Goal: Information Seeking & Learning: Learn about a topic

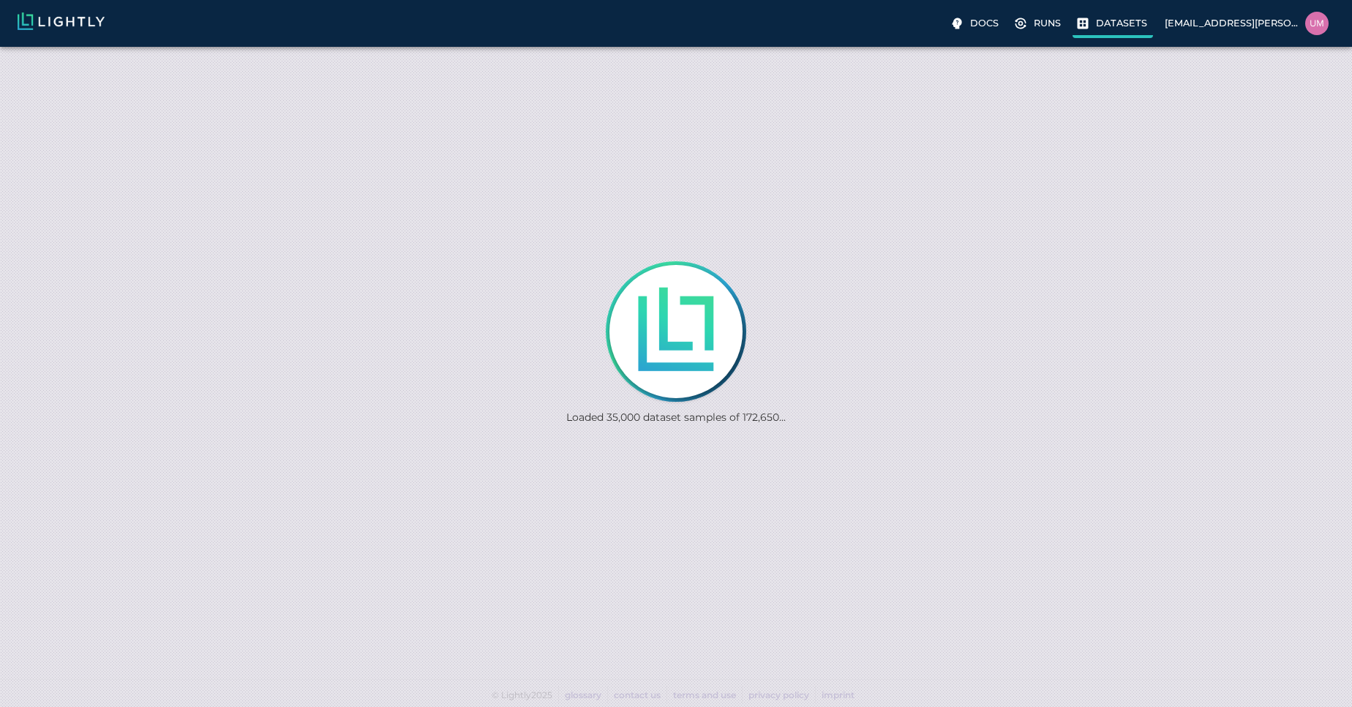
click at [1135, 21] on p "Datasets" at bounding box center [1121, 23] width 51 height 14
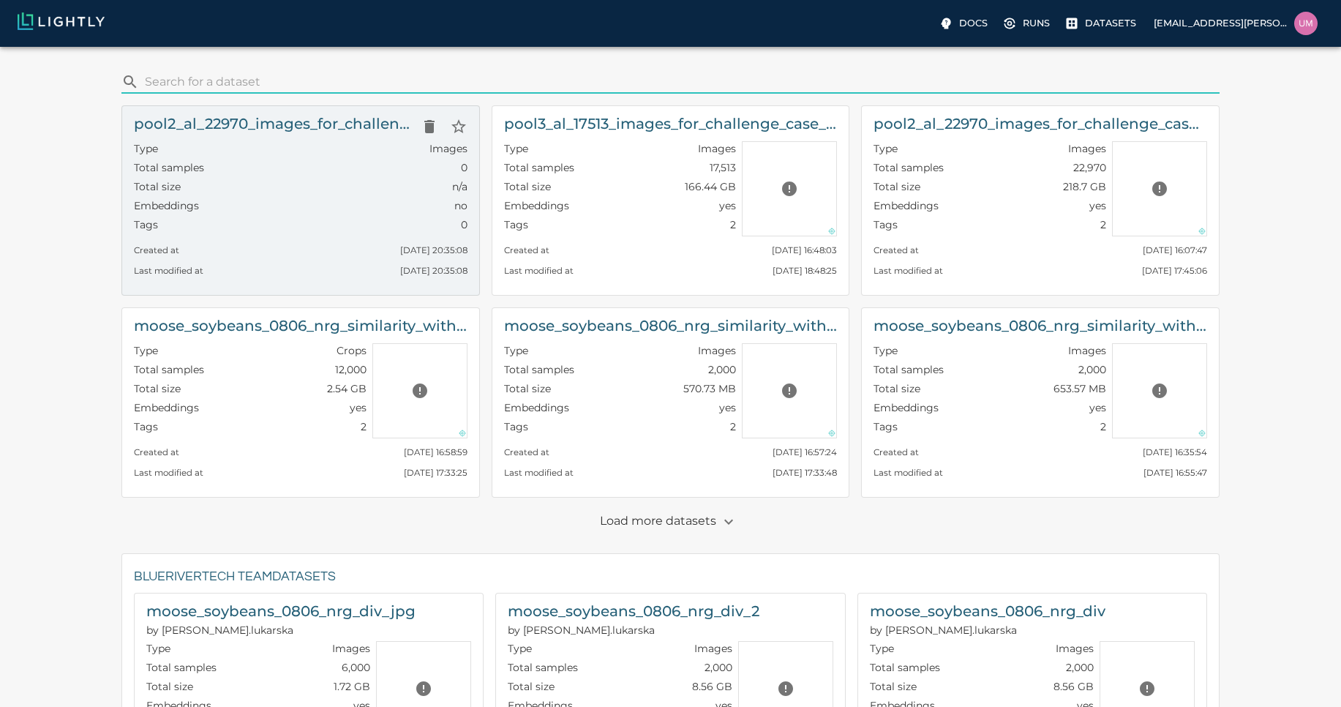
click at [372, 186] on div "Total size n/a" at bounding box center [301, 188] width 334 height 19
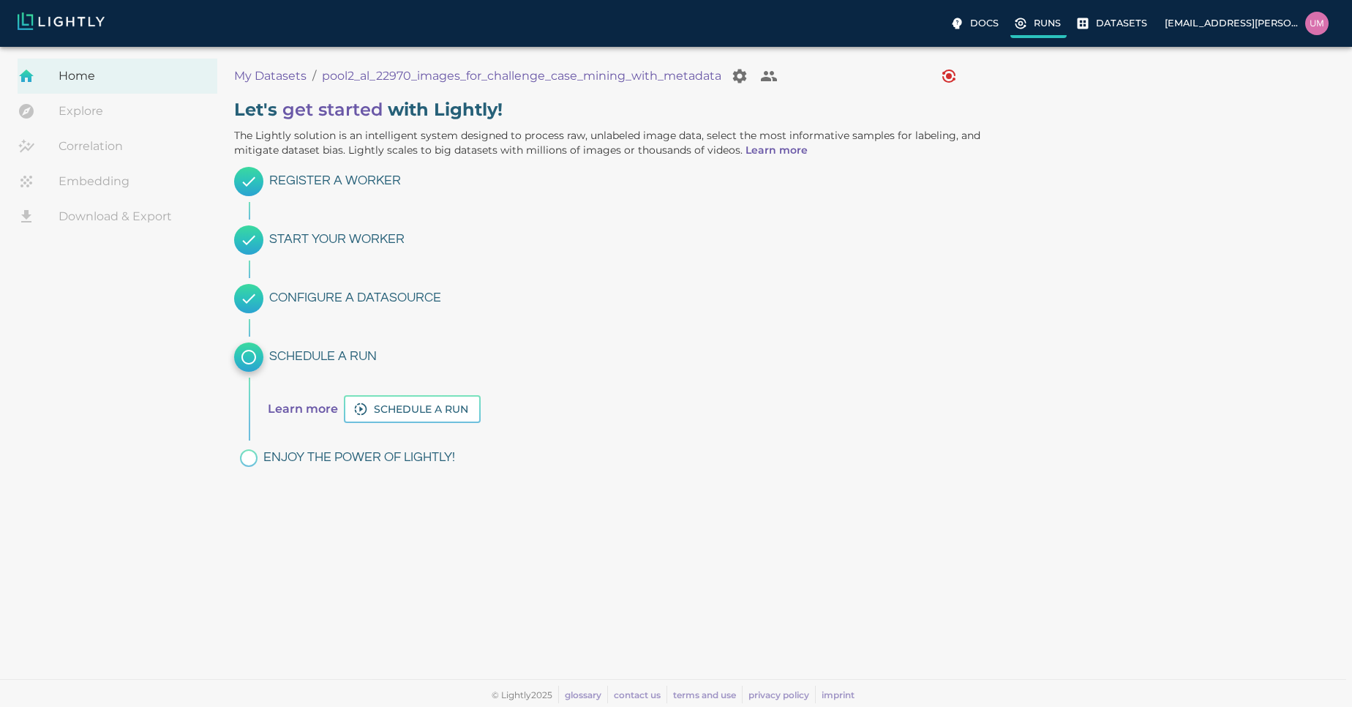
click at [1052, 26] on p "Runs" at bounding box center [1047, 23] width 27 height 14
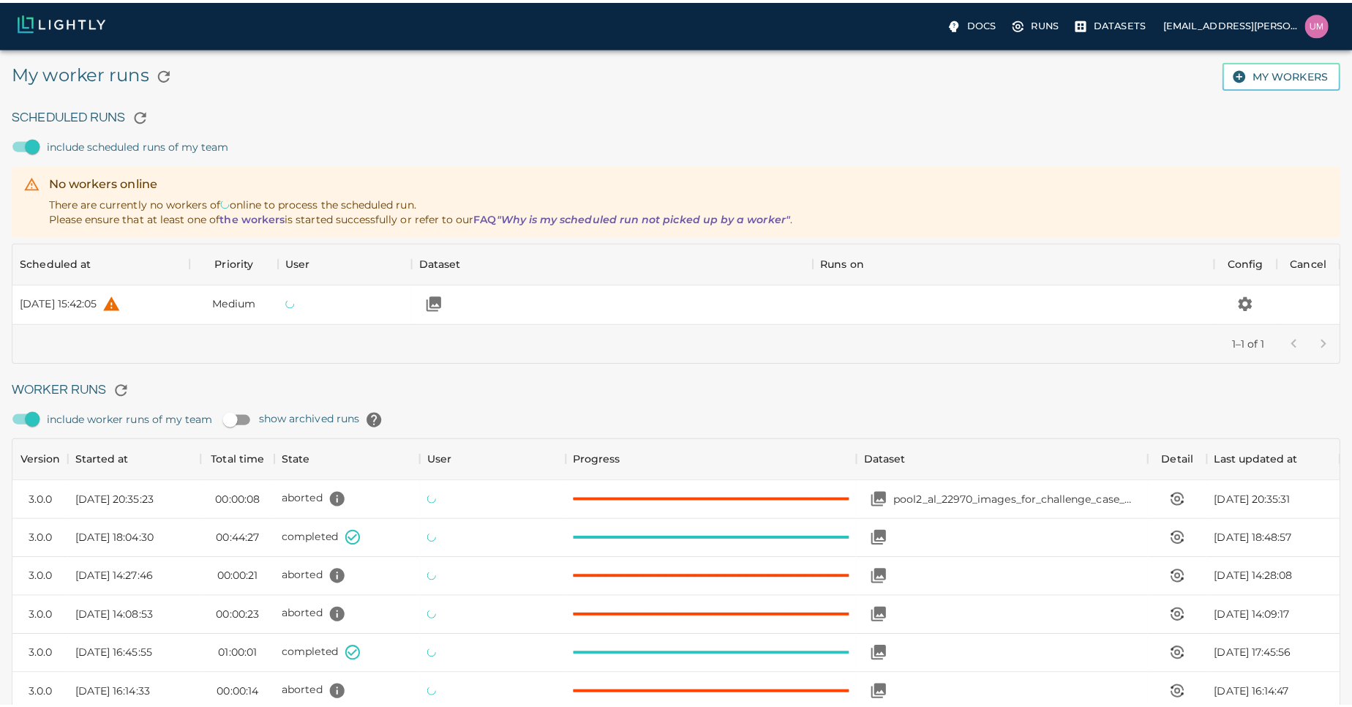
scroll to position [981, 1305]
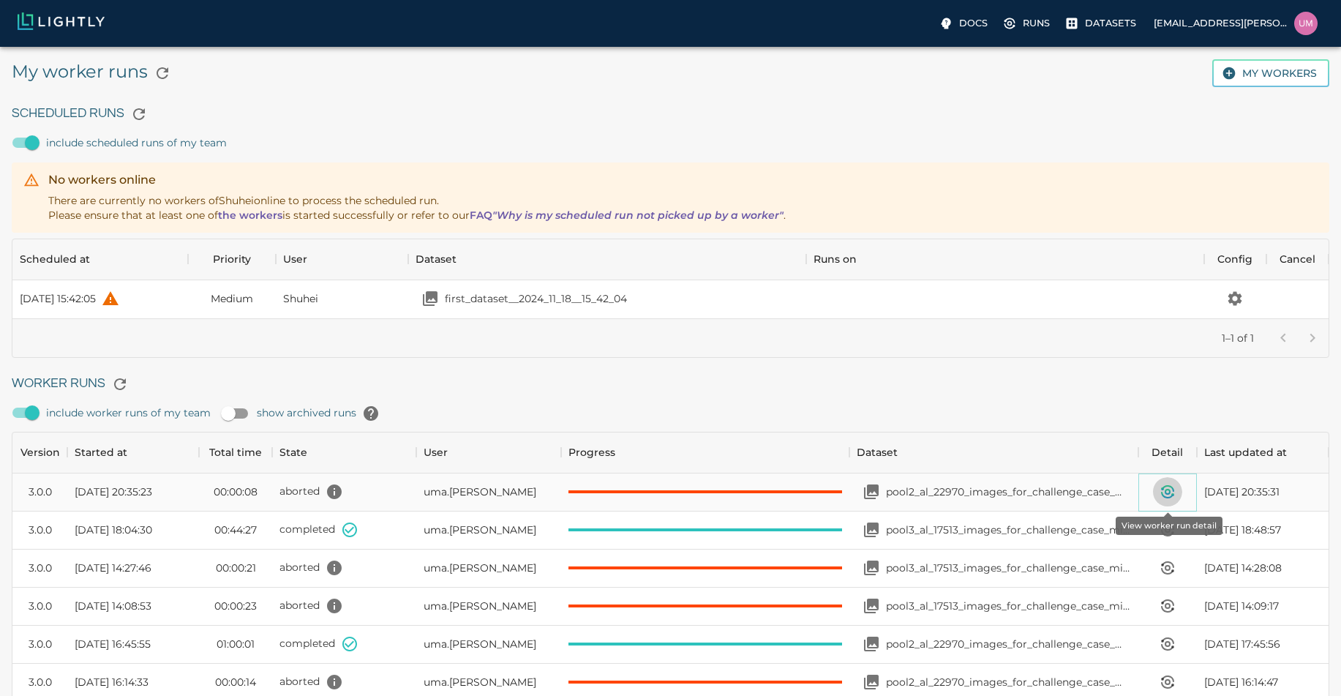
click at [1166, 493] on icon "View worker run detail" at bounding box center [1167, 491] width 4 height 4
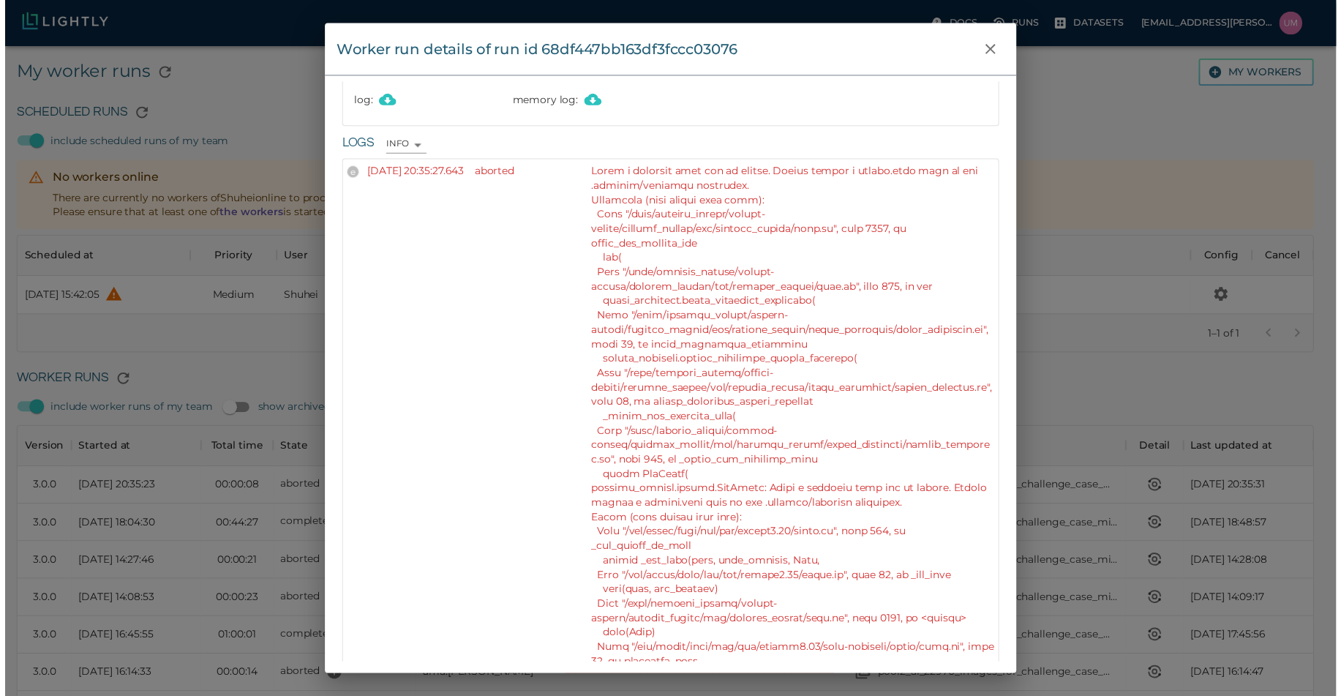
scroll to position [200, 0]
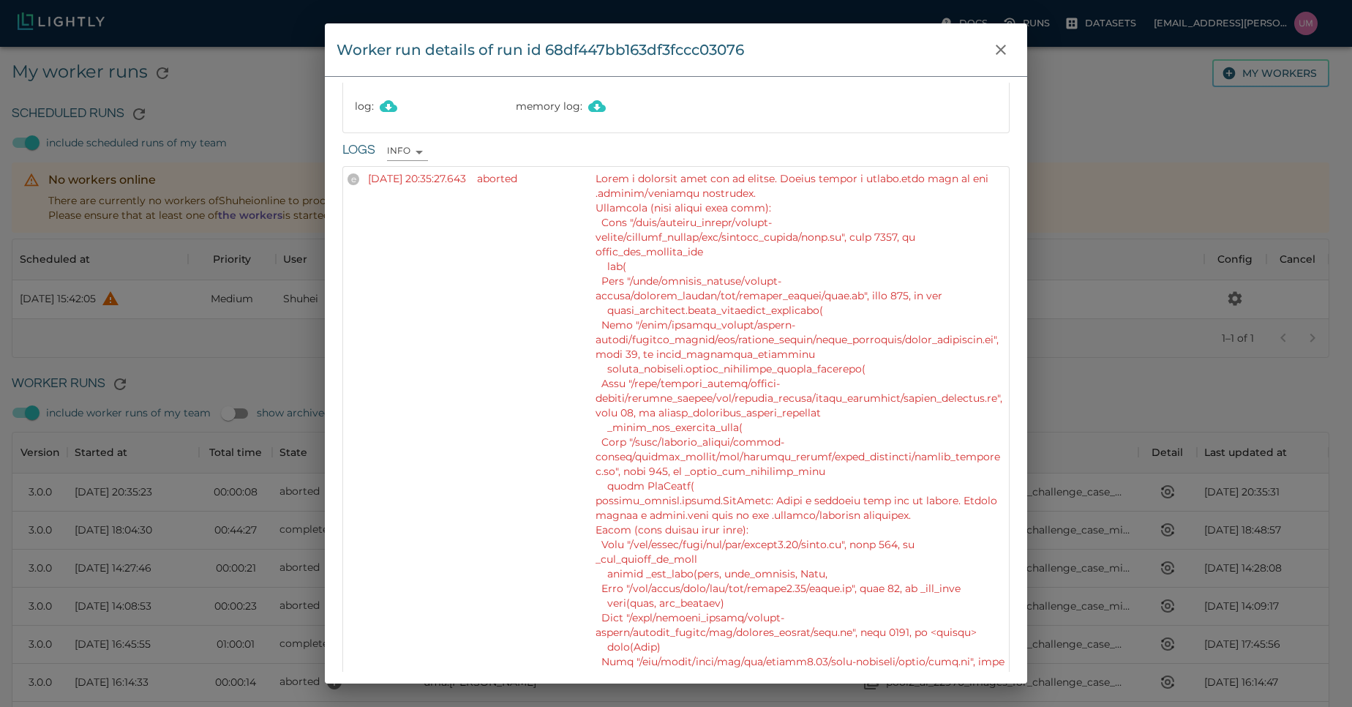
click at [247, 137] on div "Worker run details of run id 68df447bb163df3fccc03076 Info Version 3.0.0 State …" at bounding box center [676, 353] width 1352 height 707
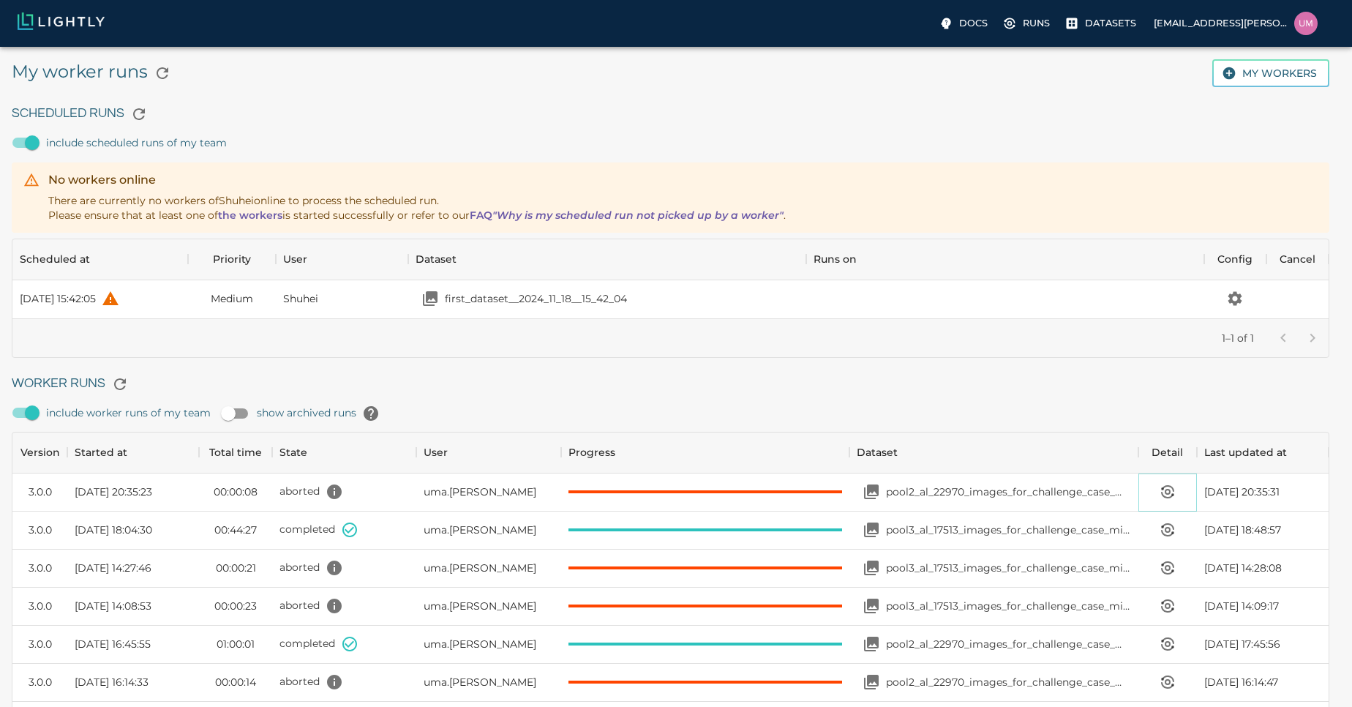
scroll to position [12, 12]
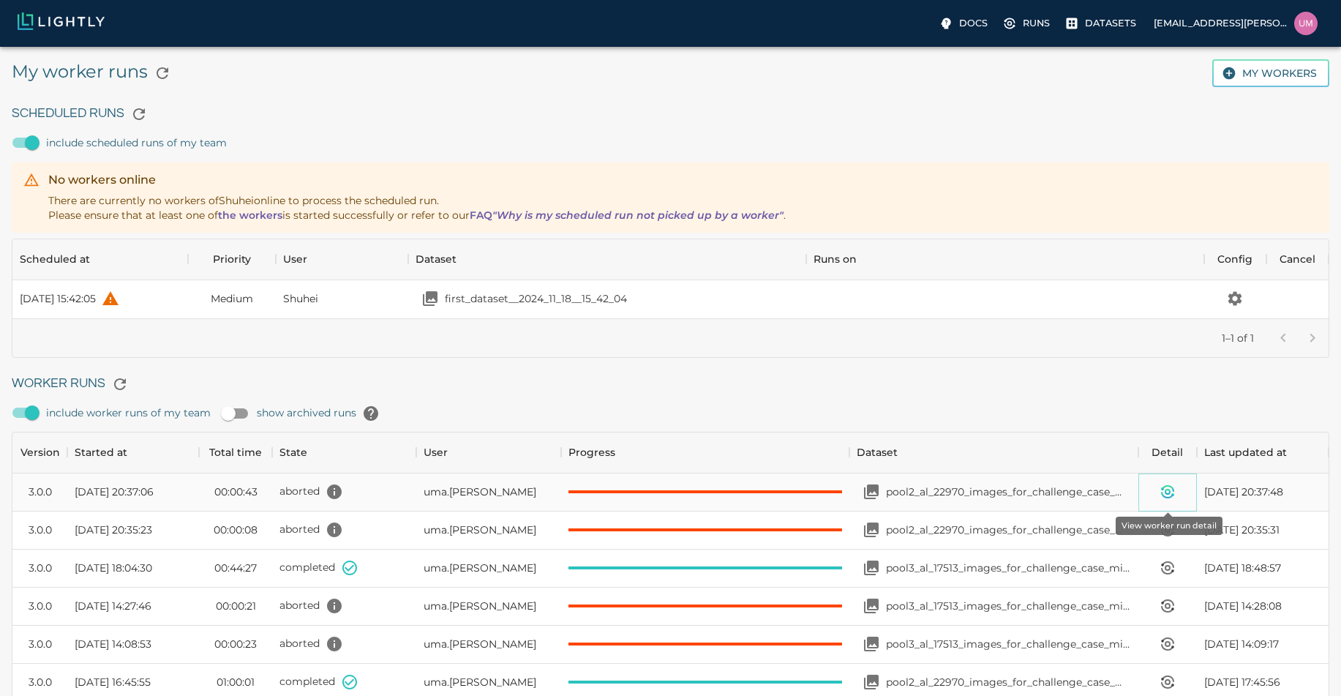
click at [1159, 483] on icon "View worker run detail" at bounding box center [1168, 492] width 18 height 18
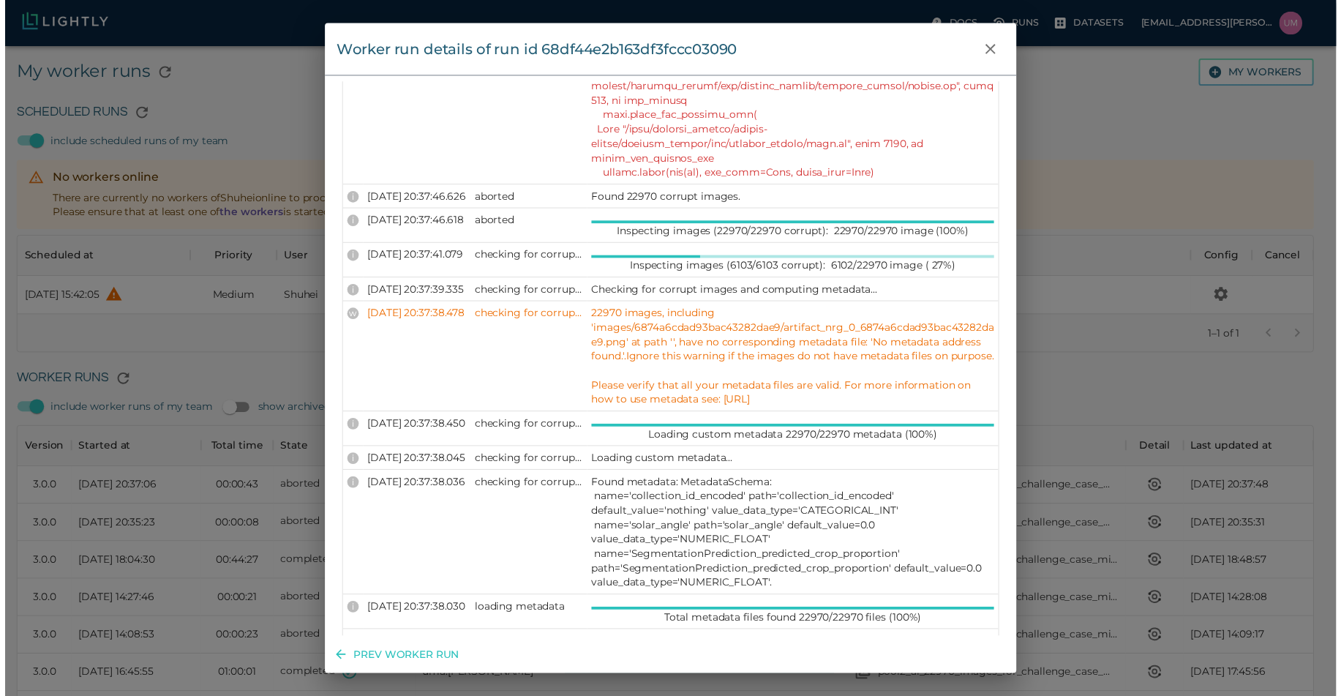
scroll to position [1192, 0]
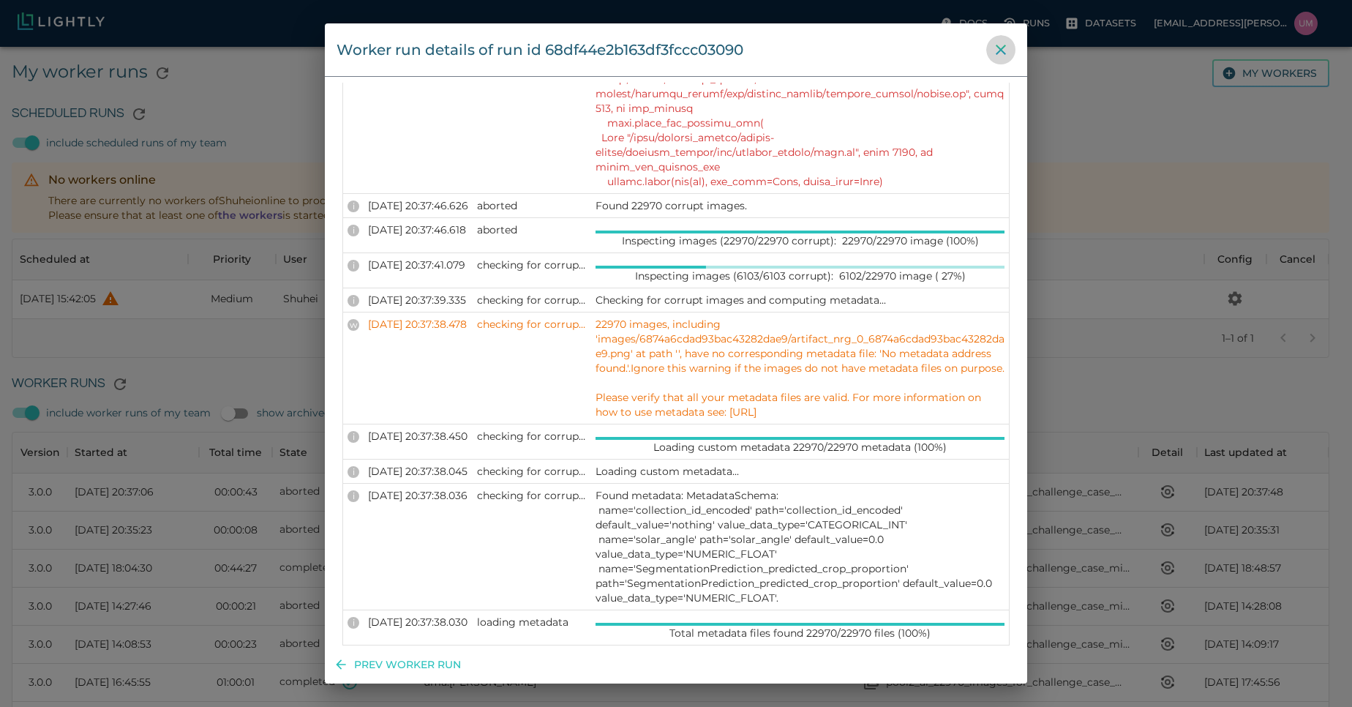
click at [1002, 46] on icon "close" at bounding box center [1001, 50] width 18 height 18
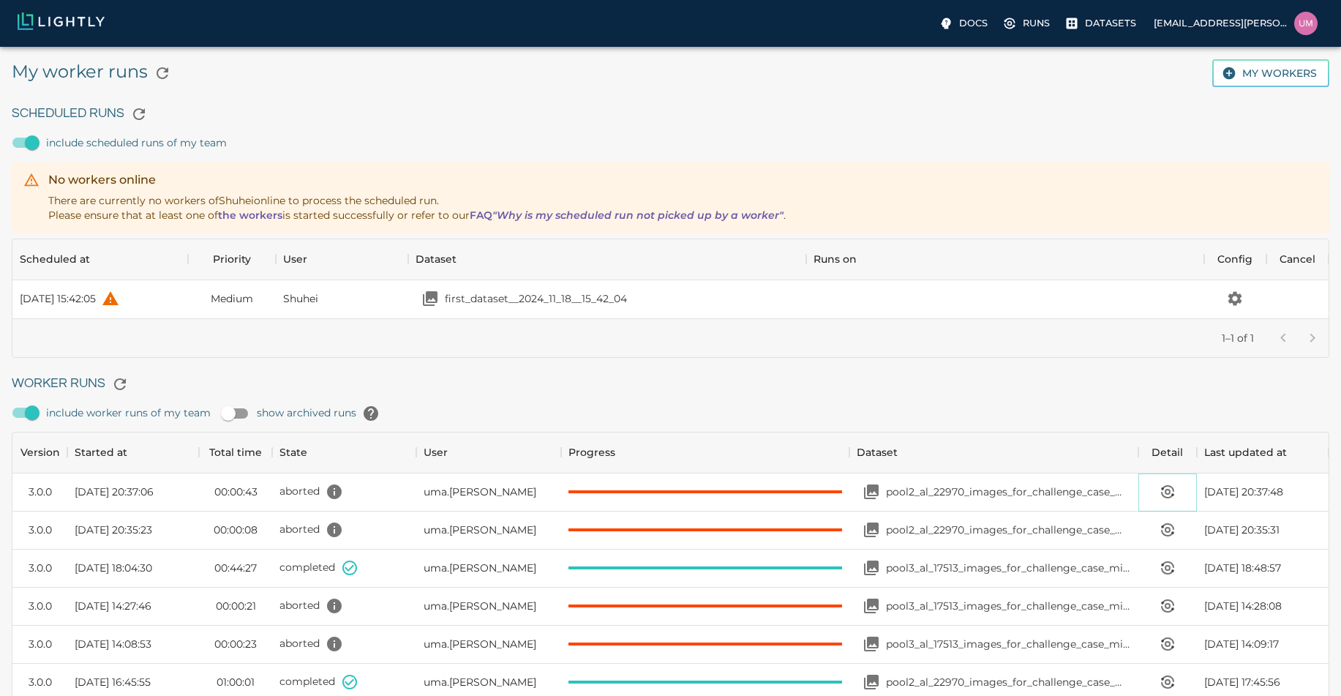
scroll to position [68, 1305]
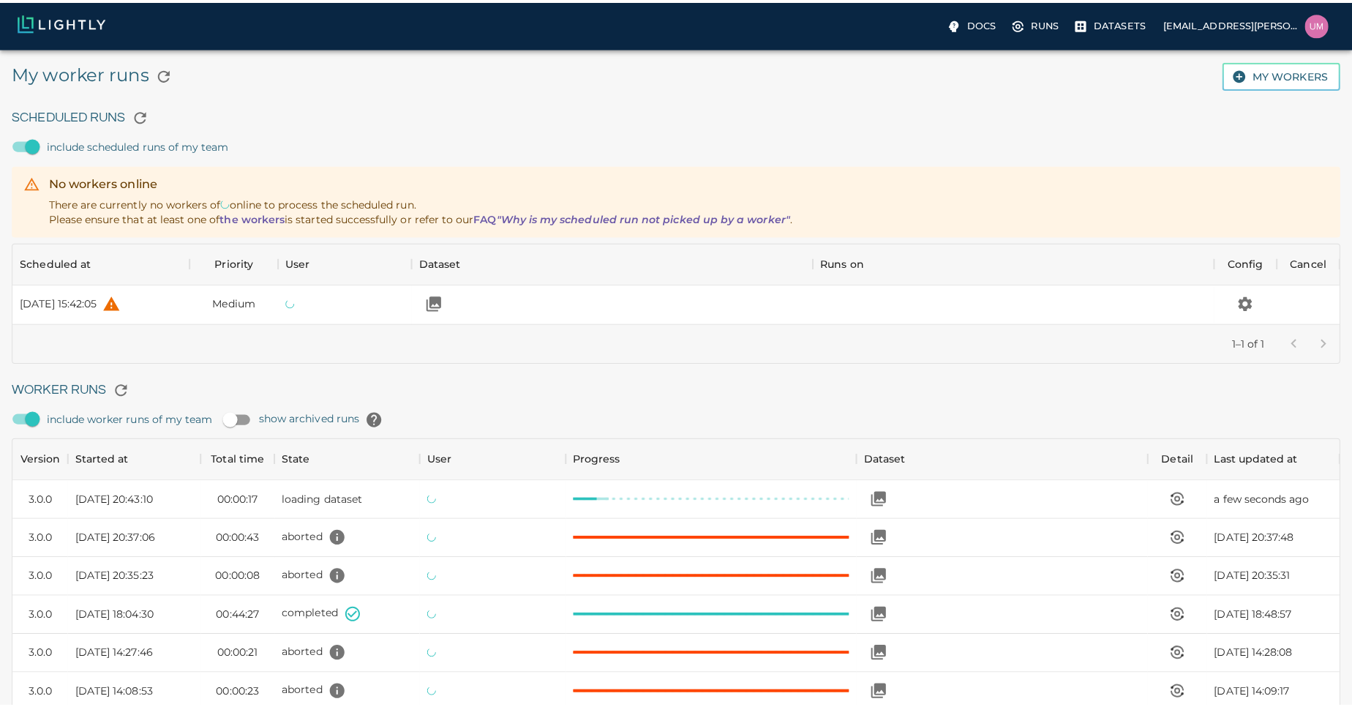
scroll to position [981, 1305]
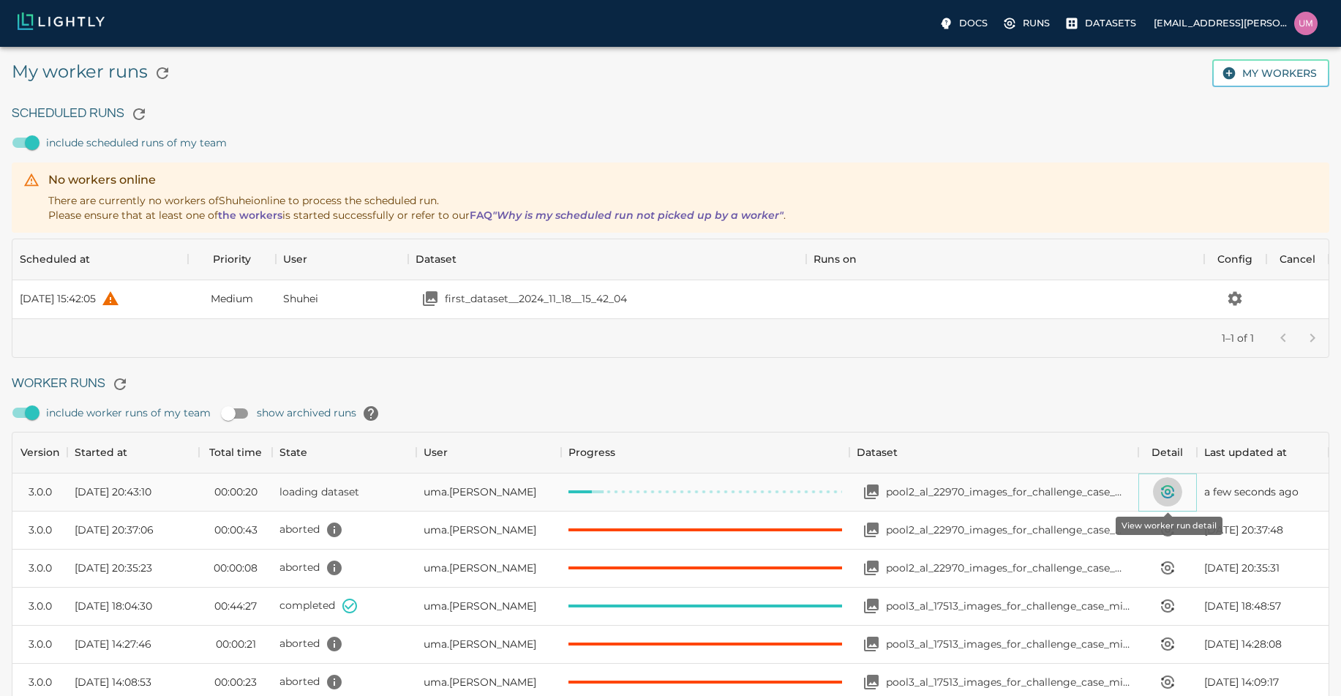
click at [1167, 500] on icon "View worker run detail" at bounding box center [1168, 492] width 18 height 18
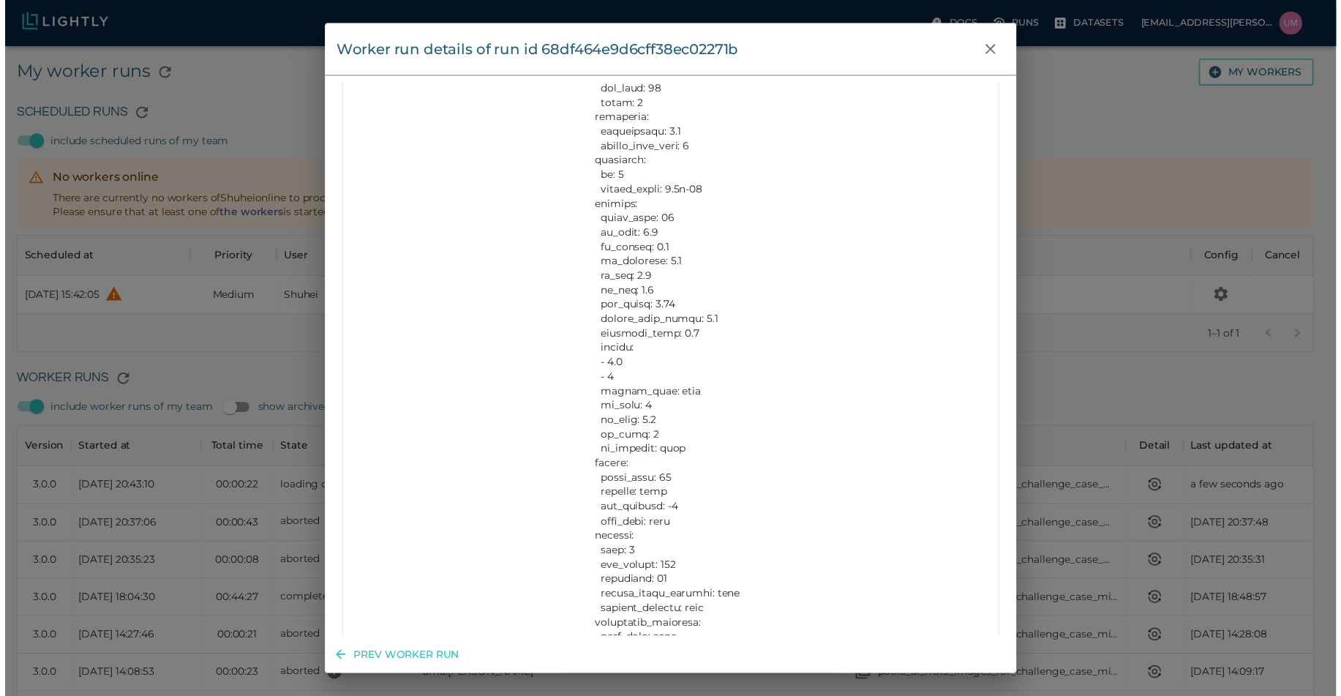
scroll to position [1471, 0]
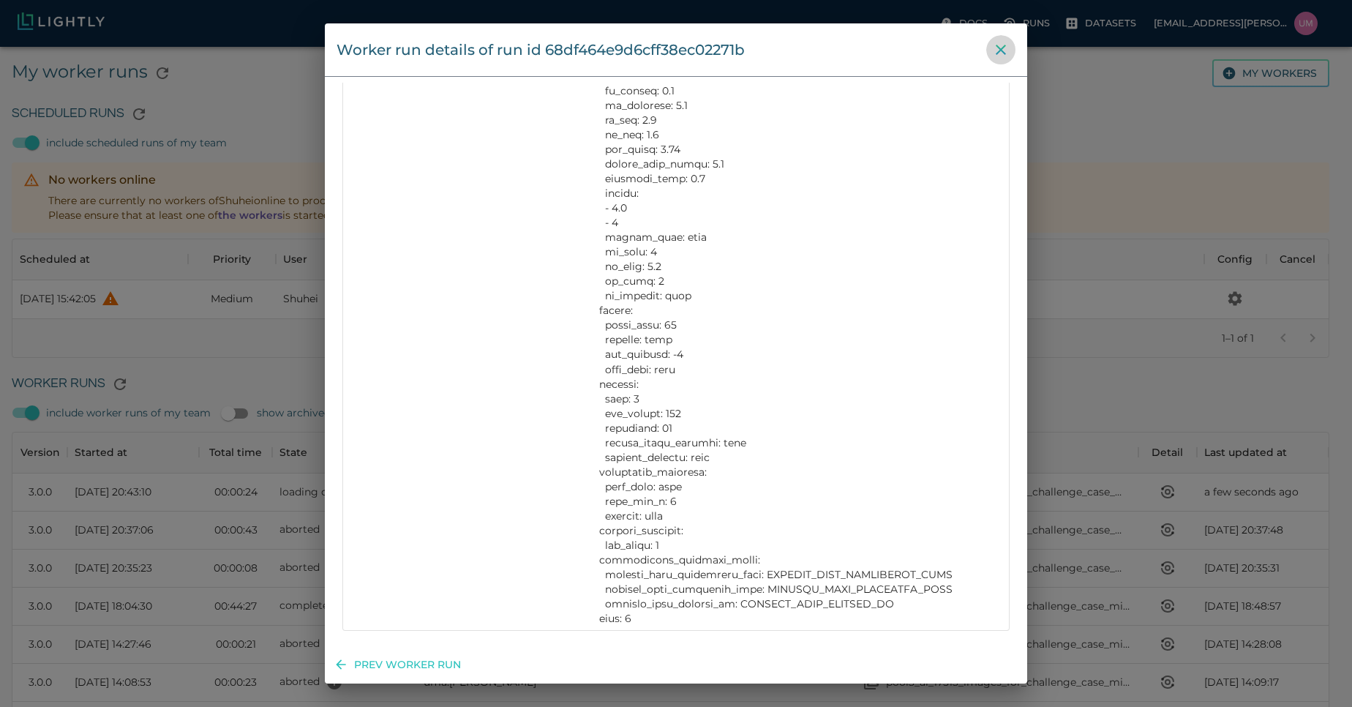
click at [995, 43] on icon "close" at bounding box center [1001, 50] width 18 height 18
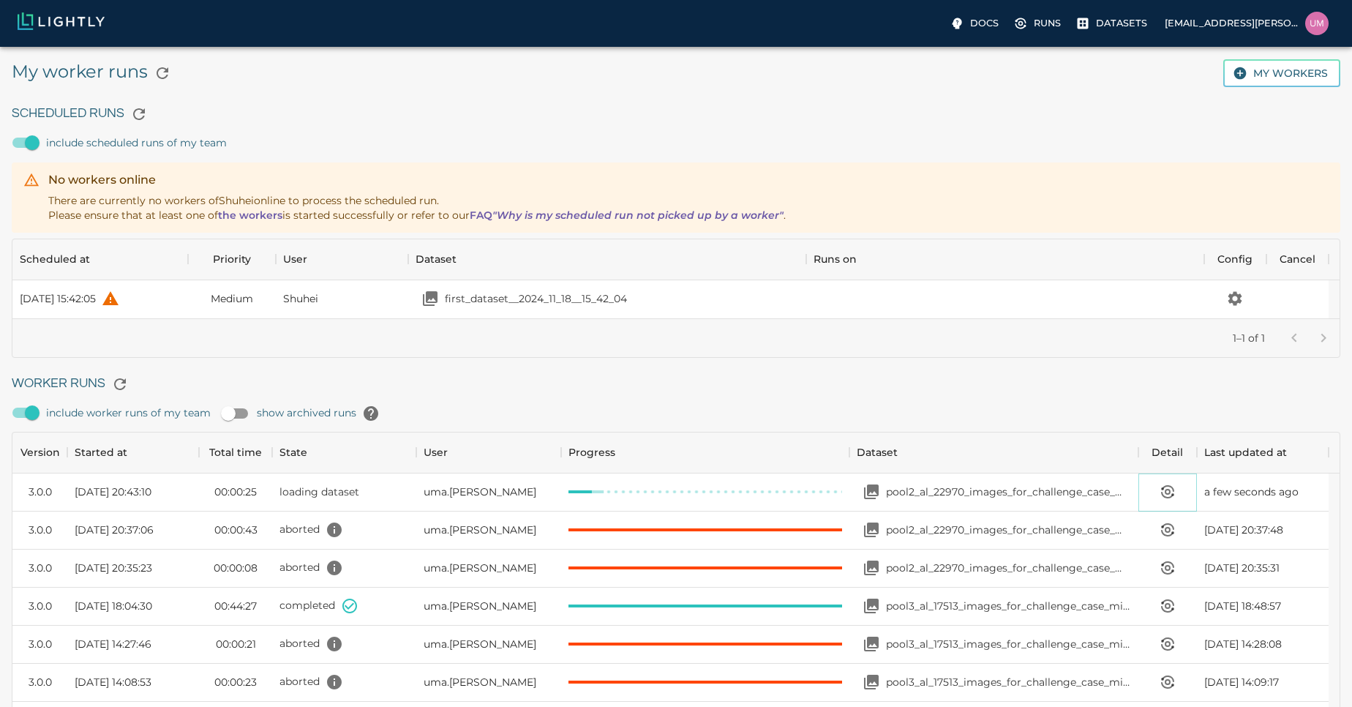
scroll to position [12, 12]
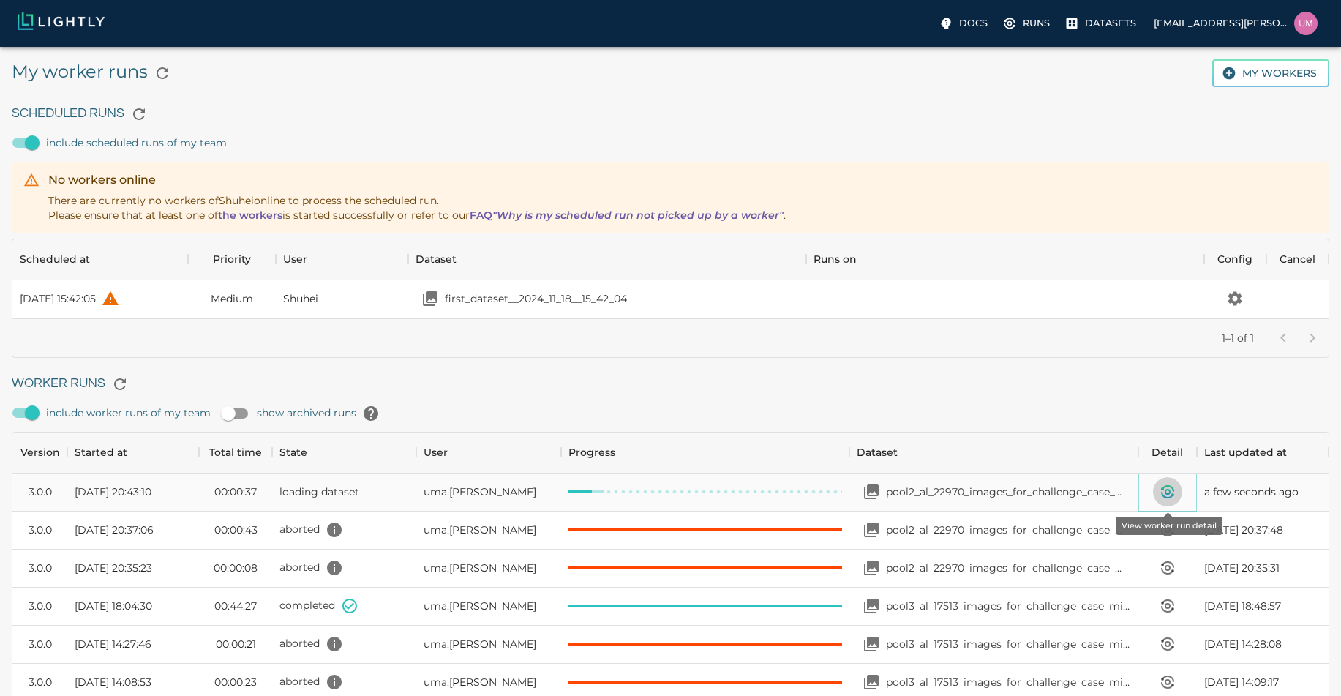
click at [1164, 499] on icon "View worker run detail" at bounding box center [1168, 492] width 18 height 18
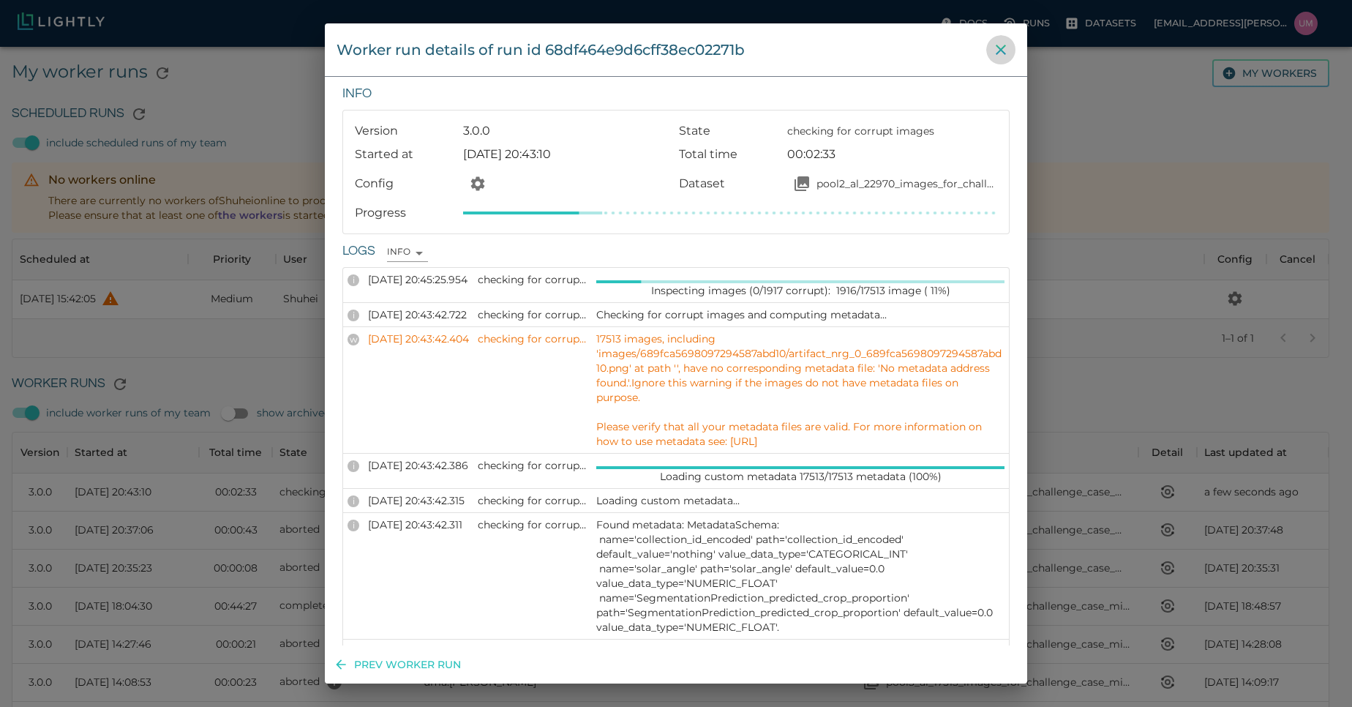
click at [998, 36] on button "close" at bounding box center [1000, 49] width 29 height 29
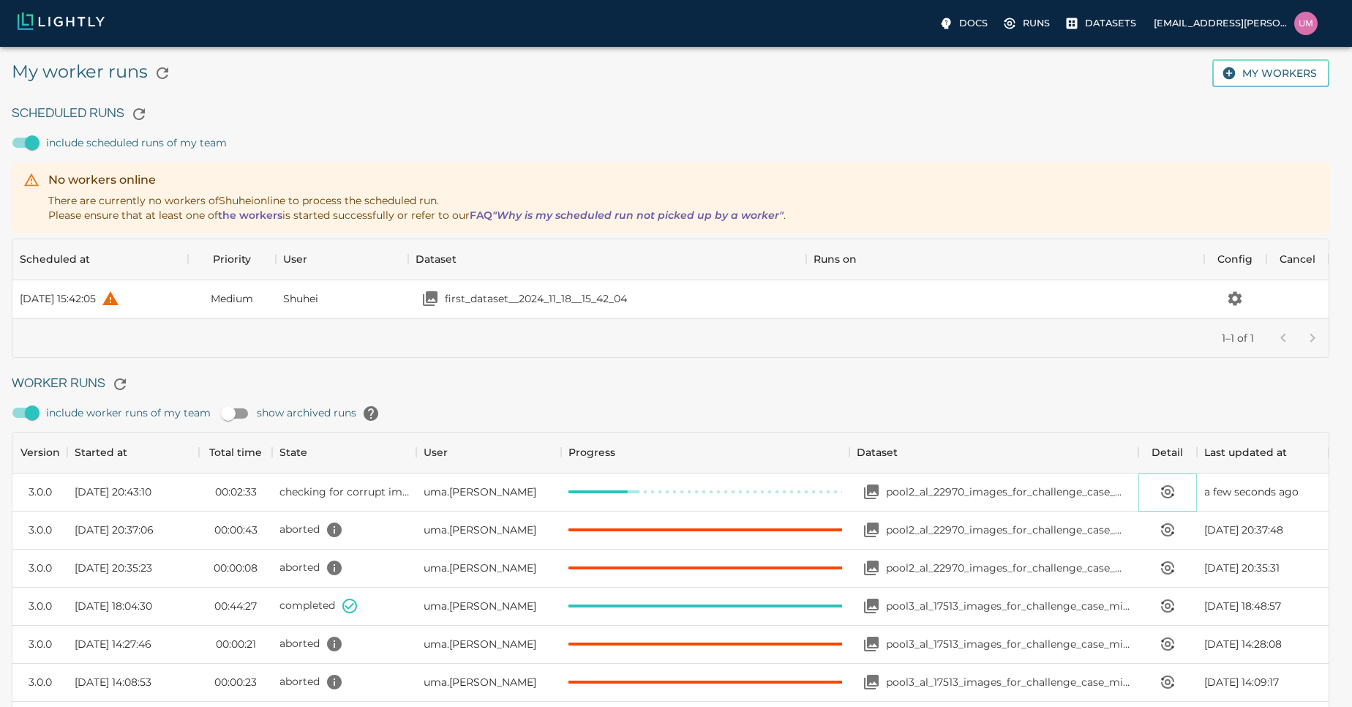
scroll to position [12, 12]
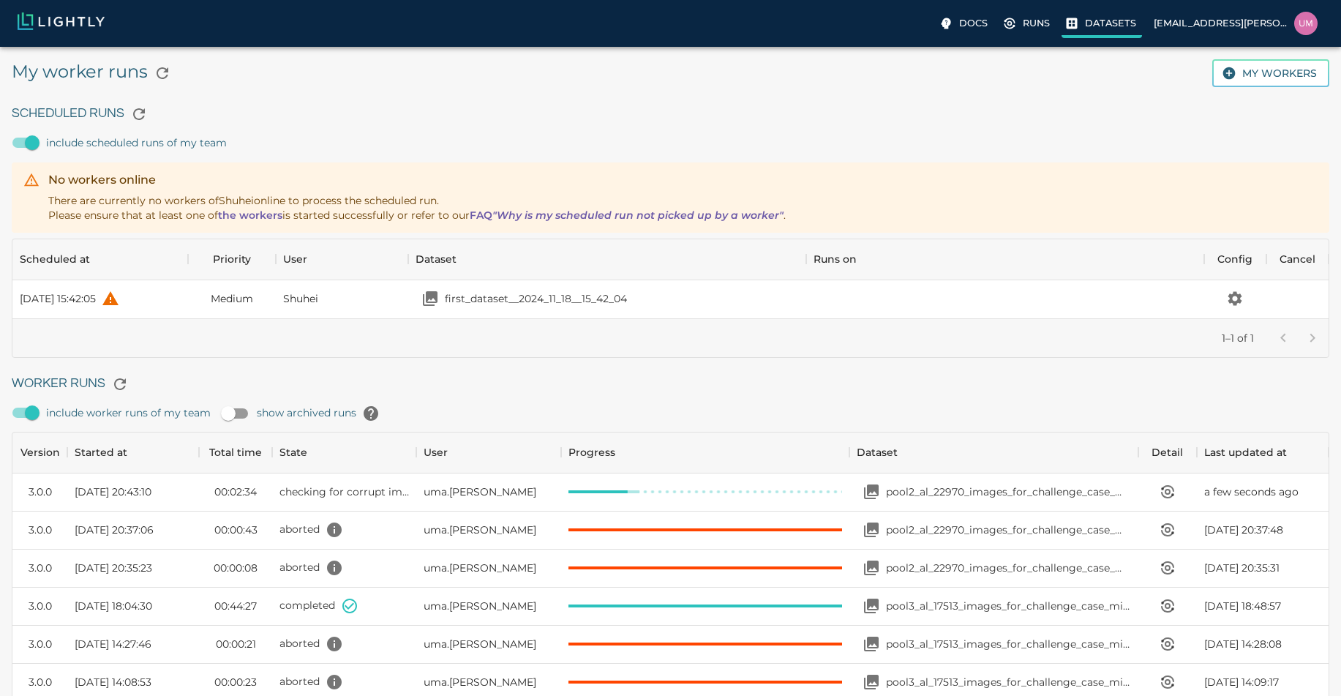
click at [1091, 16] on p "Datasets" at bounding box center [1110, 23] width 51 height 14
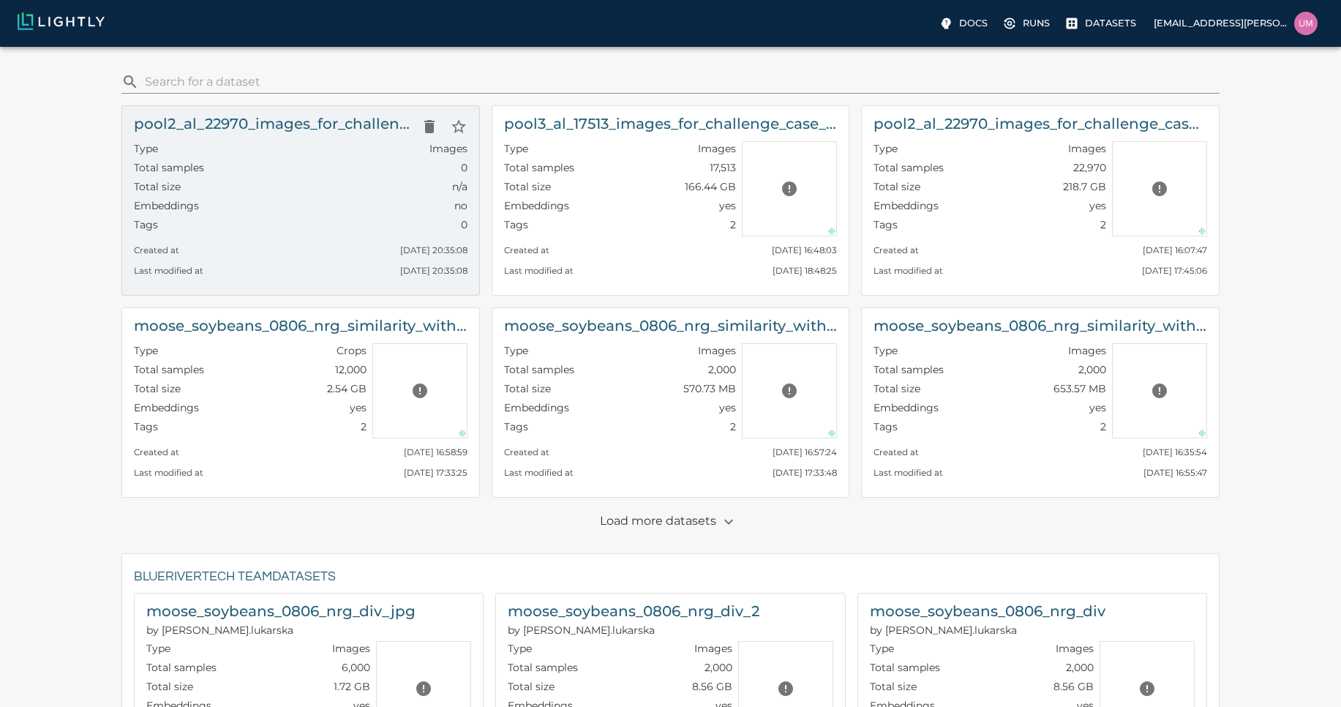
click at [342, 220] on div "Tags 0" at bounding box center [301, 226] width 334 height 19
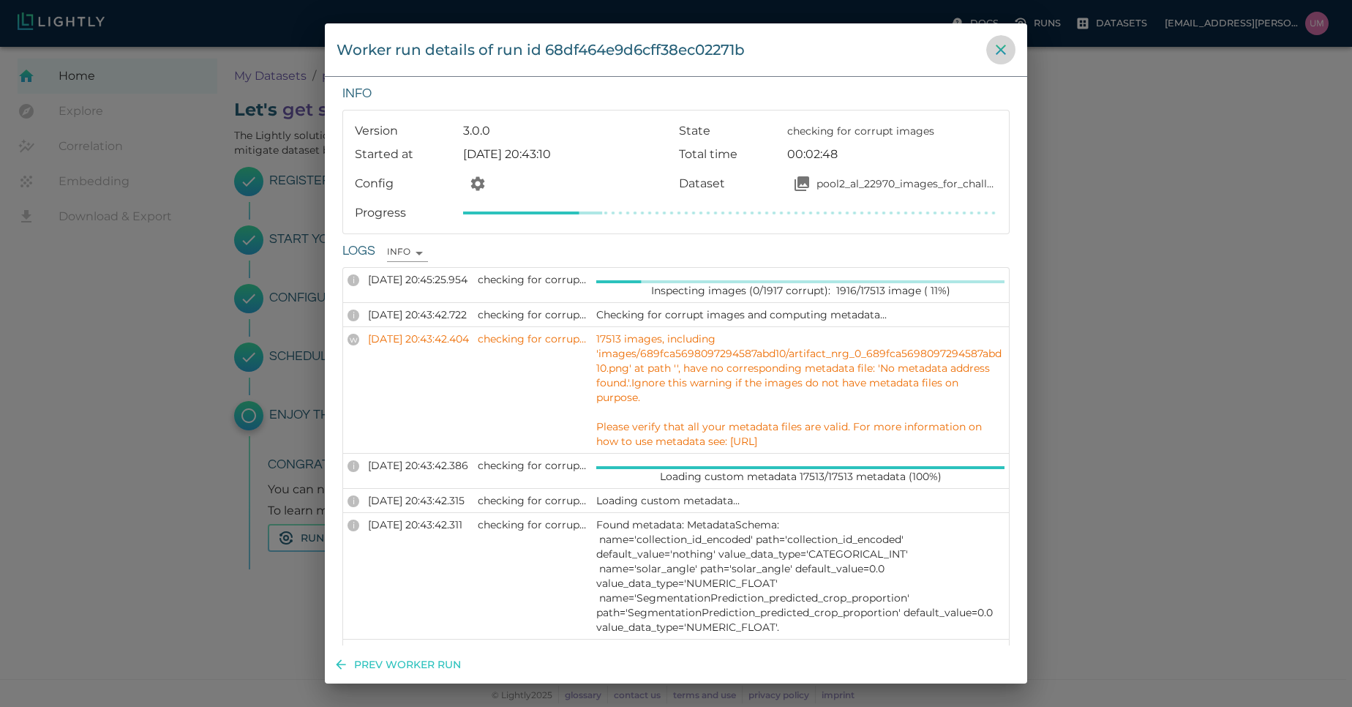
click at [1008, 50] on icon "close" at bounding box center [1001, 50] width 18 height 18
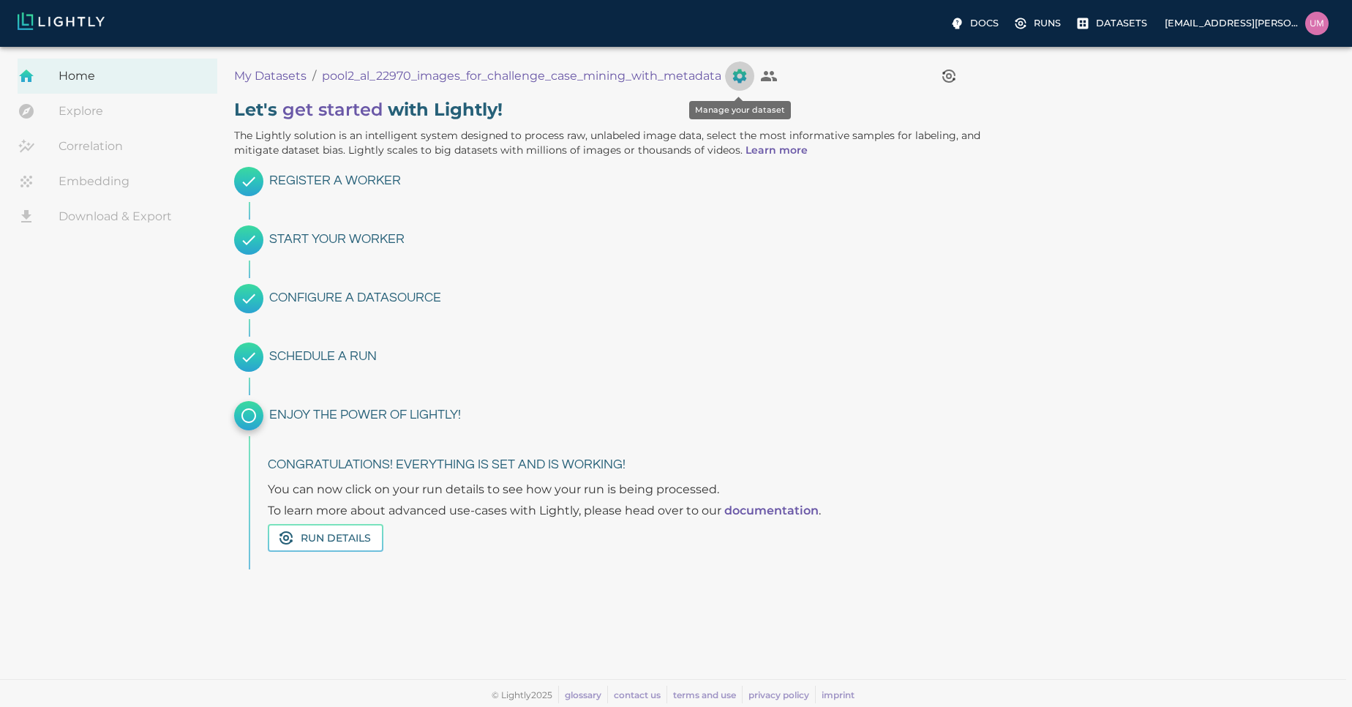
click at [741, 77] on icon "Manage your dataset" at bounding box center [740, 76] width 14 height 14
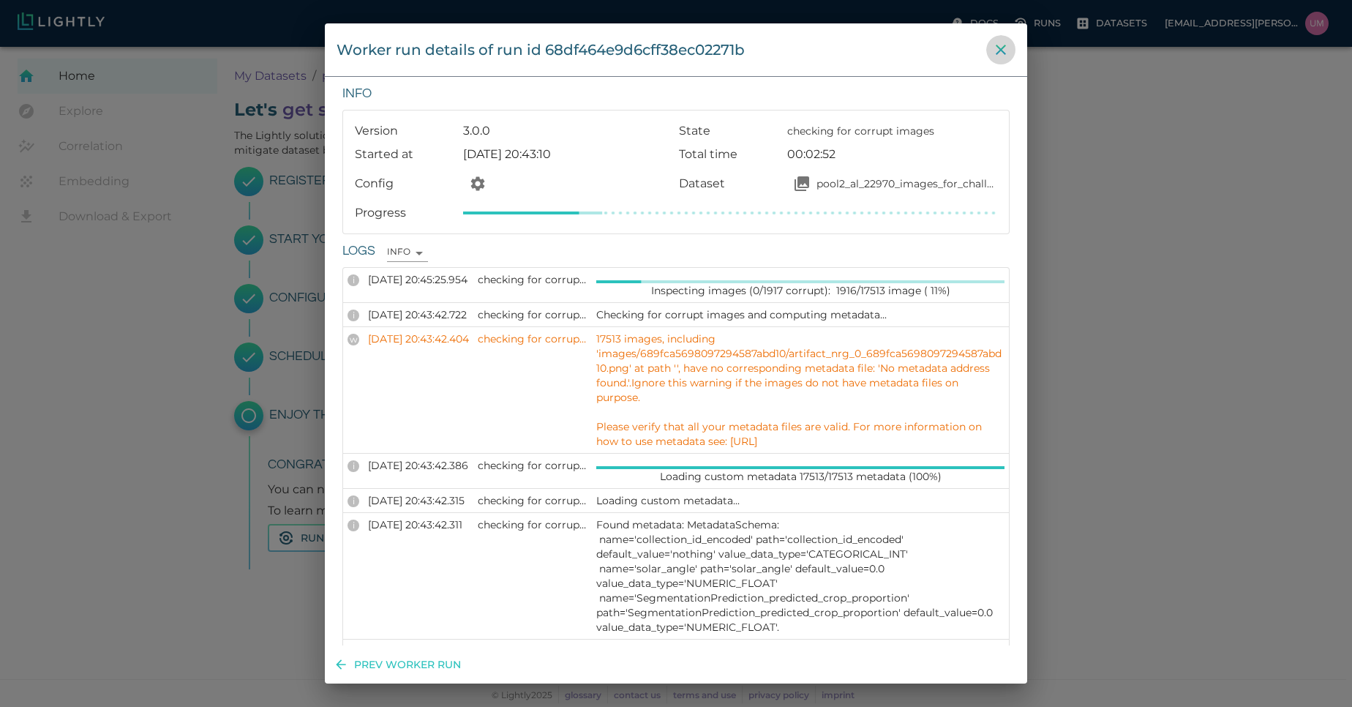
click at [1005, 46] on icon "close" at bounding box center [1001, 50] width 10 height 10
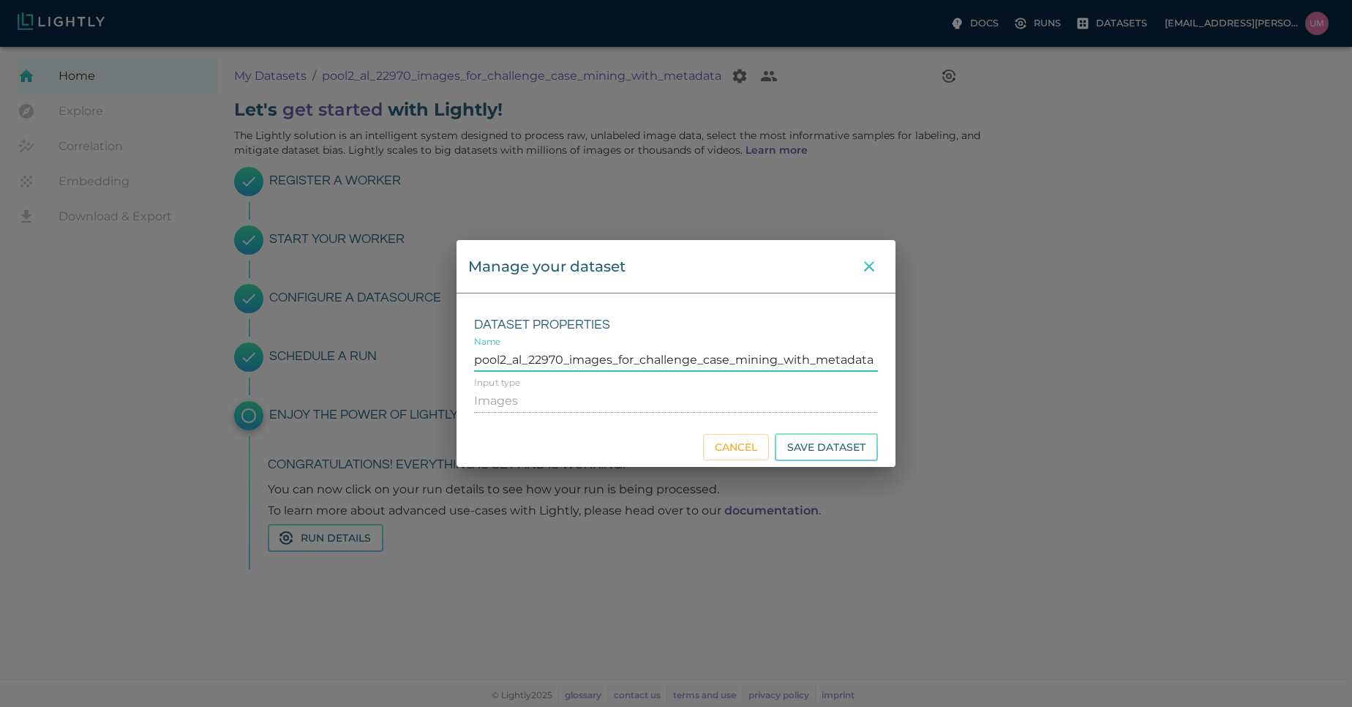
click at [860, 277] on button "close" at bounding box center [868, 266] width 29 height 29
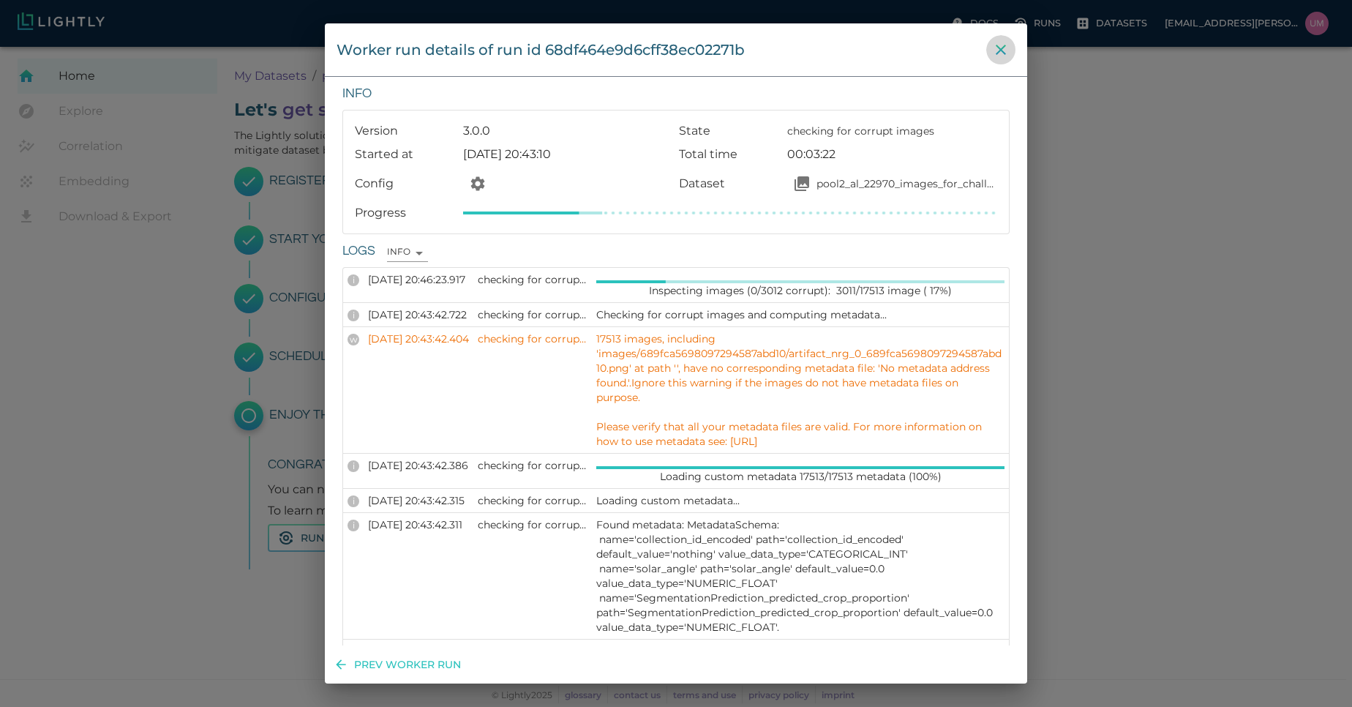
click at [1009, 56] on icon "close" at bounding box center [1001, 50] width 18 height 18
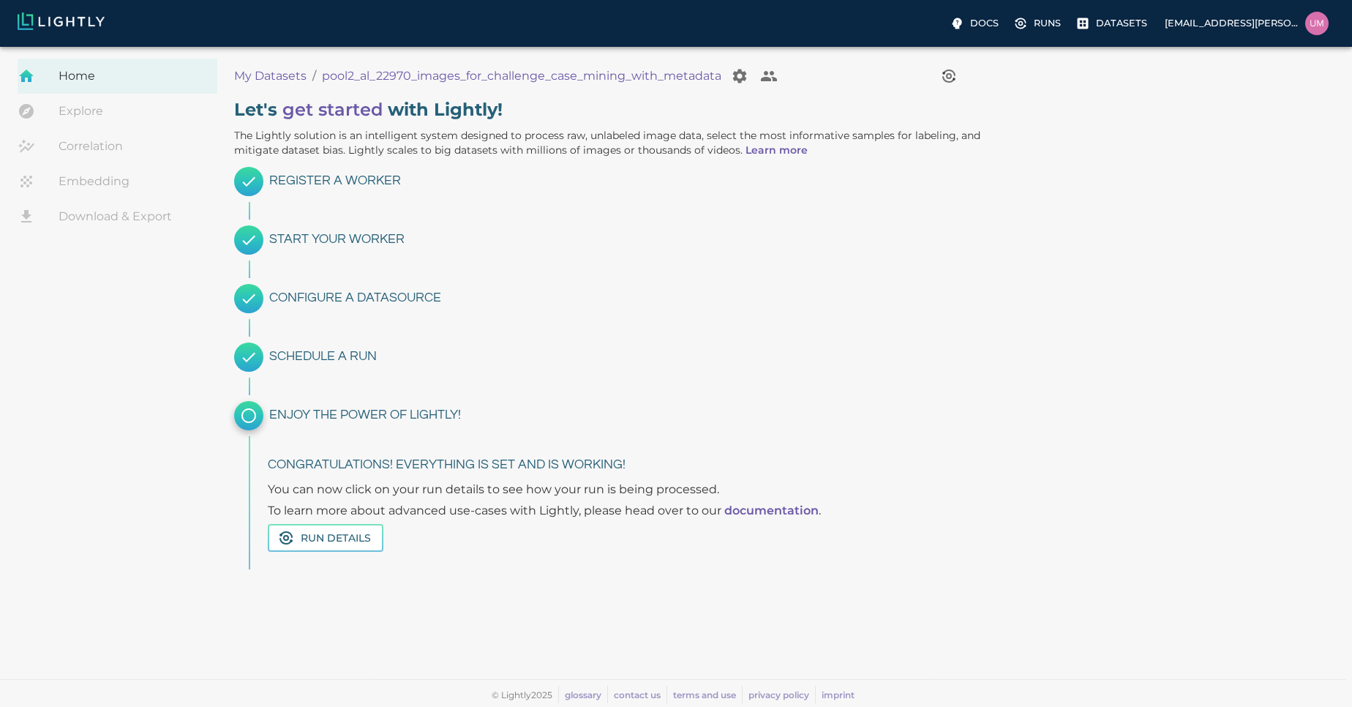
click at [148, 116] on link "Explore" at bounding box center [118, 111] width 200 height 35
click at [271, 73] on p "My Datasets" at bounding box center [270, 76] width 72 height 18
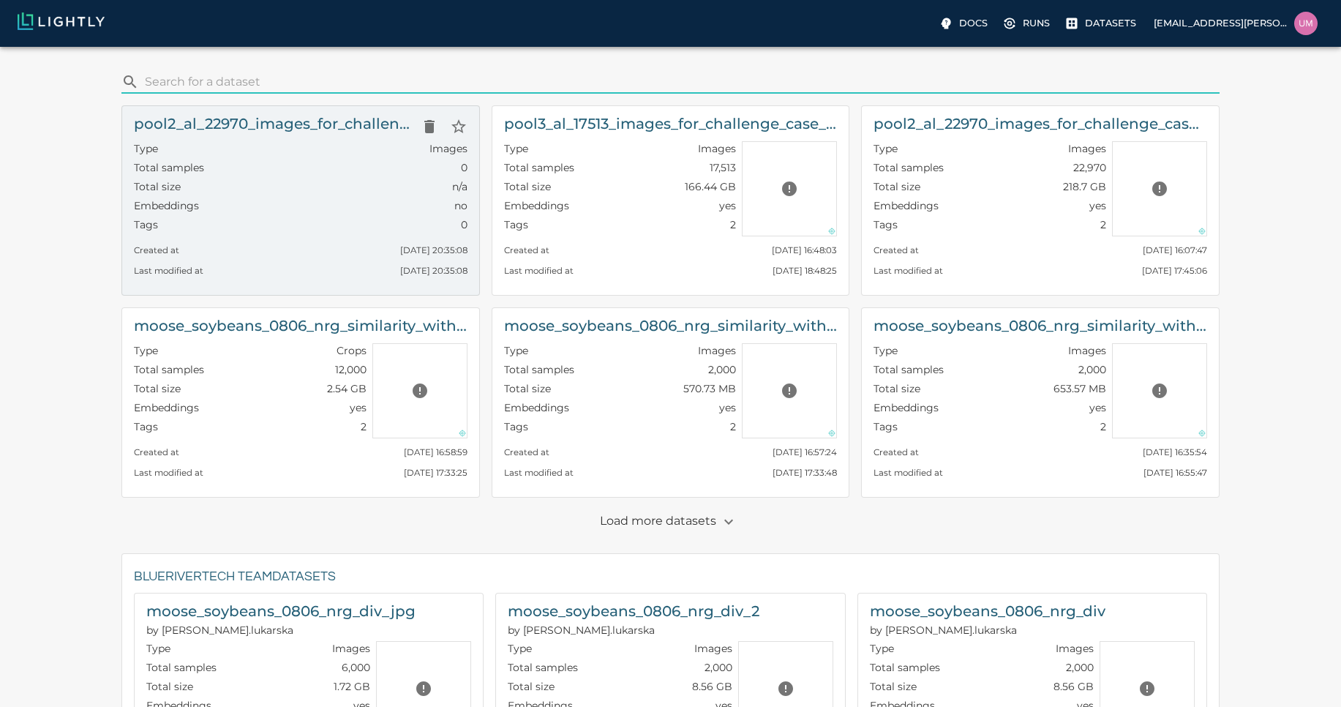
click at [315, 133] on h6 "pool2_al_22970_images_for_challenge_case_mining_with_metadata" at bounding box center [274, 123] width 281 height 23
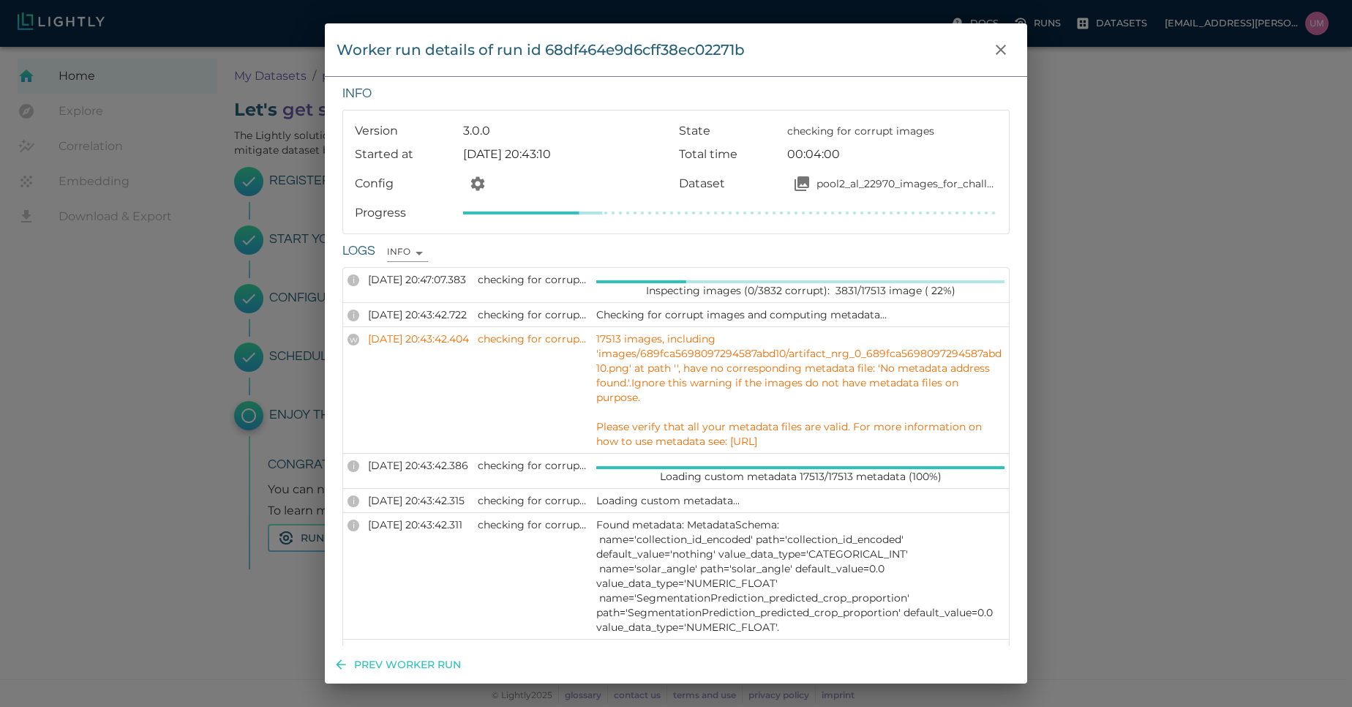
drag, startPoint x: 749, startPoint y: 441, endPoint x: 988, endPoint y: 440, distance: 239.2
click at [988, 440] on p "17513 images, including 'images/689fca5698097294587abd10/artifact_nrg_0_689fca5…" at bounding box center [800, 389] width 408 height 117
copy p "[URL]"
drag, startPoint x: 464, startPoint y: 481, endPoint x: 1114, endPoint y: -37, distance: 831.3
click at [1114, 0] on html "Docs Runs Datasets [EMAIL_ADDRESS][PERSON_NAME][DOMAIN_NAME] Dataset loading co…" at bounding box center [676, 353] width 1352 height 707
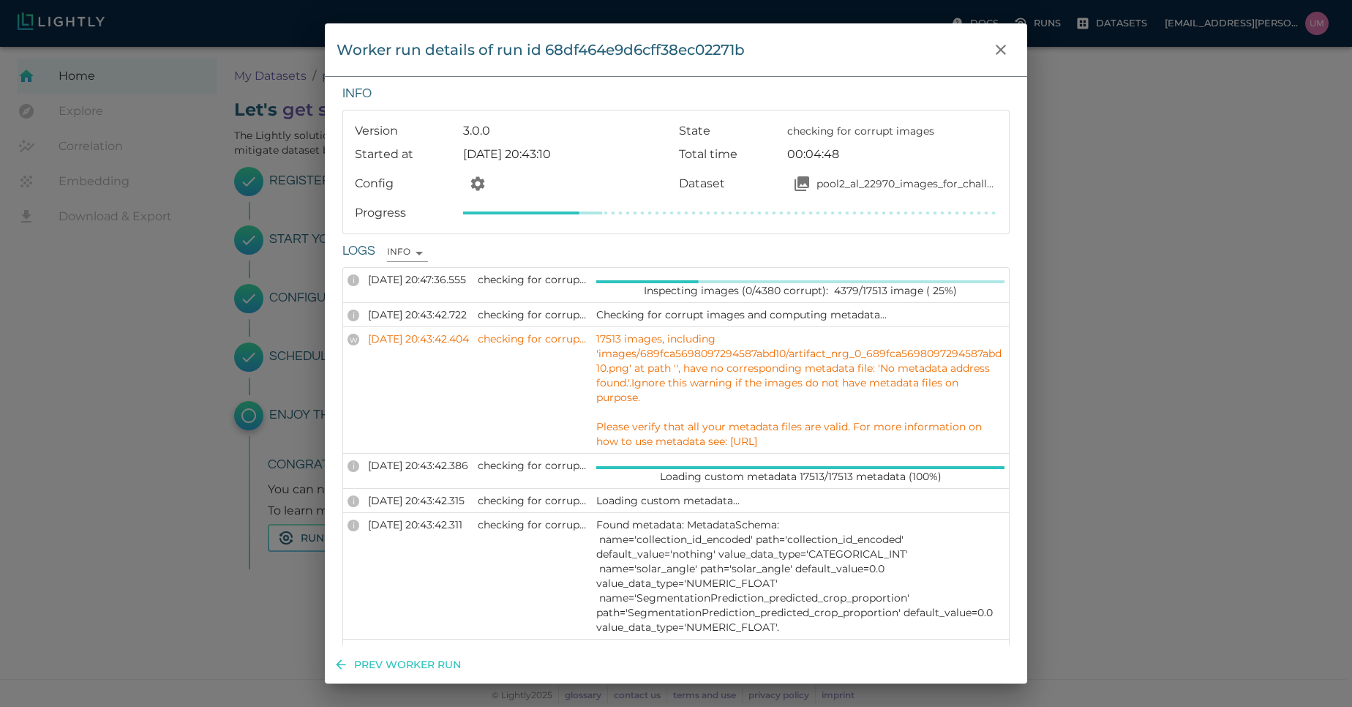
click at [741, 370] on p "17513 images, including 'images/689fca5698097294587abd10/artifact_nrg_0_689fca5…" at bounding box center [800, 389] width 408 height 117
click at [473, 405] on td "[DATE] 20:43:42.404" at bounding box center [419, 389] width 110 height 127
drag, startPoint x: 655, startPoint y: 353, endPoint x: 802, endPoint y: 353, distance: 146.3
click at [802, 353] on p "17513 images, including 'images/689fca5698097294587abd10/artifact_nrg_0_689fca5…" at bounding box center [800, 389] width 408 height 117
copy p "689fca5698097294587abd10"
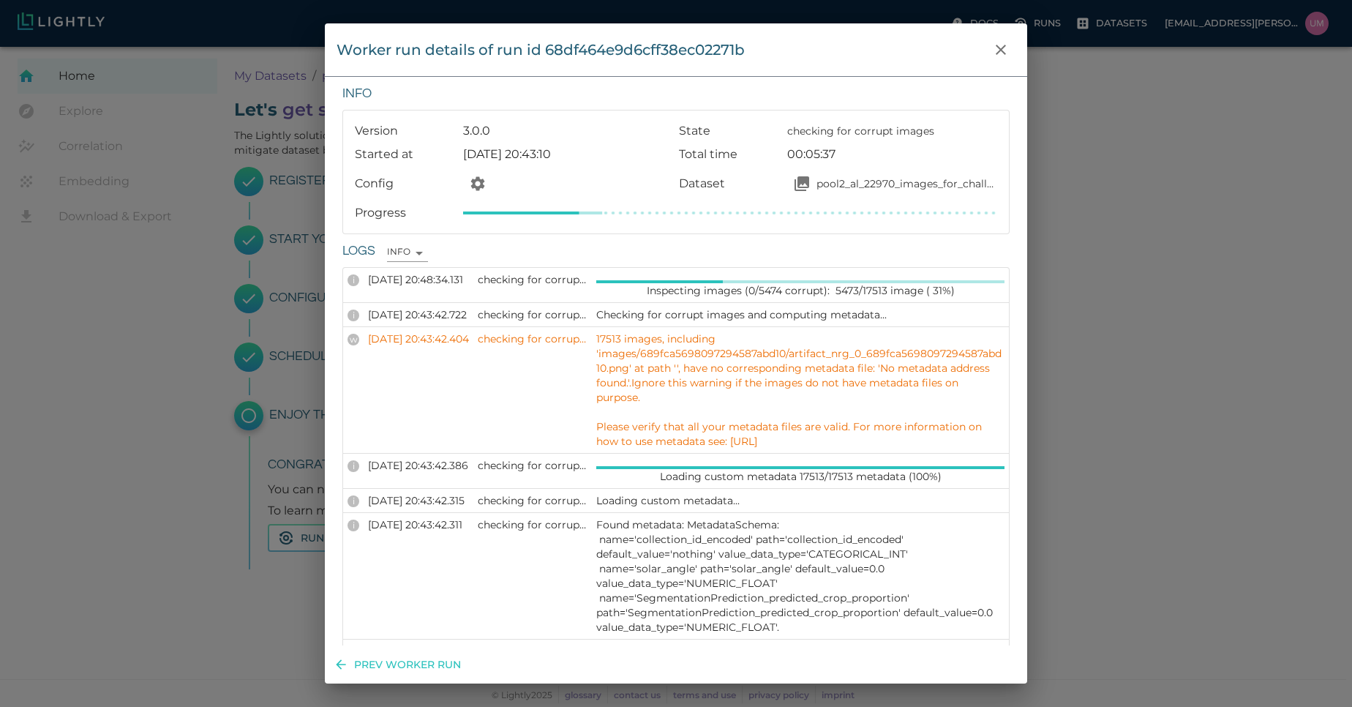
click at [660, 382] on p "17513 images, including 'images/689fca5698097294587abd10/artifact_nrg_0_689fca5…" at bounding box center [800, 389] width 408 height 117
drag, startPoint x: 658, startPoint y: 354, endPoint x: 800, endPoint y: 350, distance: 141.2
click at [800, 350] on p "17513 images, including 'images/689fca5698097294587abd10/artifact_nrg_0_689fca5…" at bounding box center [800, 389] width 408 height 117
copy p "689fca5698097294587abd10"
click at [426, 313] on p "[DATE] 20:43:42.722" at bounding box center [418, 314] width 101 height 15
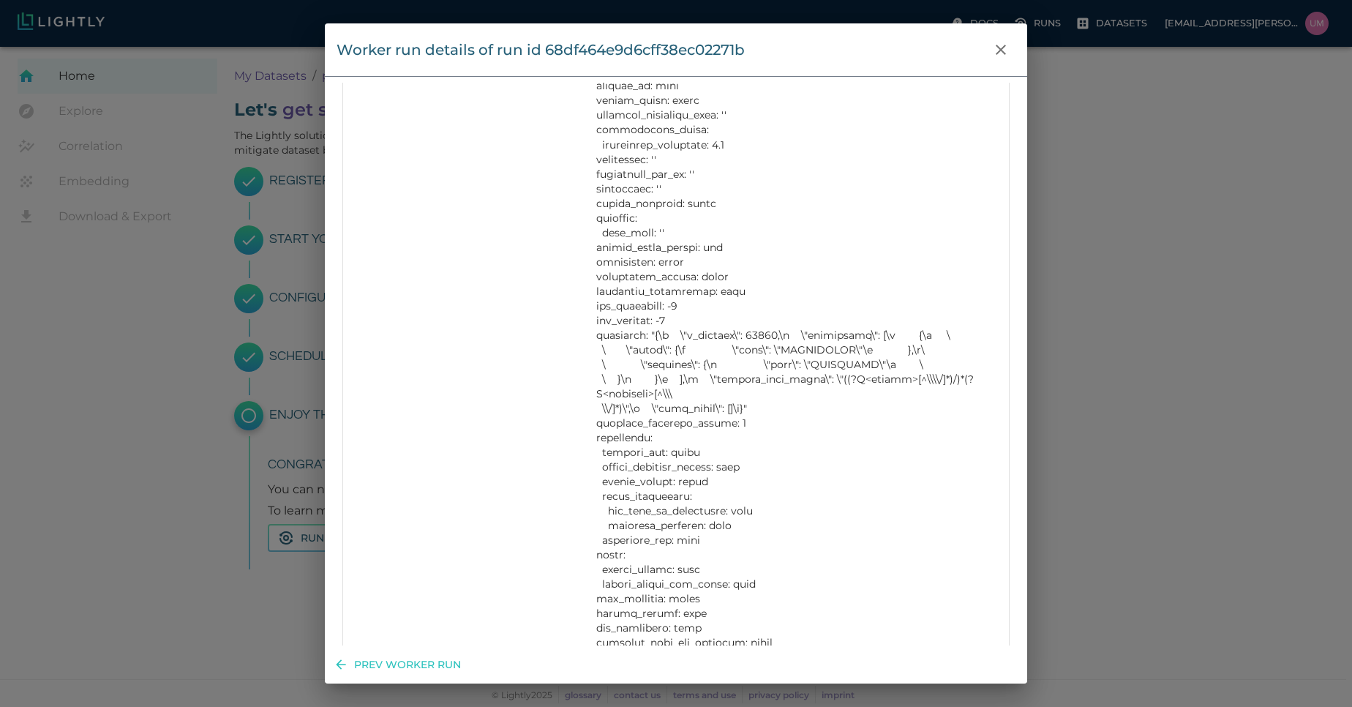
scroll to position [892, 0]
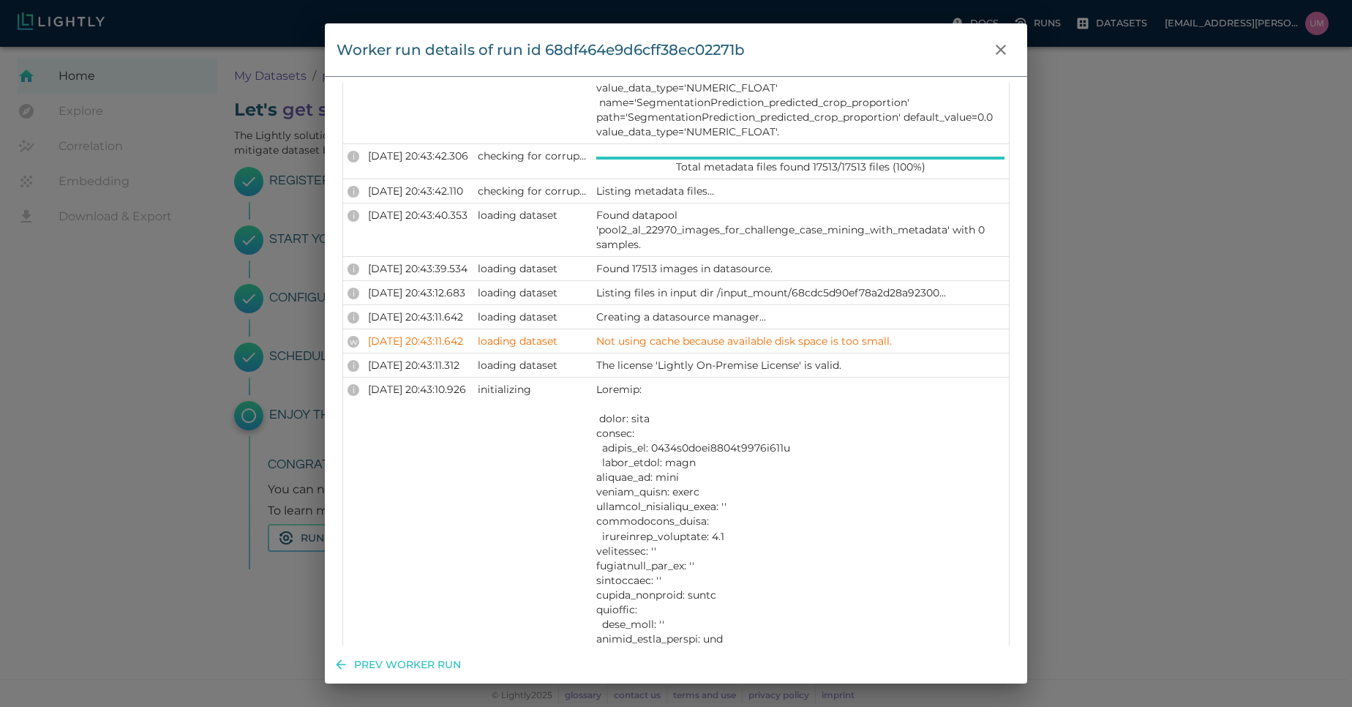
scroll to position [0, 0]
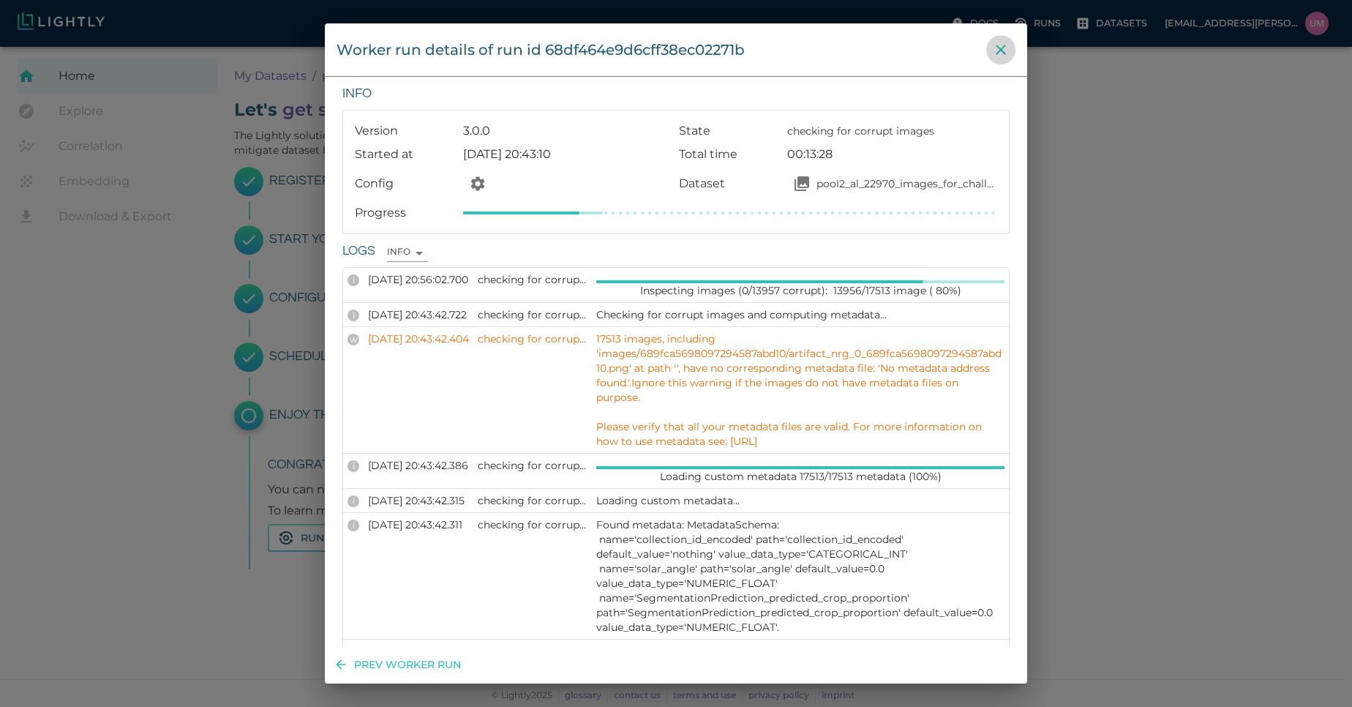
click at [998, 62] on button "close" at bounding box center [1000, 49] width 29 height 29
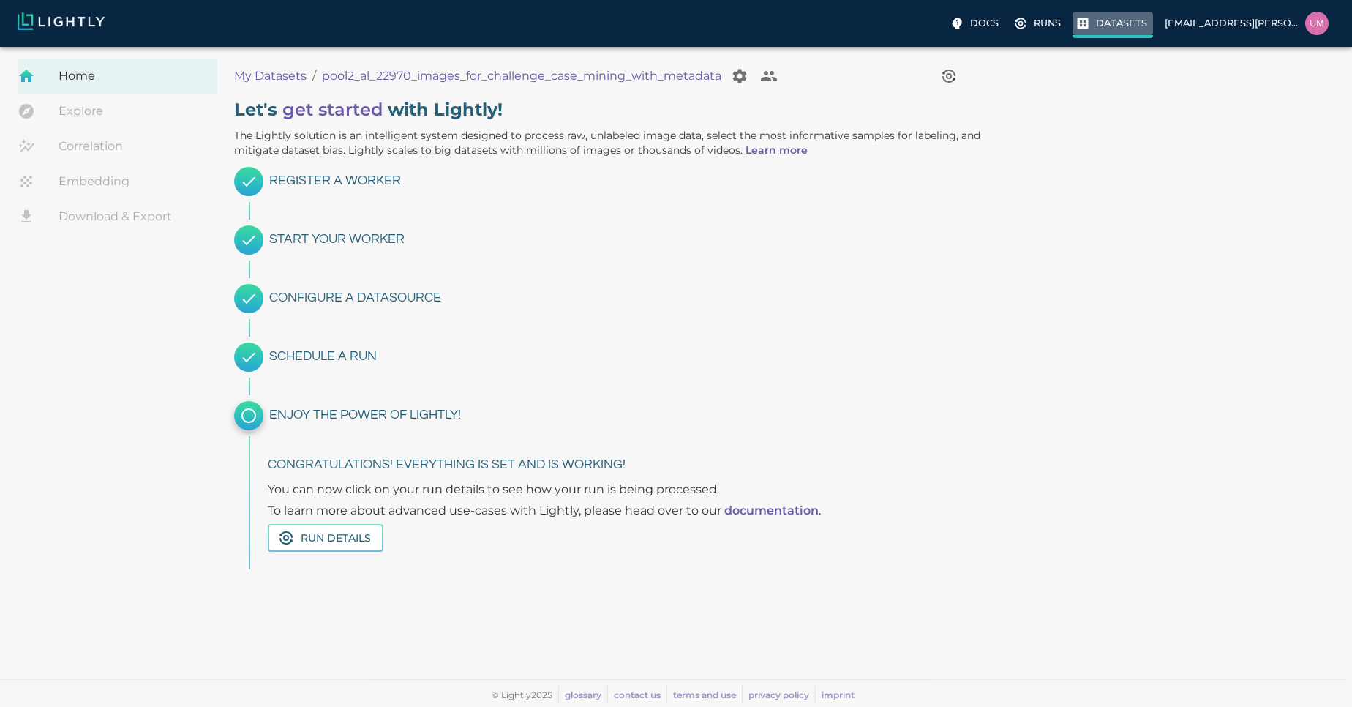
click at [1102, 24] on p "Datasets" at bounding box center [1121, 23] width 51 height 14
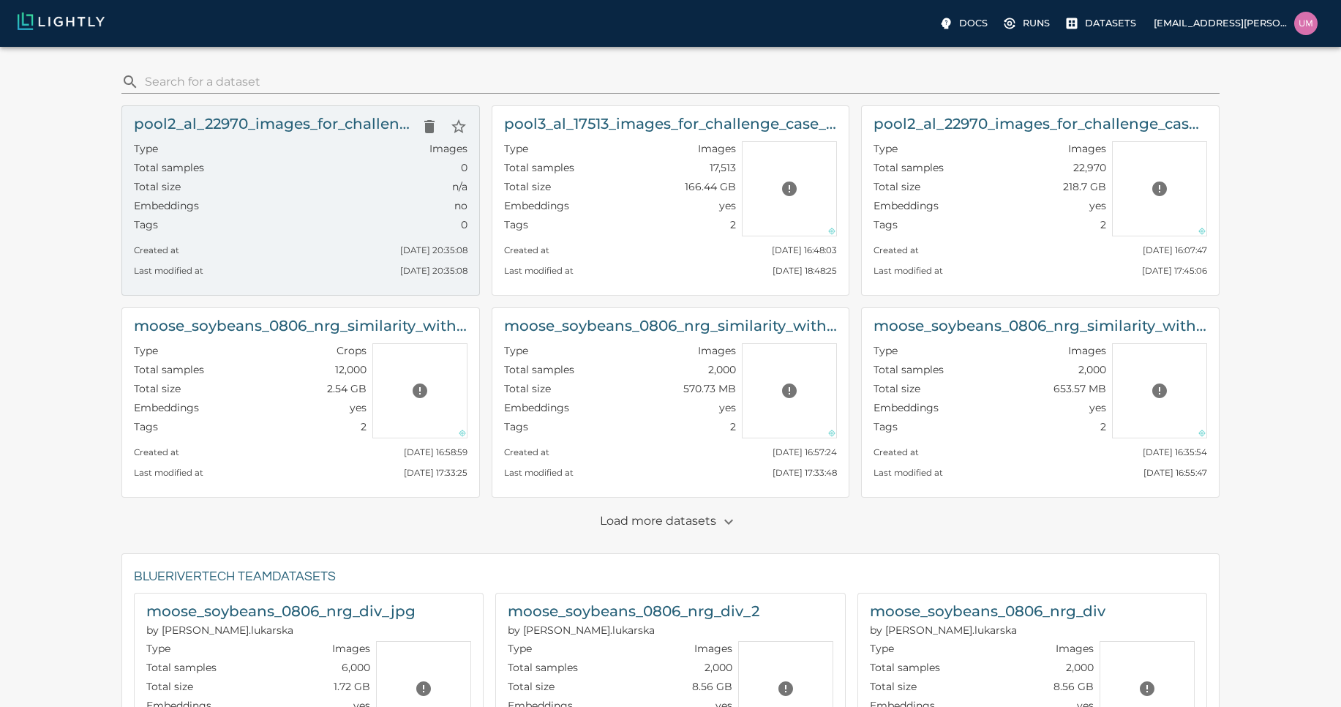
click at [367, 233] on div "Tags 0" at bounding box center [301, 226] width 334 height 19
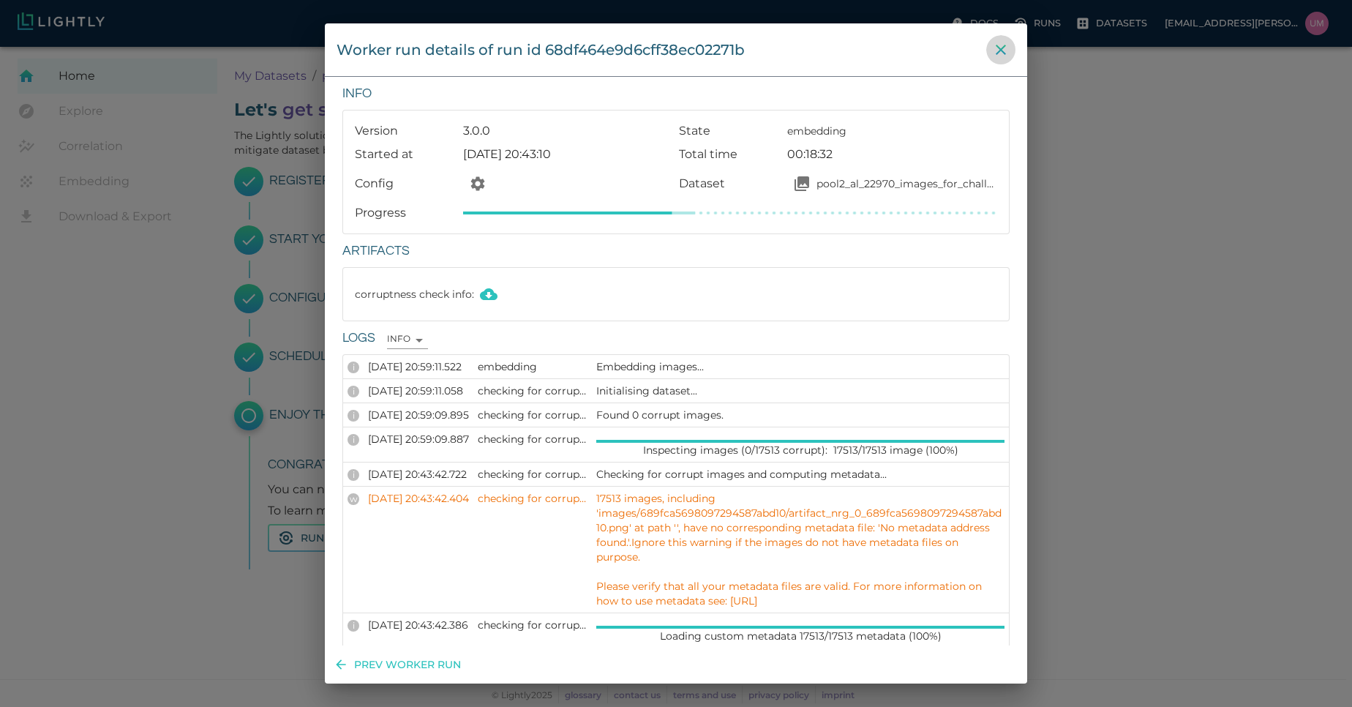
click at [993, 51] on icon "close" at bounding box center [1001, 50] width 18 height 18
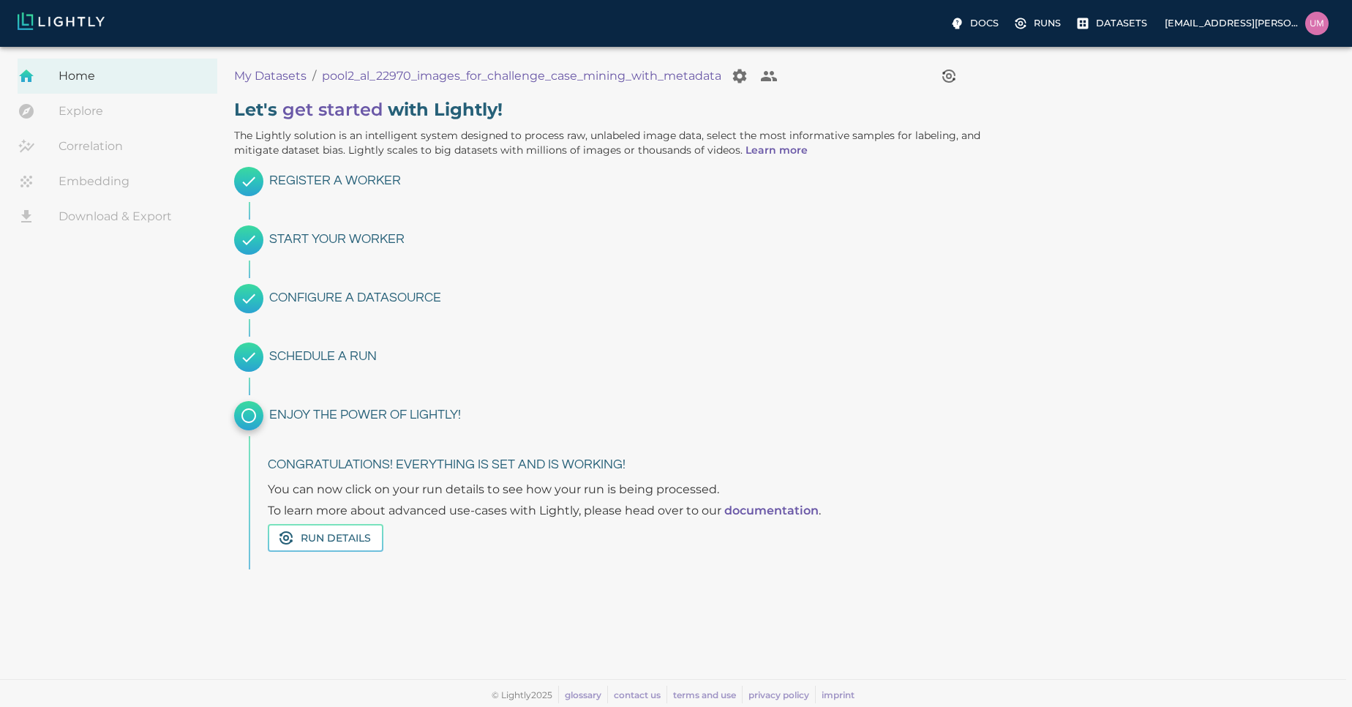
click at [138, 104] on link "Explore" at bounding box center [118, 111] width 200 height 35
click at [268, 82] on p "My Datasets" at bounding box center [270, 76] width 72 height 18
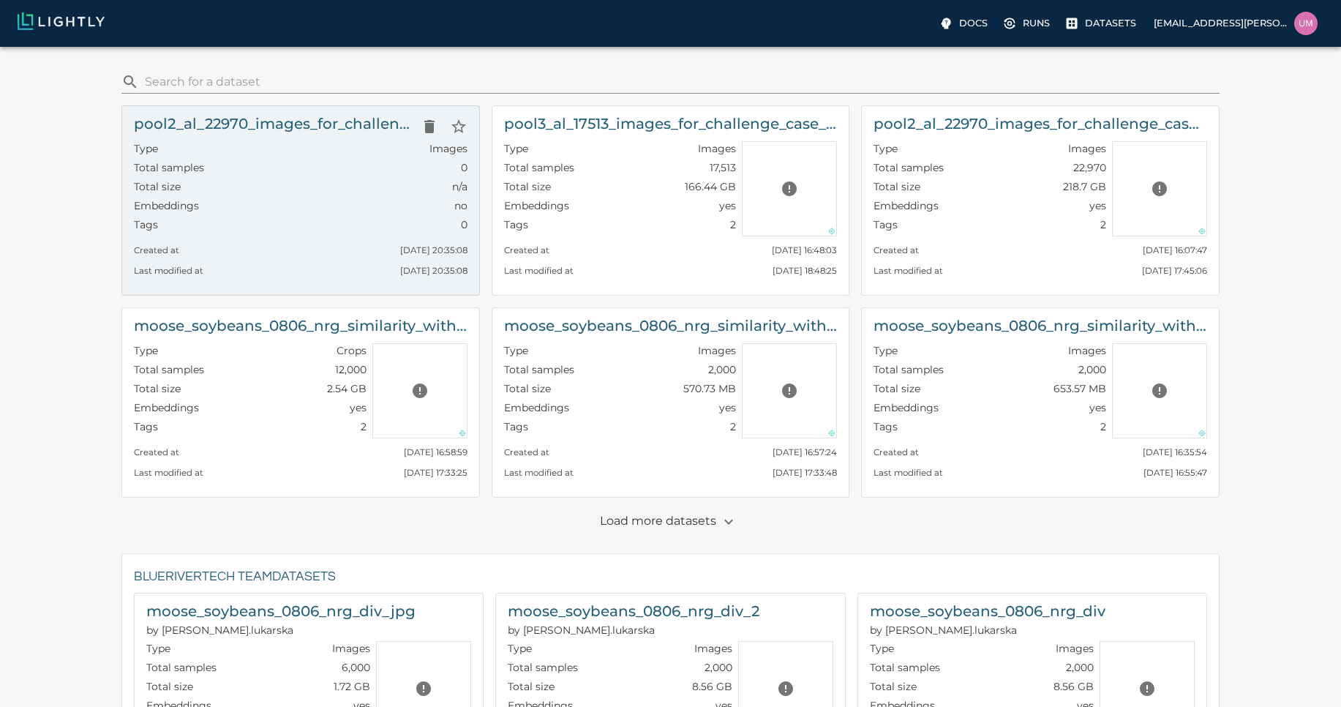
click at [266, 159] on div "Type Images" at bounding box center [301, 150] width 334 height 19
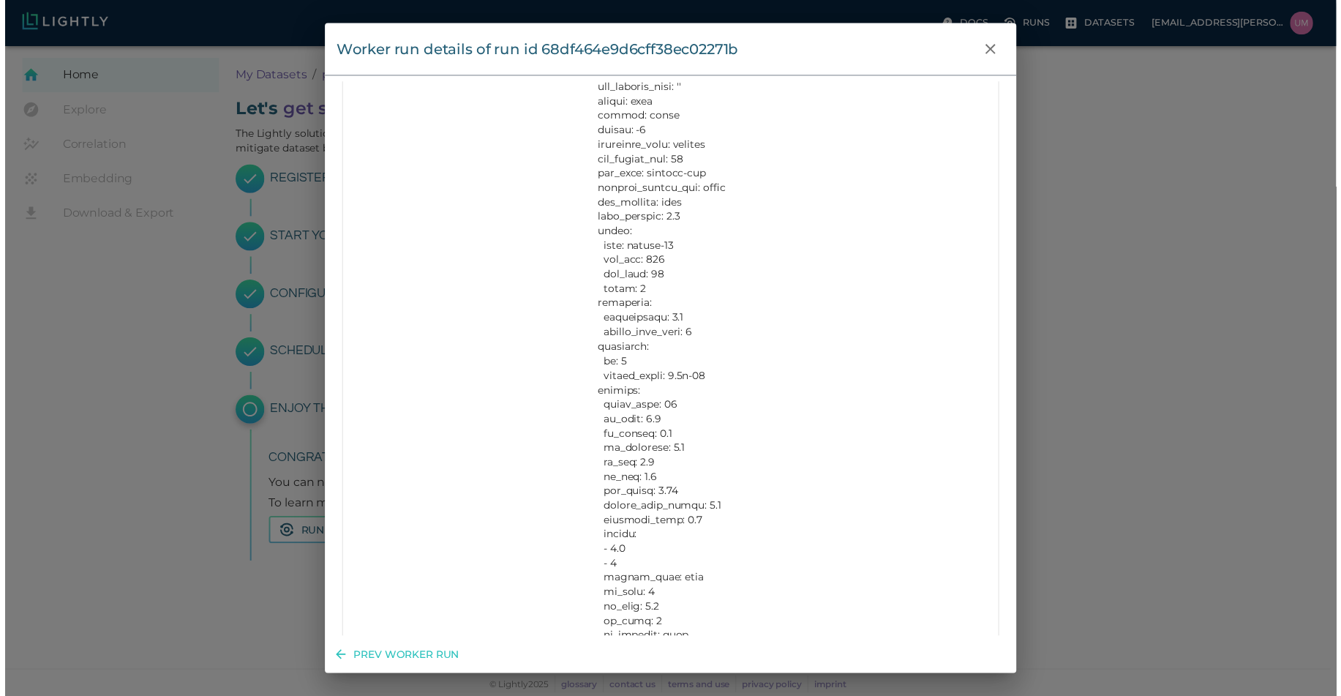
scroll to position [2139, 0]
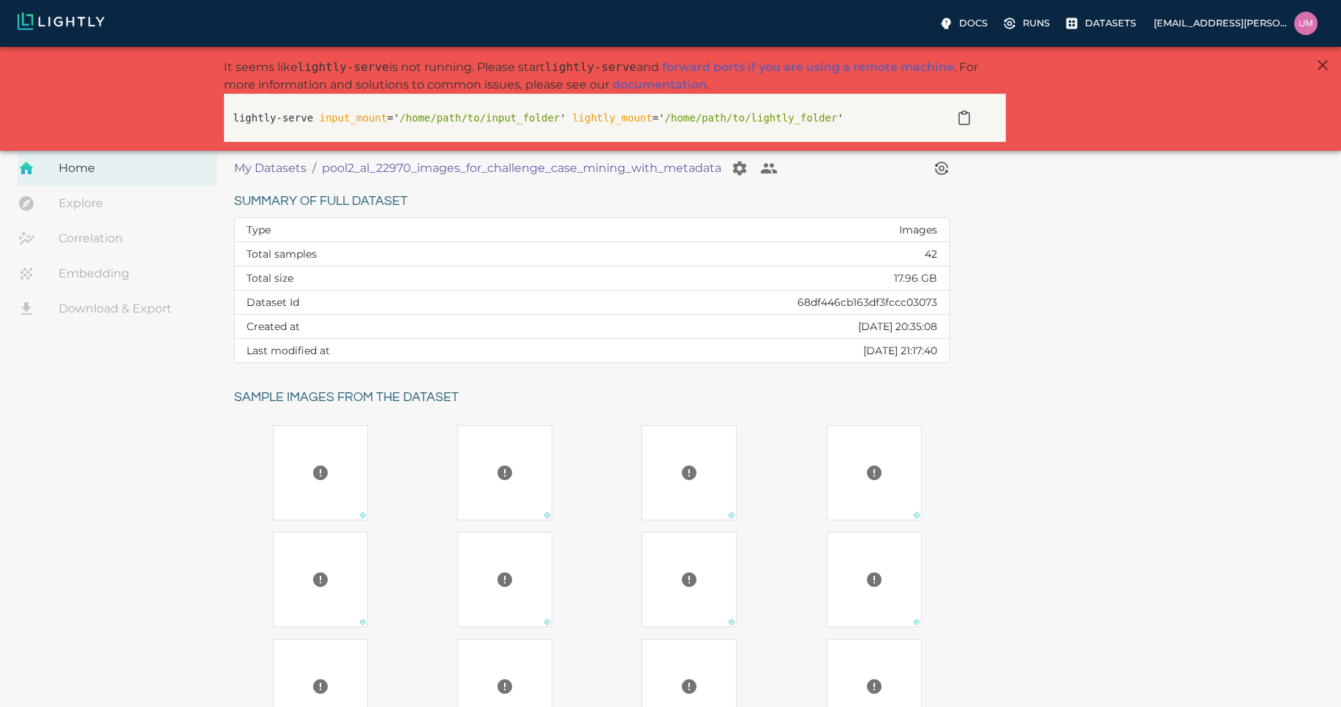
click at [281, 159] on p "My Datasets" at bounding box center [270, 168] width 72 height 18
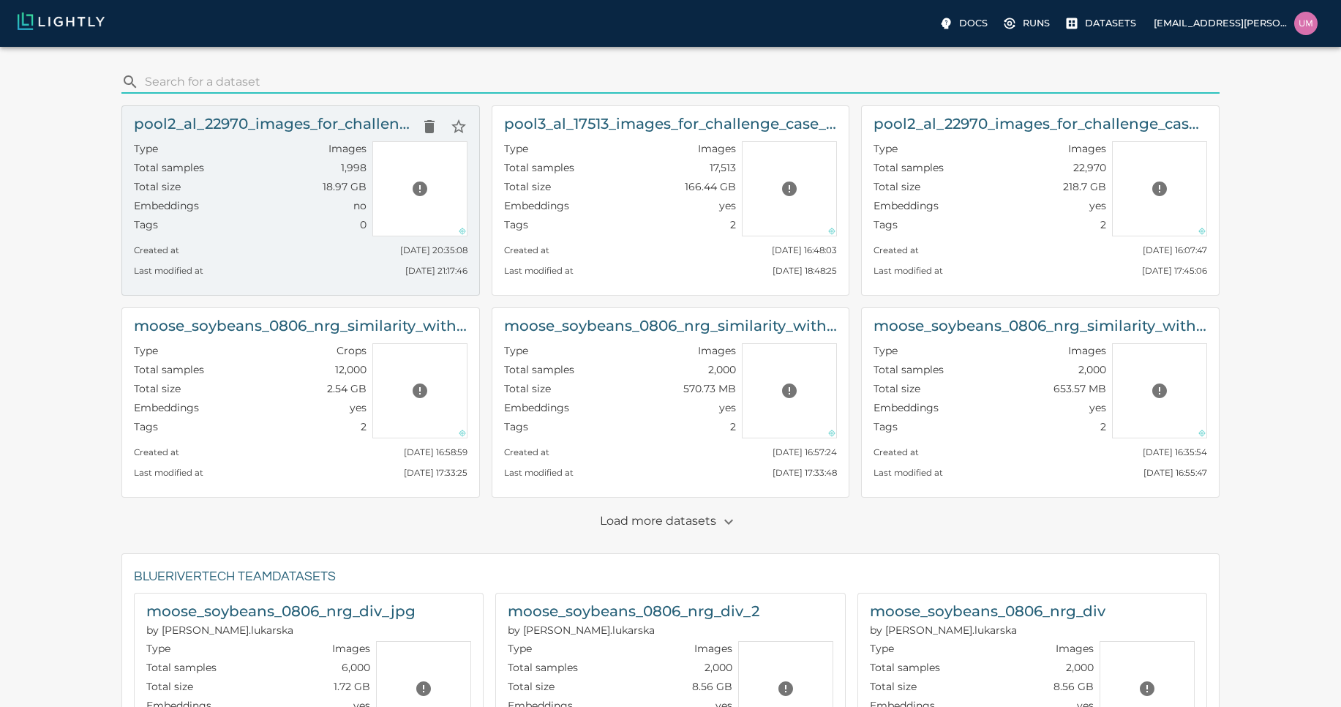
click at [250, 204] on div "Embeddings no" at bounding box center [250, 207] width 233 height 19
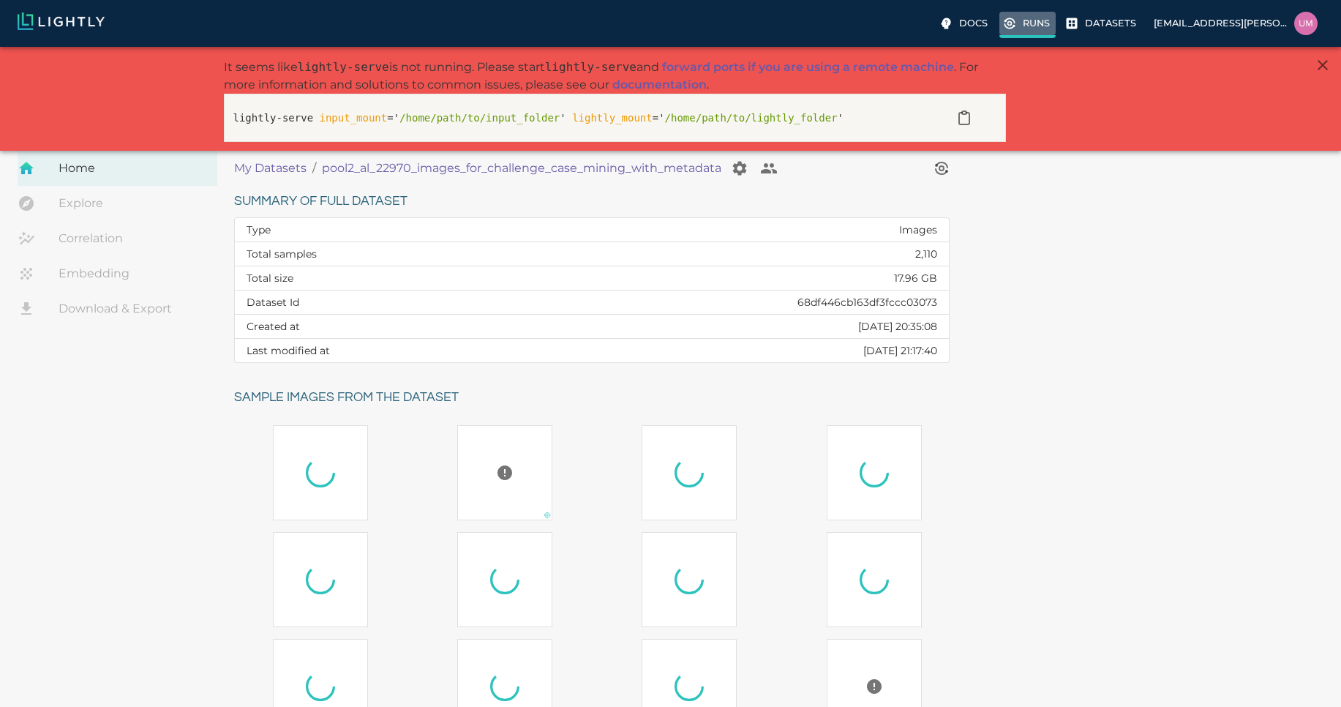
click at [1017, 28] on icon at bounding box center [1009, 23] width 15 height 15
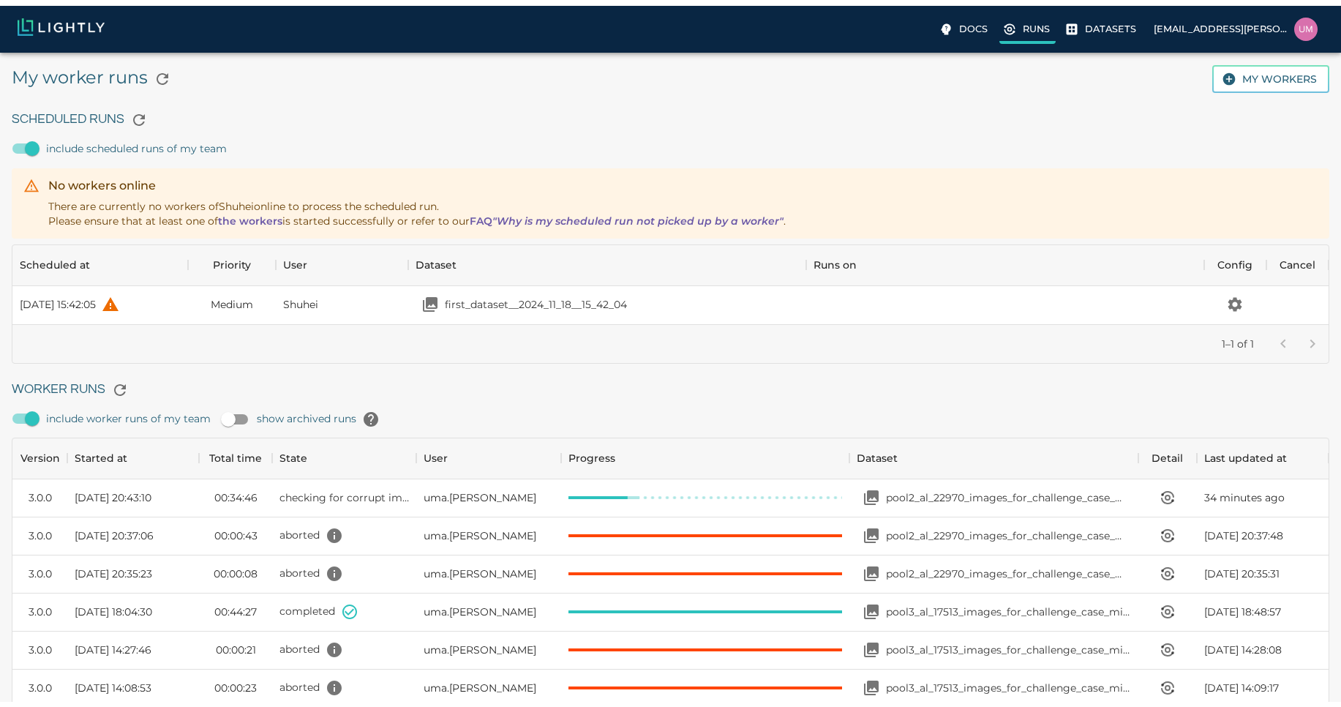
scroll to position [981, 1305]
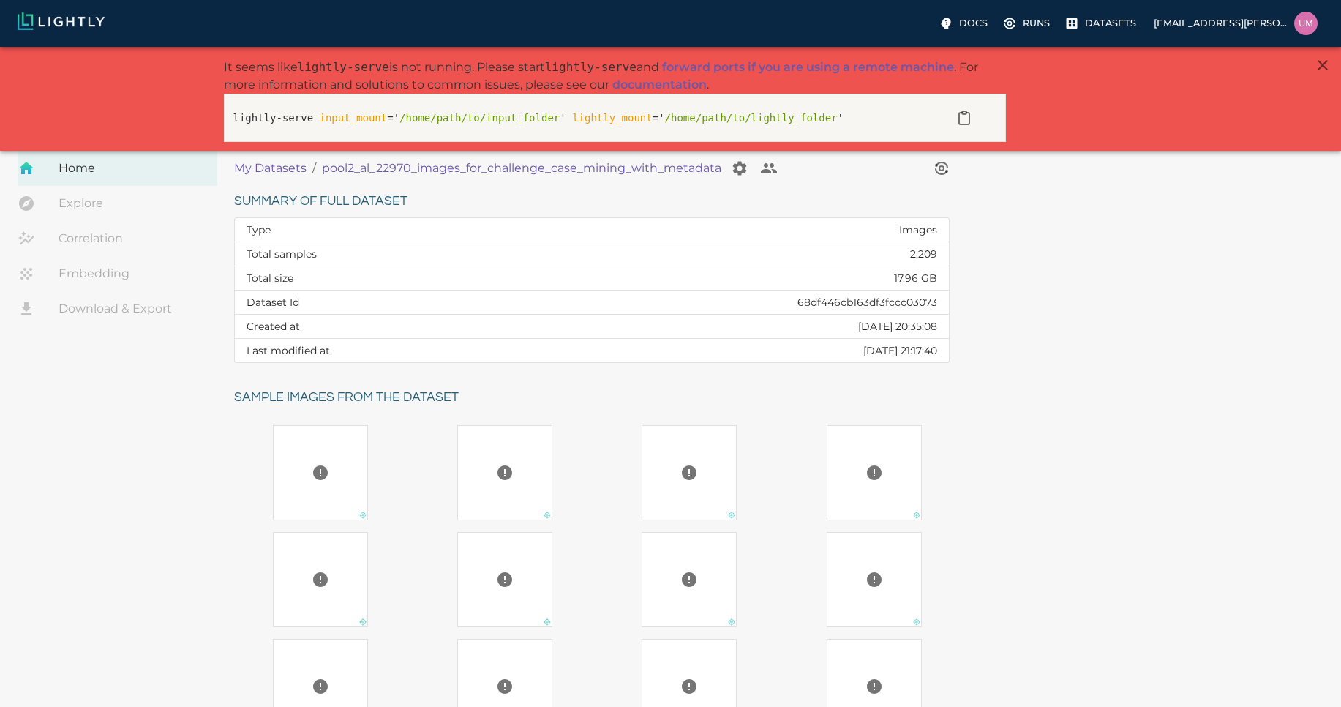
click at [102, 210] on link "Explore" at bounding box center [118, 203] width 200 height 35
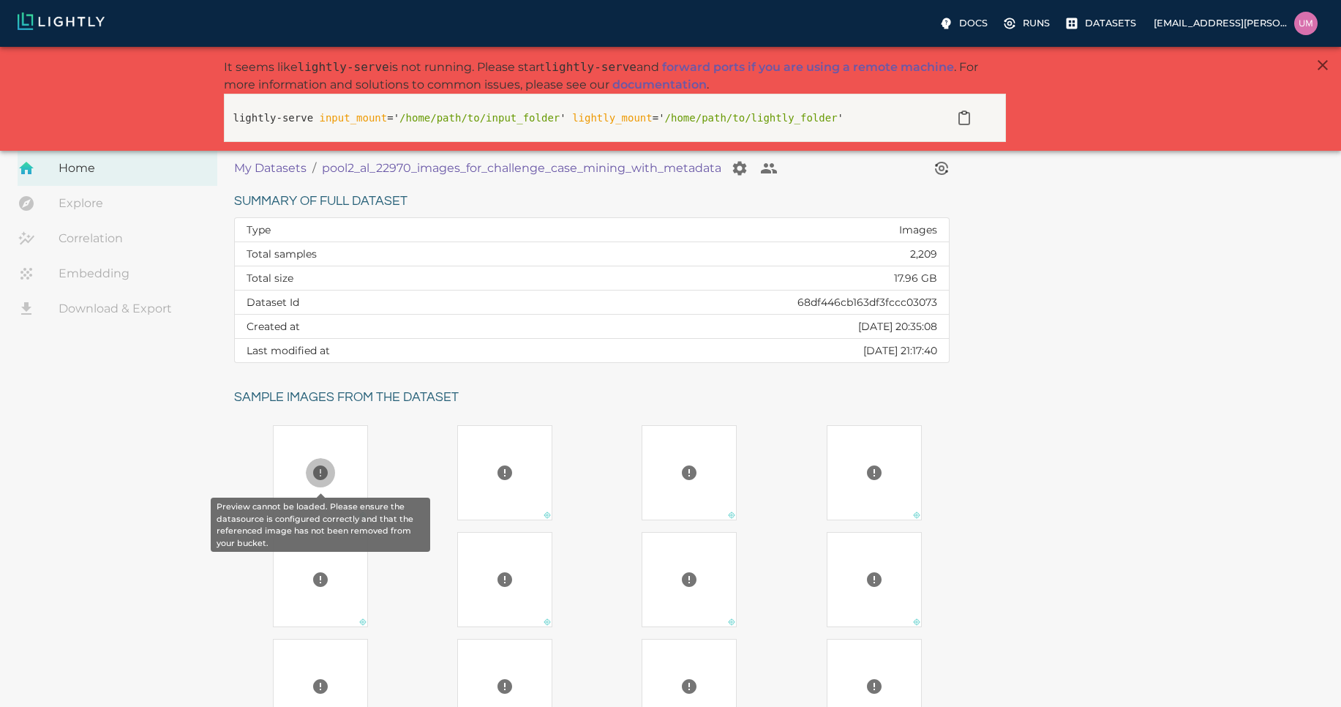
click at [319, 459] on button "Preview cannot be loaded. Please ensure the datasource is configured correctly …" at bounding box center [320, 472] width 29 height 29
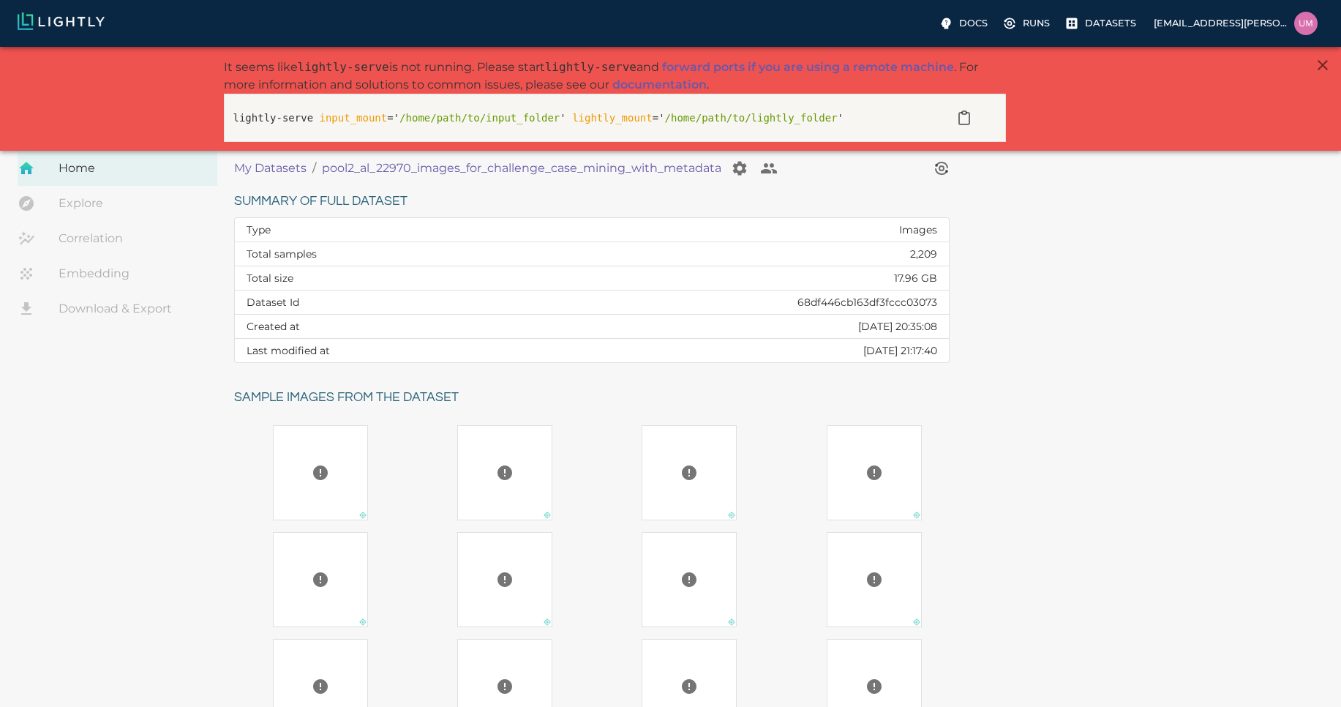
click at [345, 464] on div at bounding box center [321, 472] width 94 height 29
click at [135, 278] on link "Embedding" at bounding box center [118, 273] width 200 height 35
click at [123, 236] on link "Correlation" at bounding box center [118, 238] width 200 height 35
click at [945, 173] on icon "View worker run detail" at bounding box center [942, 168] width 24 height 24
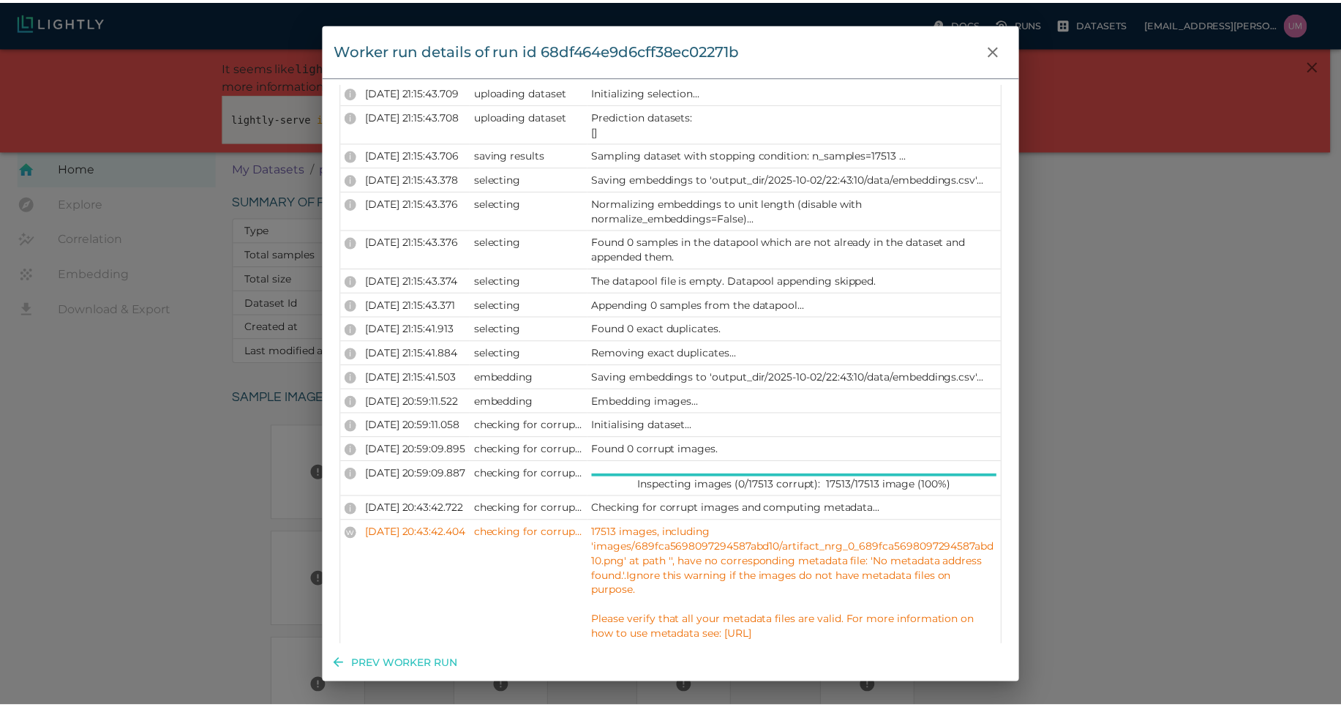
scroll to position [441, 0]
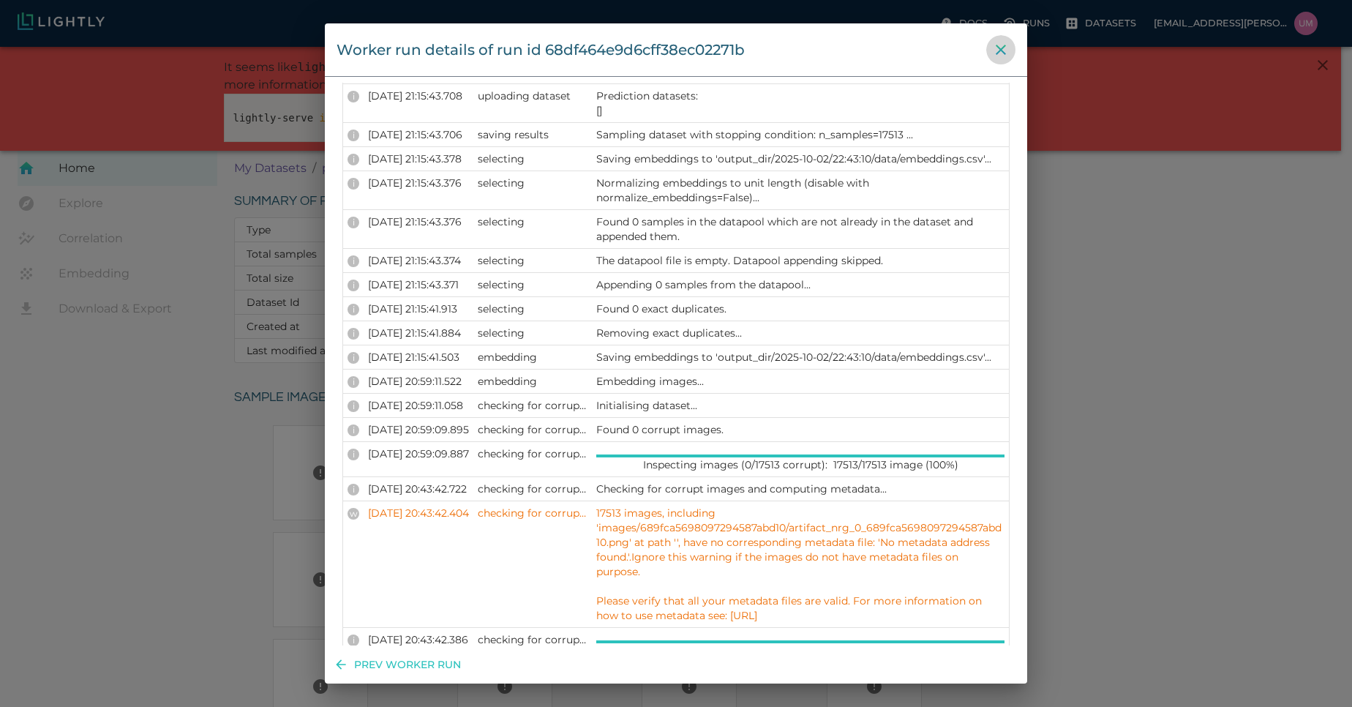
click at [1003, 53] on icon "close" at bounding box center [1001, 50] width 18 height 18
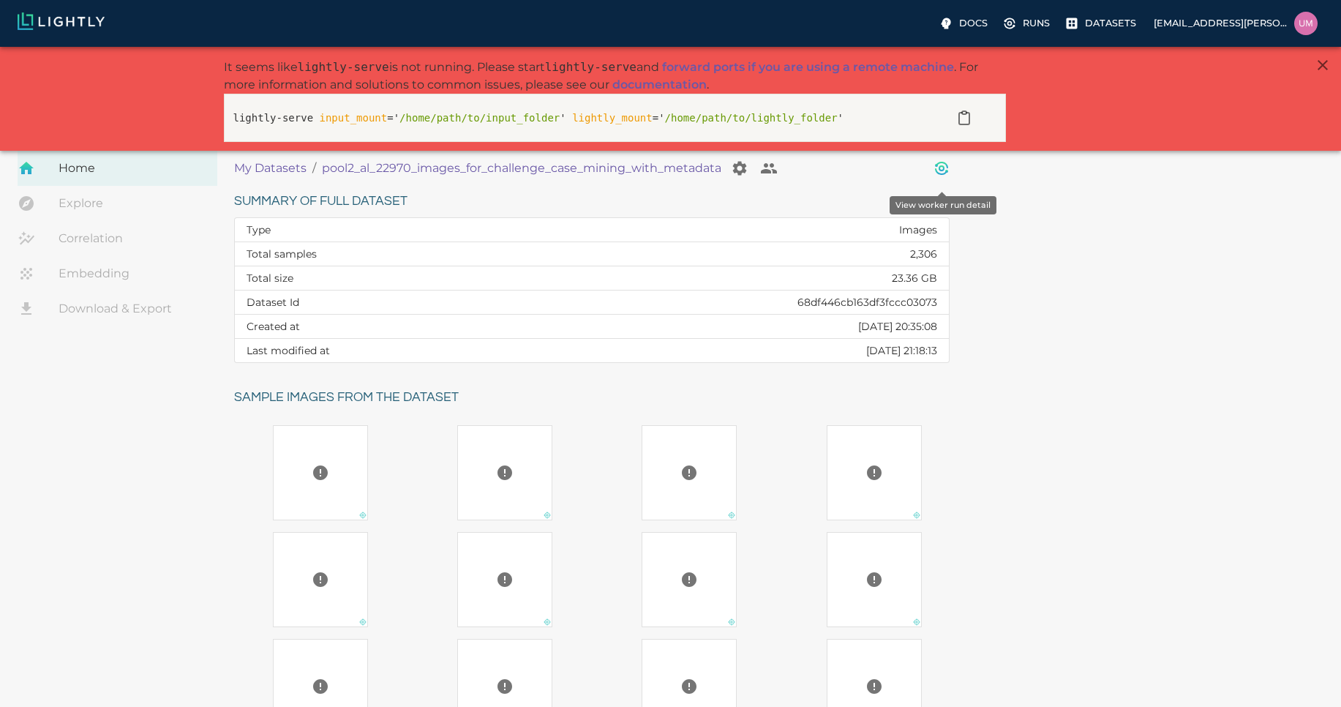
click at [934, 168] on icon "View worker run detail" at bounding box center [942, 169] width 20 height 20
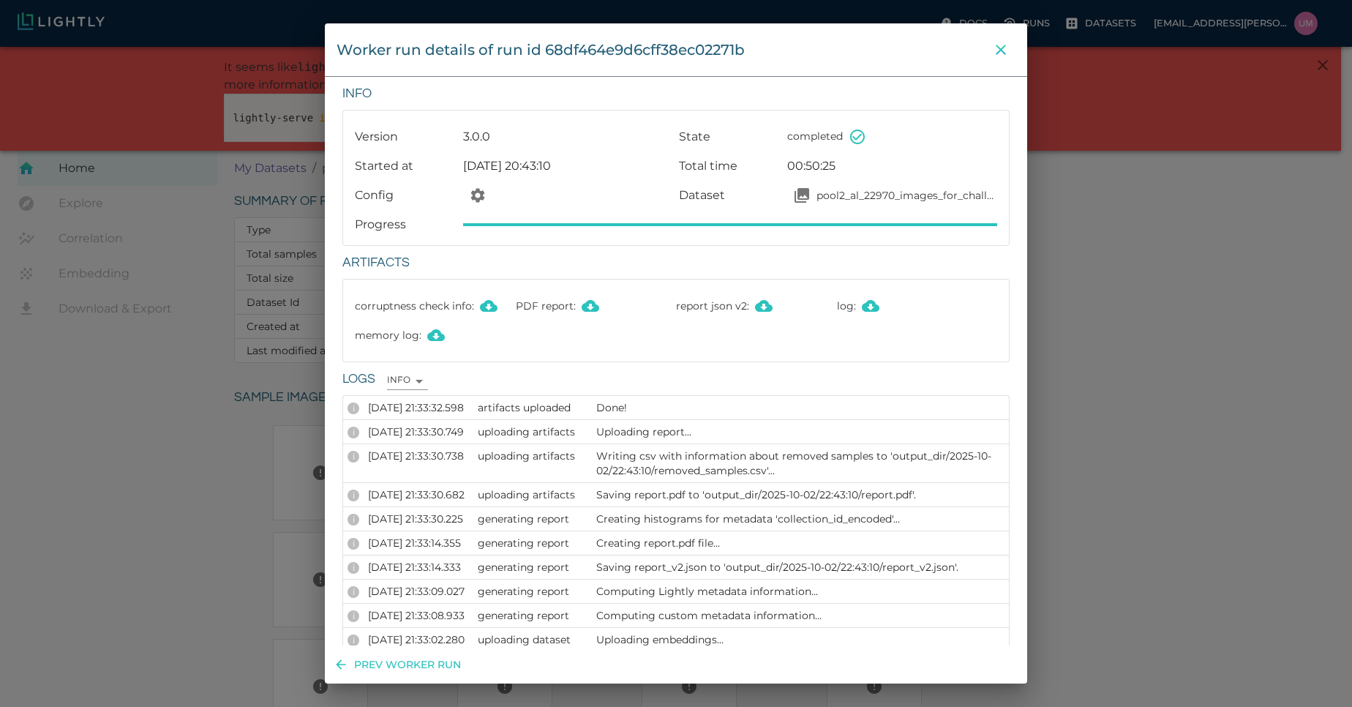
click at [993, 40] on button "close" at bounding box center [1000, 49] width 29 height 29
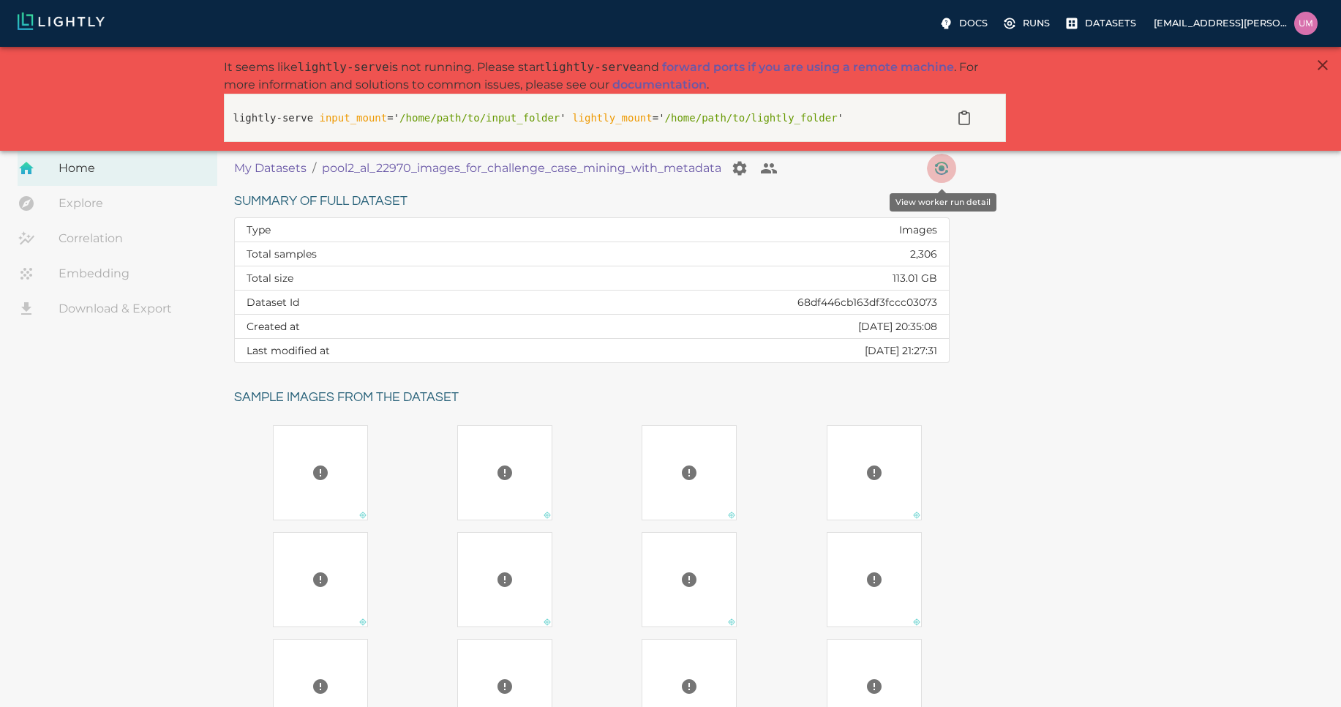
click at [941, 173] on icon "View worker run detail" at bounding box center [942, 169] width 20 height 20
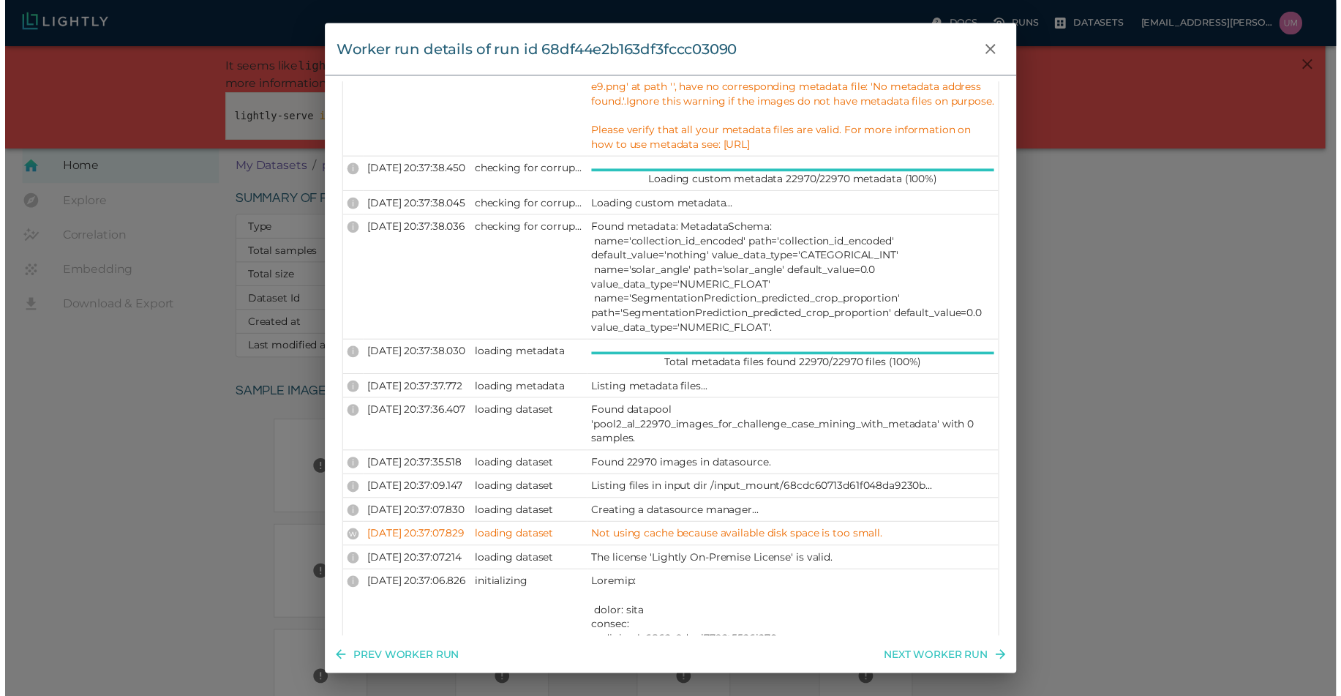
scroll to position [1459, 0]
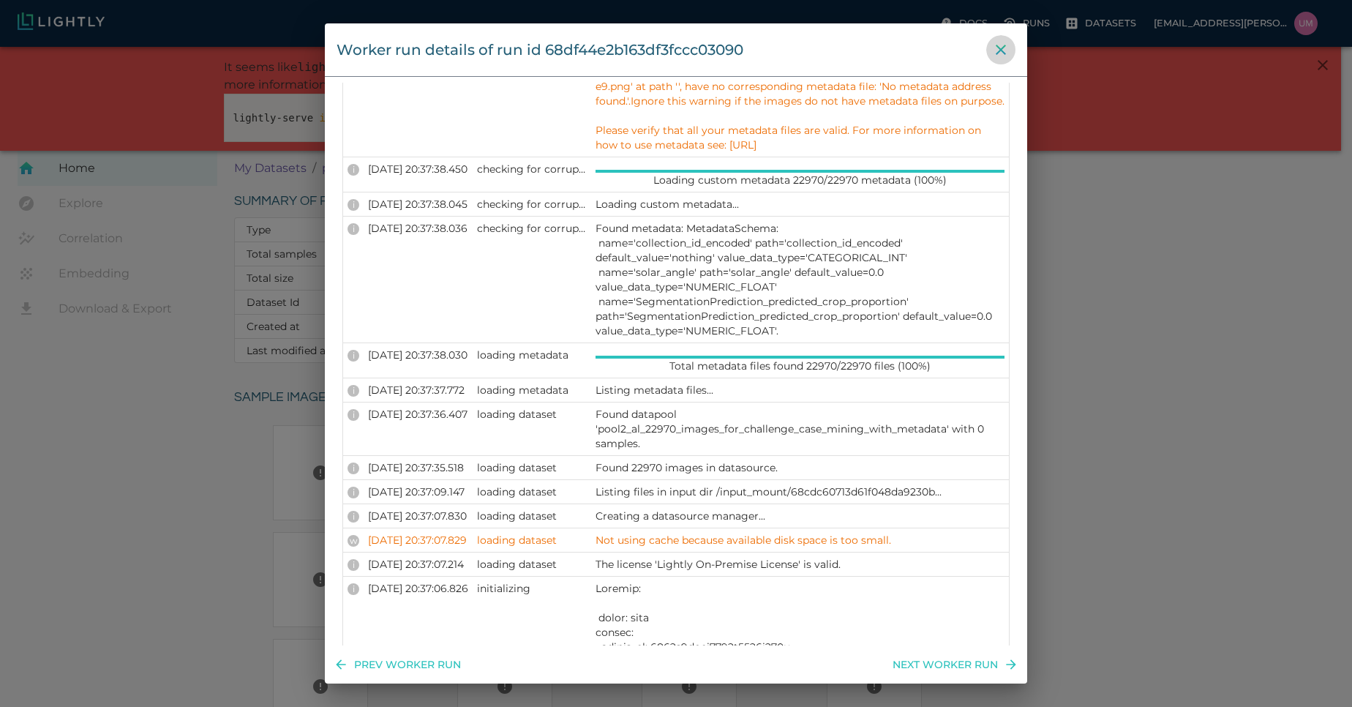
click at [997, 60] on button "close" at bounding box center [1000, 49] width 29 height 29
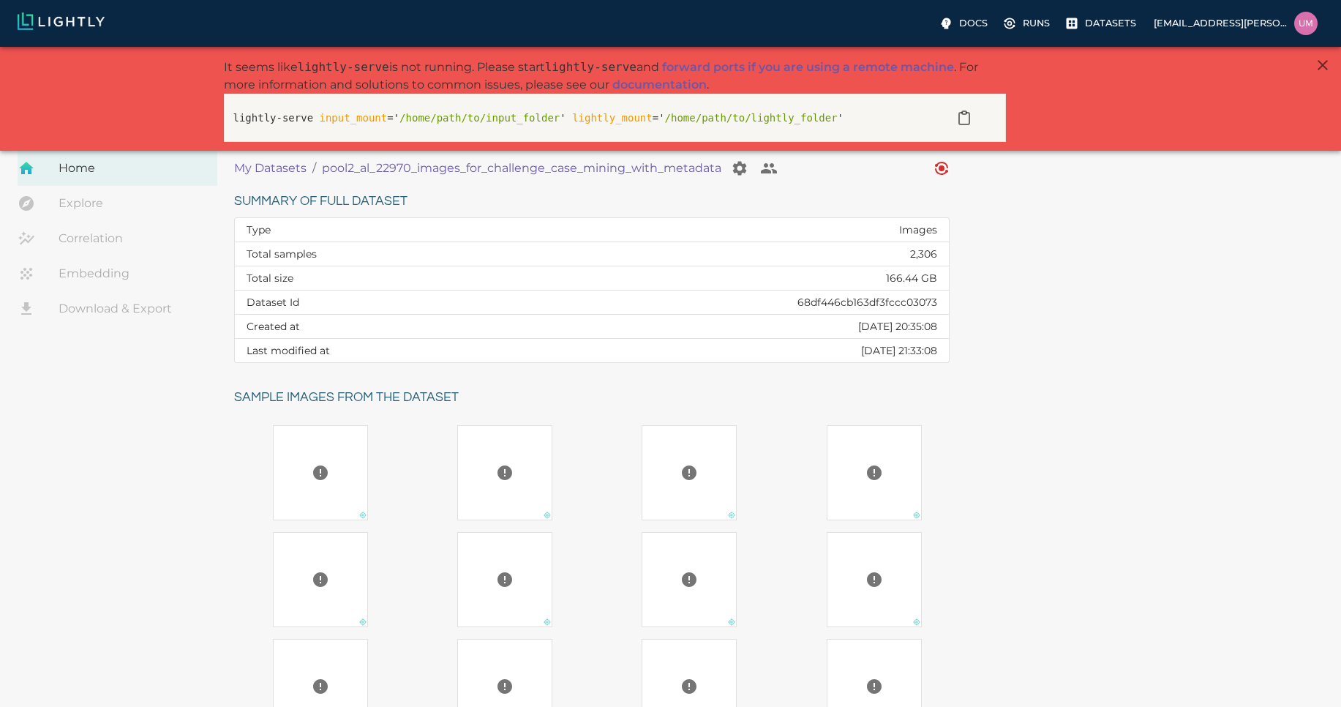
click at [280, 170] on p "My Datasets" at bounding box center [270, 168] width 72 height 18
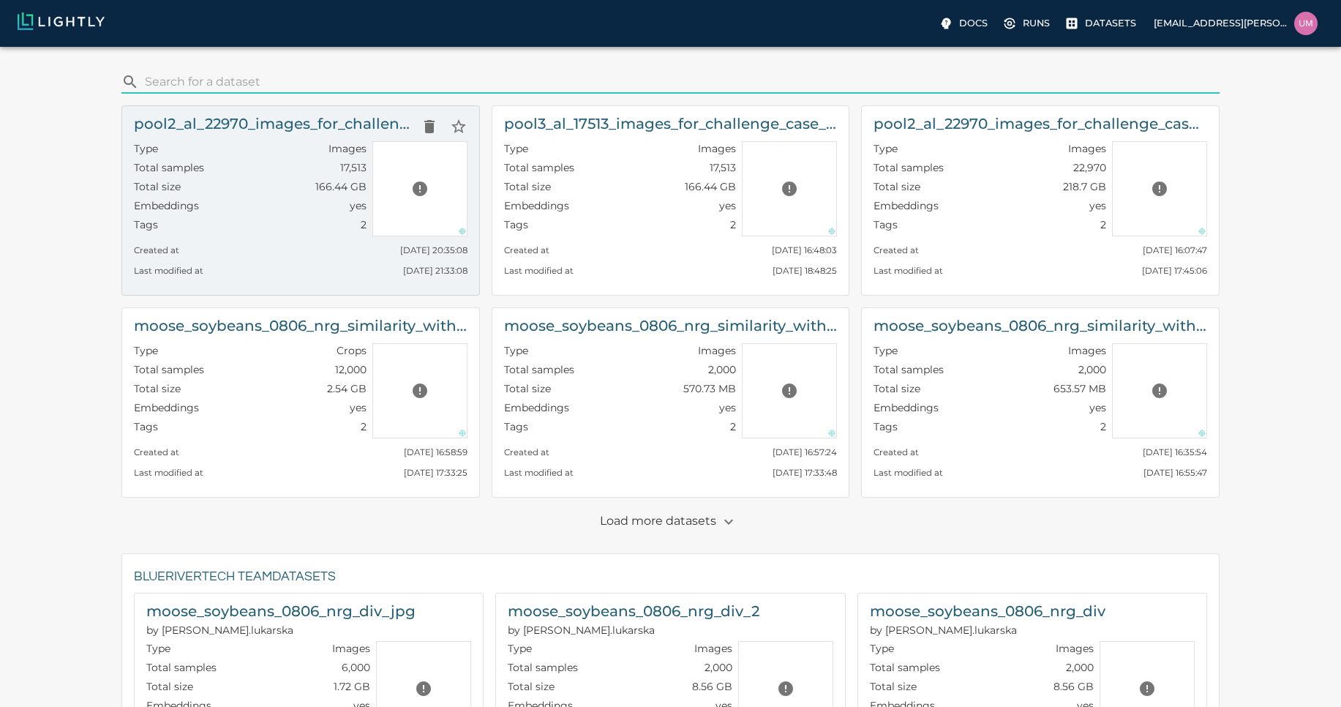
click at [300, 255] on div "Created at [DATE] 20:35:08" at bounding box center [301, 246] width 334 height 20
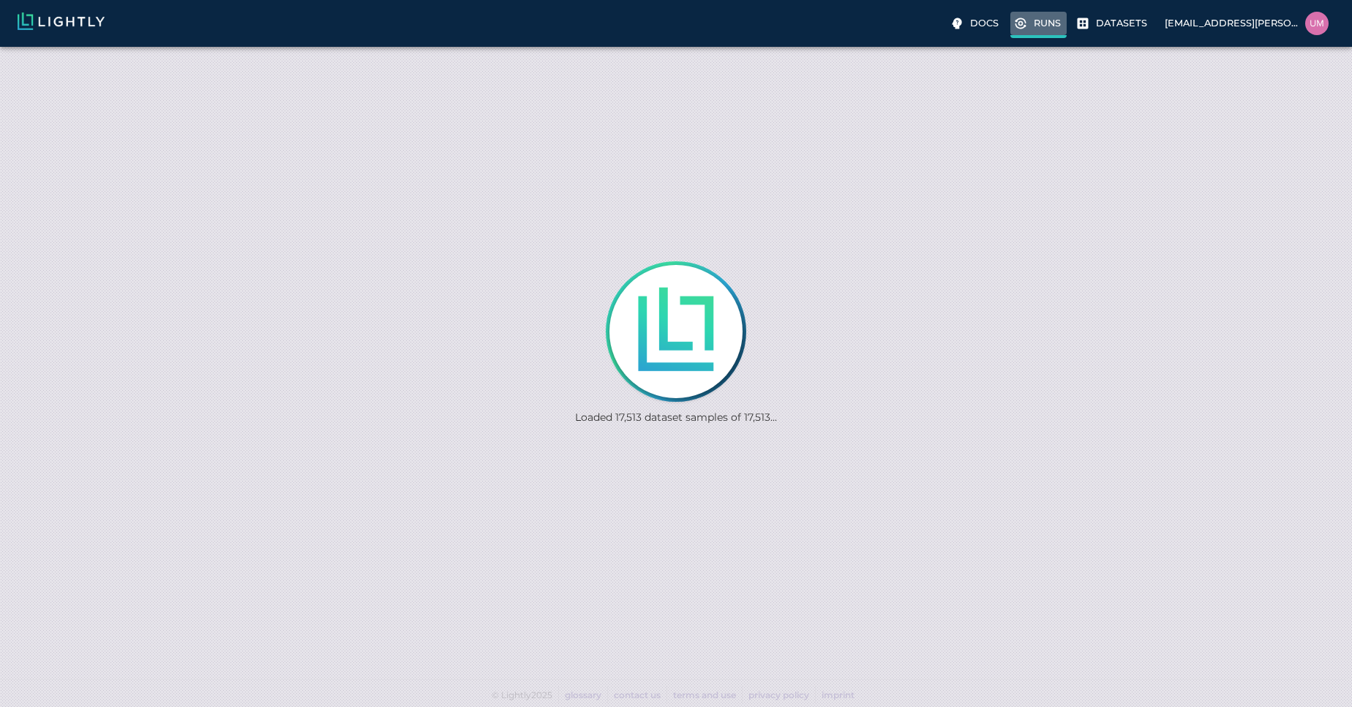
click at [1047, 29] on p "Runs" at bounding box center [1047, 23] width 27 height 14
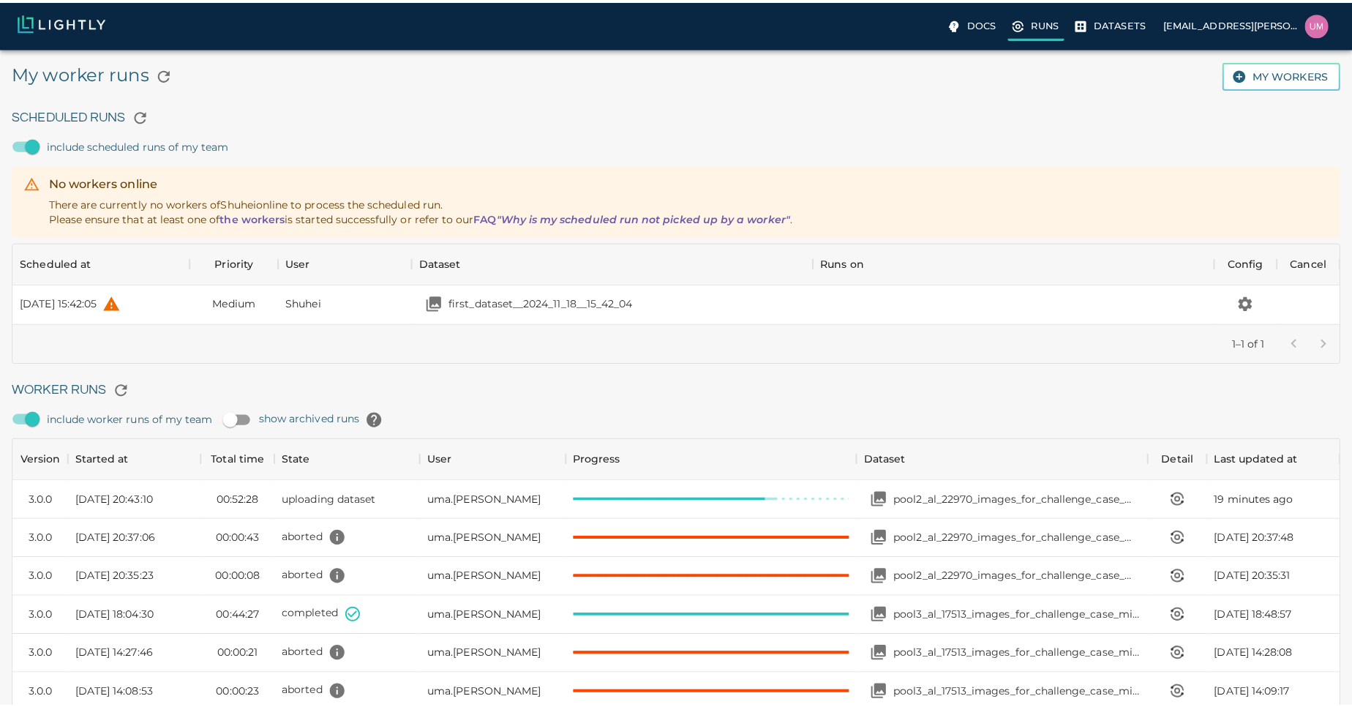
scroll to position [981, 1305]
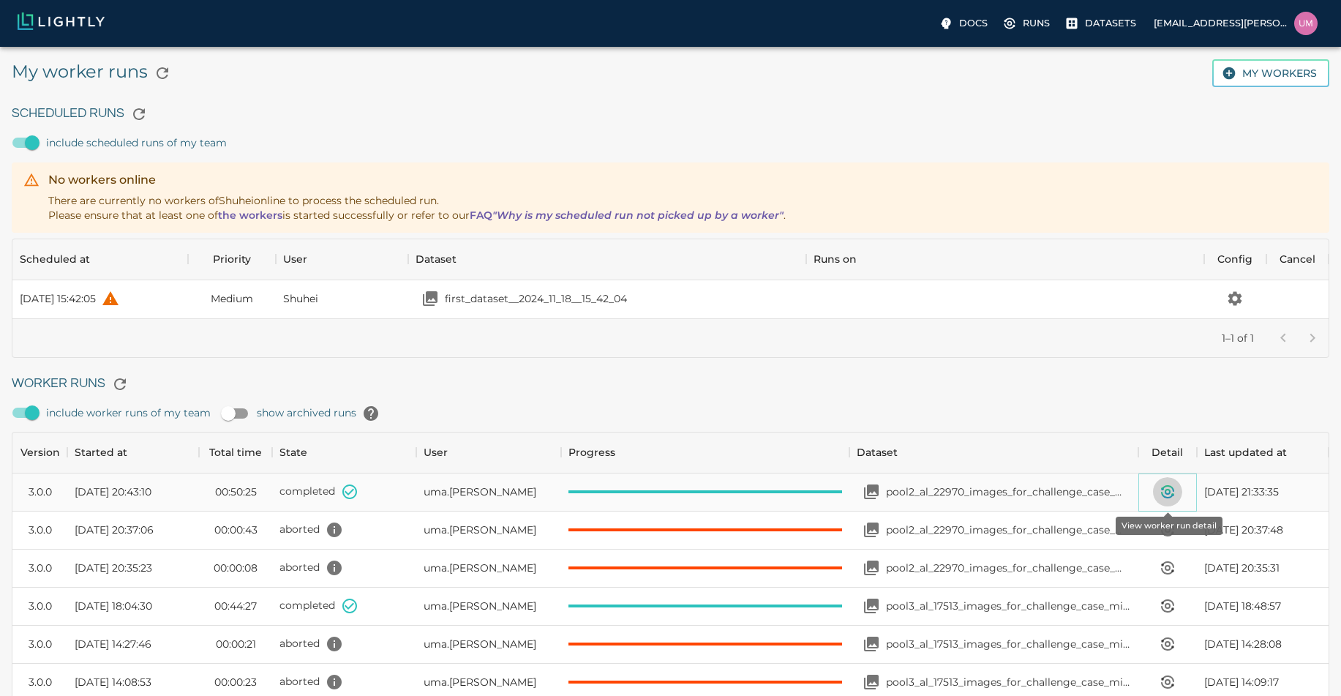
click at [1170, 484] on icon "View worker run detail" at bounding box center [1168, 492] width 18 height 18
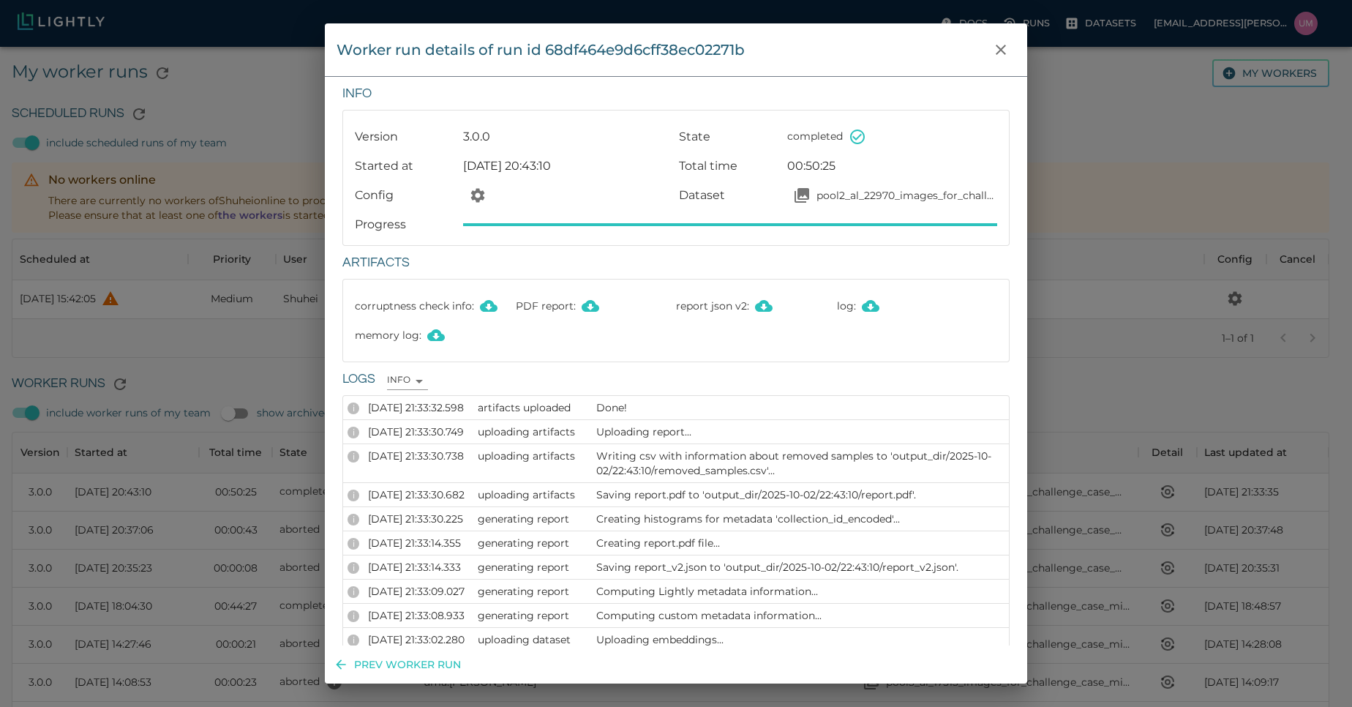
drag, startPoint x: 971, startPoint y: 451, endPoint x: 952, endPoint y: 297, distance: 154.7
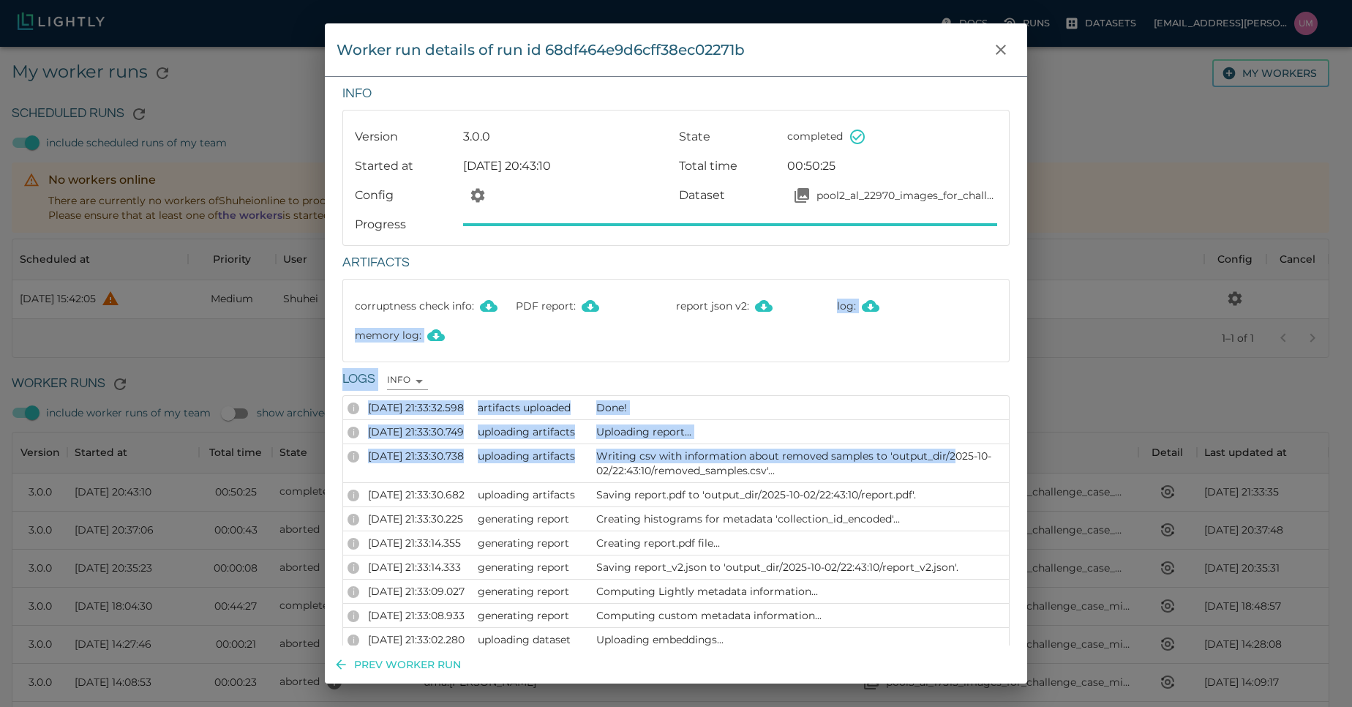
click at [946, 396] on td "Done!" at bounding box center [800, 408] width 417 height 24
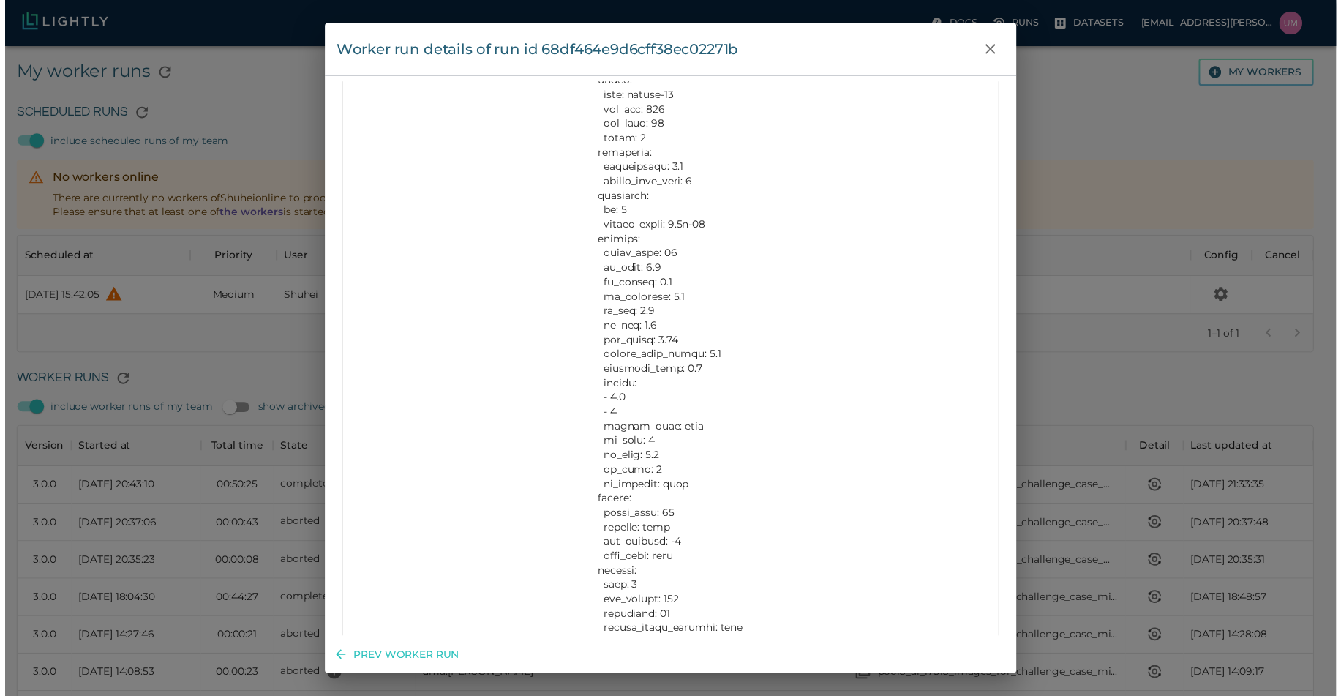
scroll to position [2865, 0]
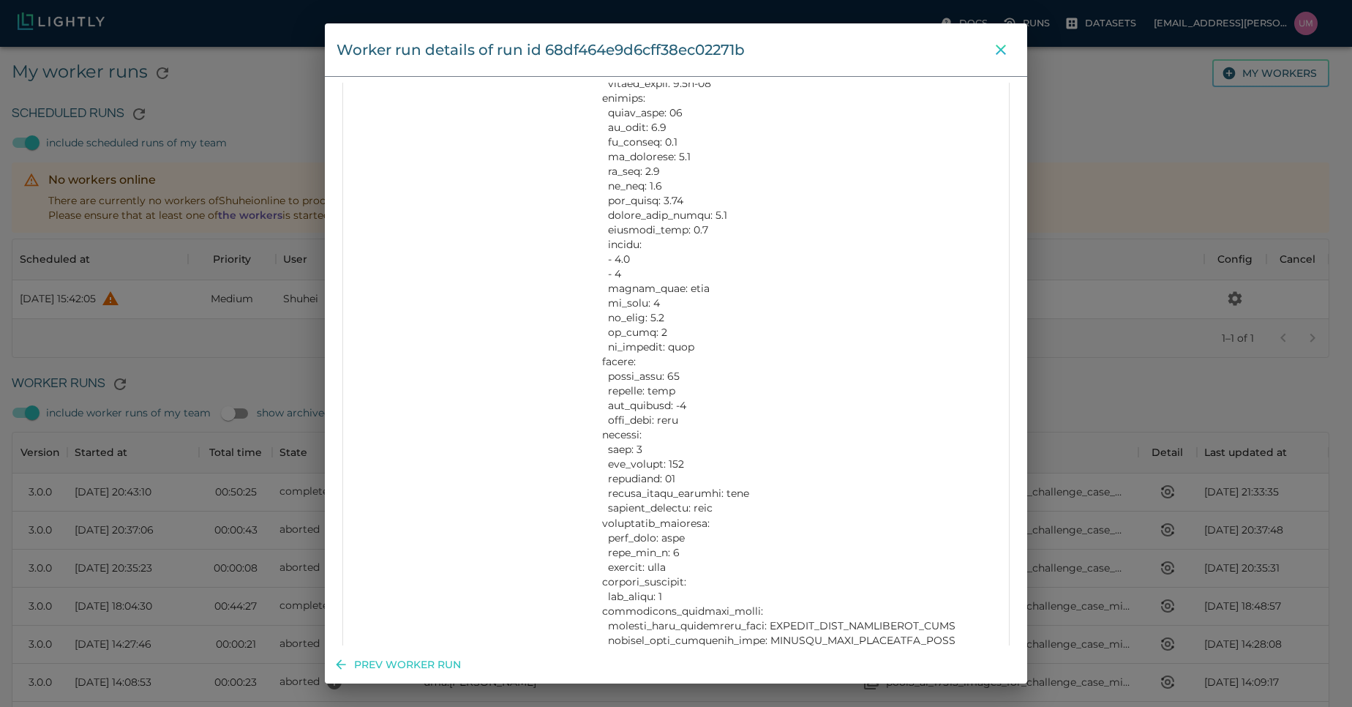
click at [1002, 45] on icon "close" at bounding box center [1001, 50] width 18 height 18
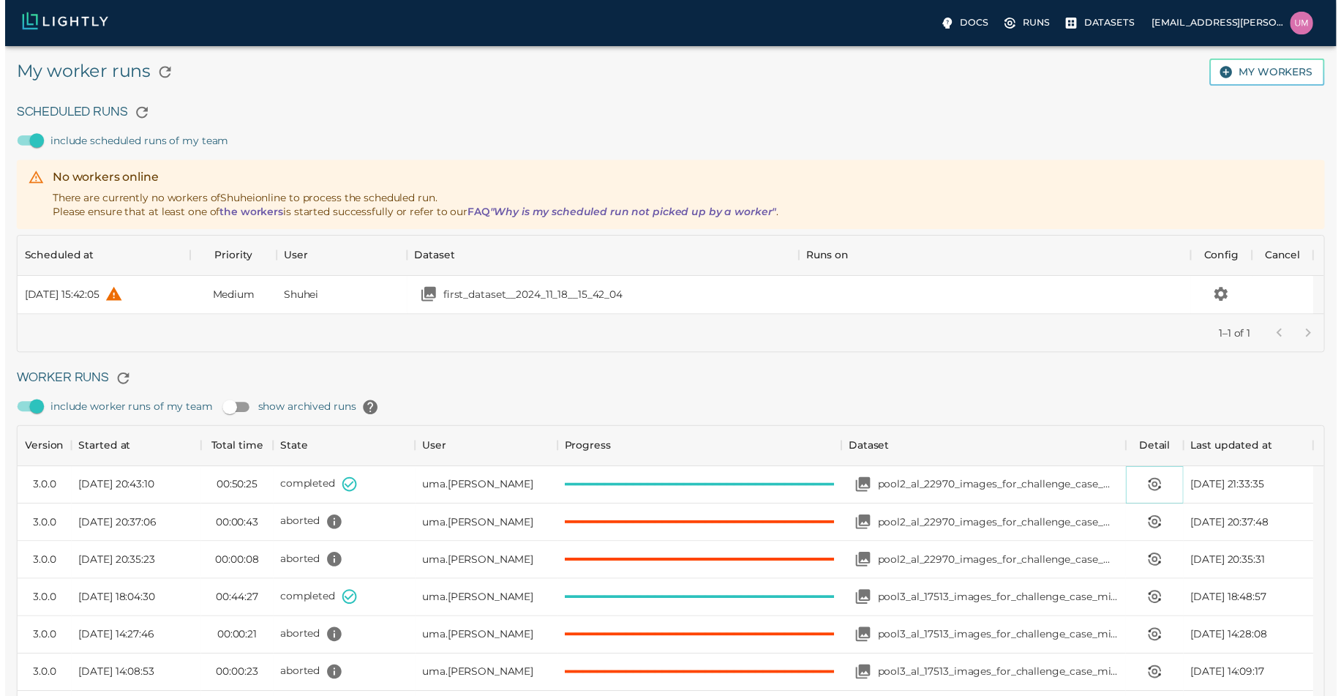
scroll to position [12, 12]
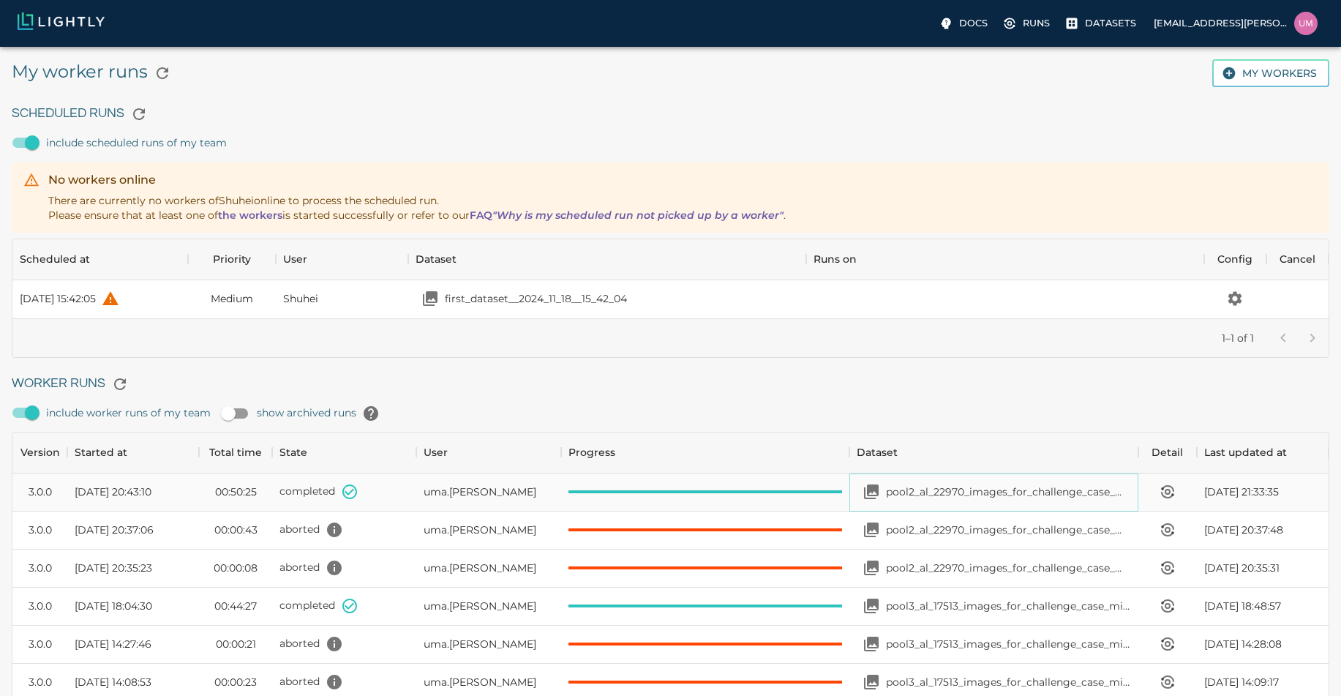
click at [919, 492] on p "pool2_al_22970_images_for_challenge_case_mining_with_metadata" at bounding box center [1008, 491] width 245 height 15
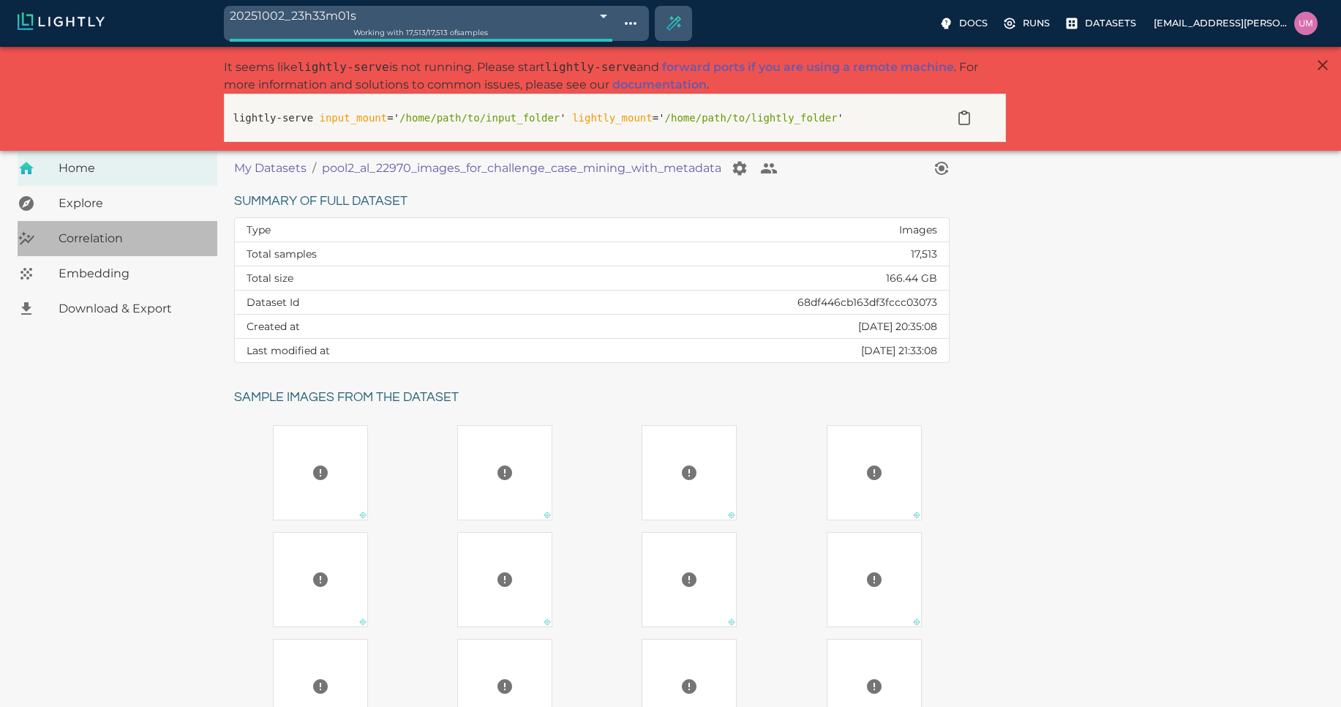
click at [148, 241] on span "Correlation" at bounding box center [132, 239] width 147 height 18
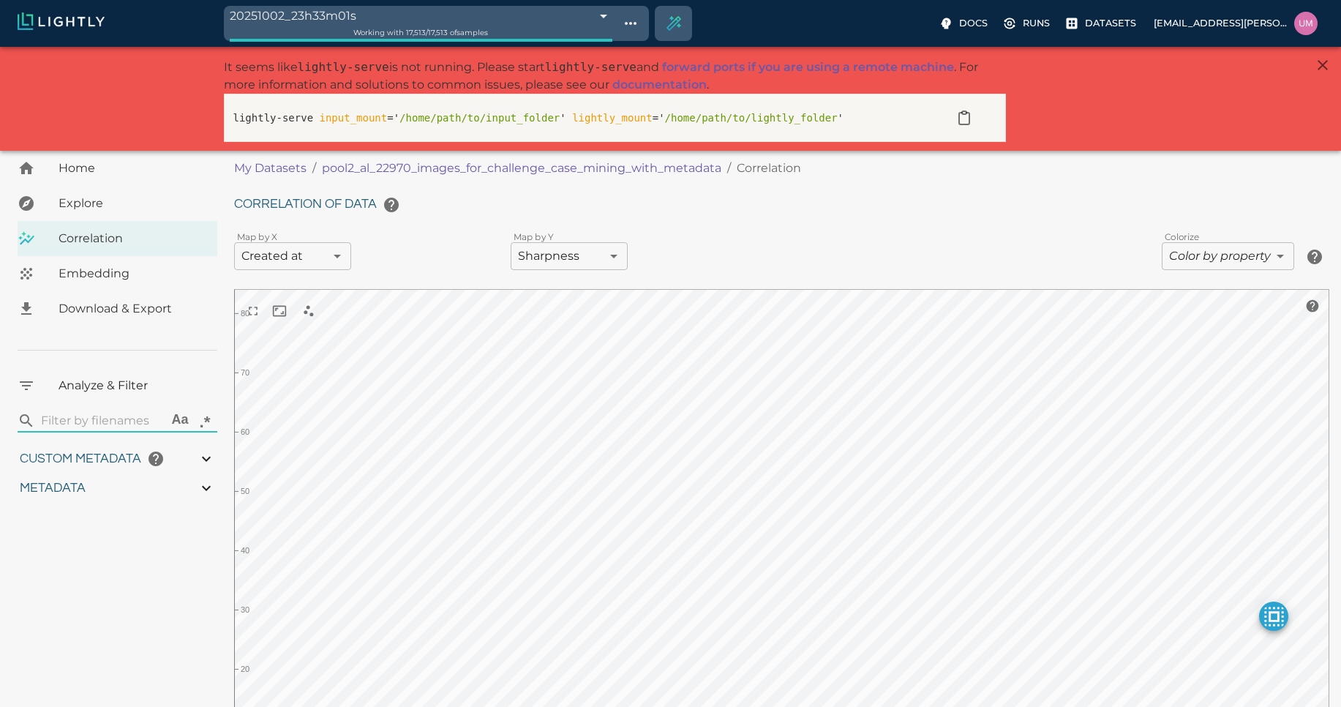
type input "1.14658290699658"
type input "8.50058290699658"
type input "7.70581293106079"
type input "80.4228129310608"
type input "1.14658290699658"
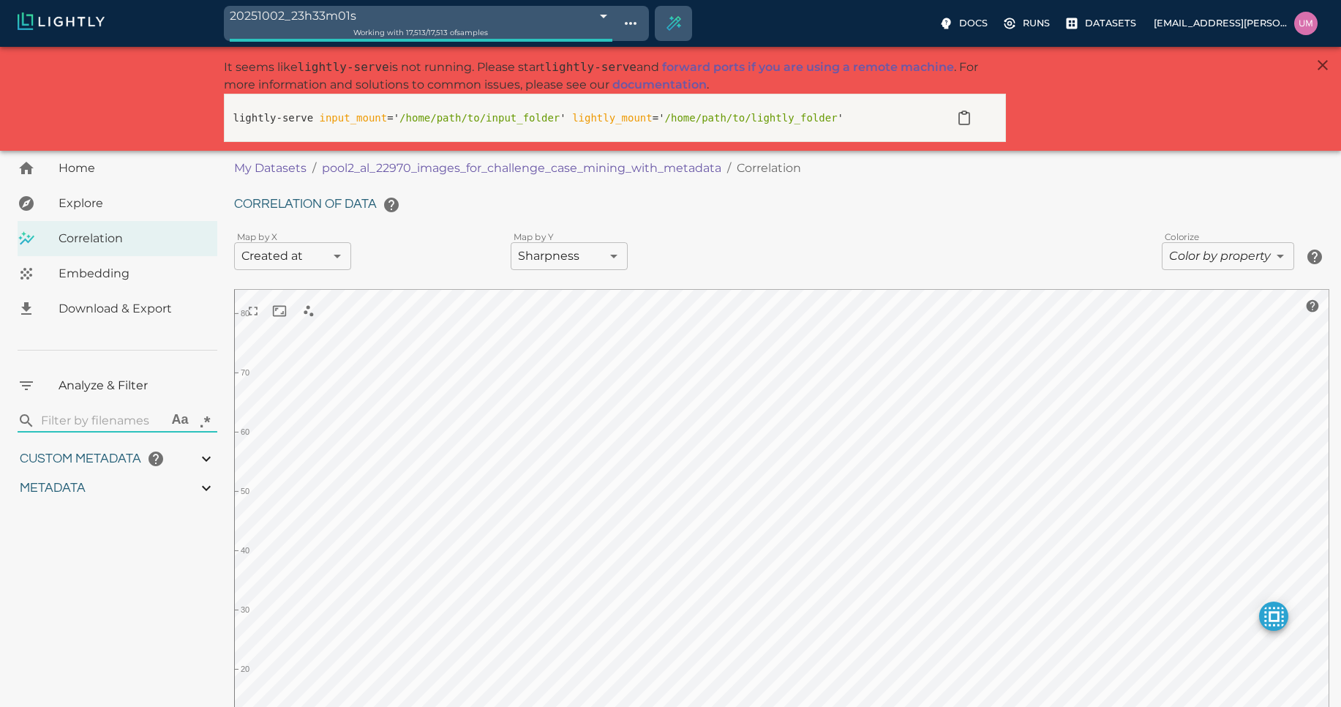
type input "8.50058290699658"
type input "7.70581293106079"
type input "80.4228129310608"
click at [194, 458] on div "Custom metadata" at bounding box center [118, 458] width 200 height 29
type input "1.14658290699658"
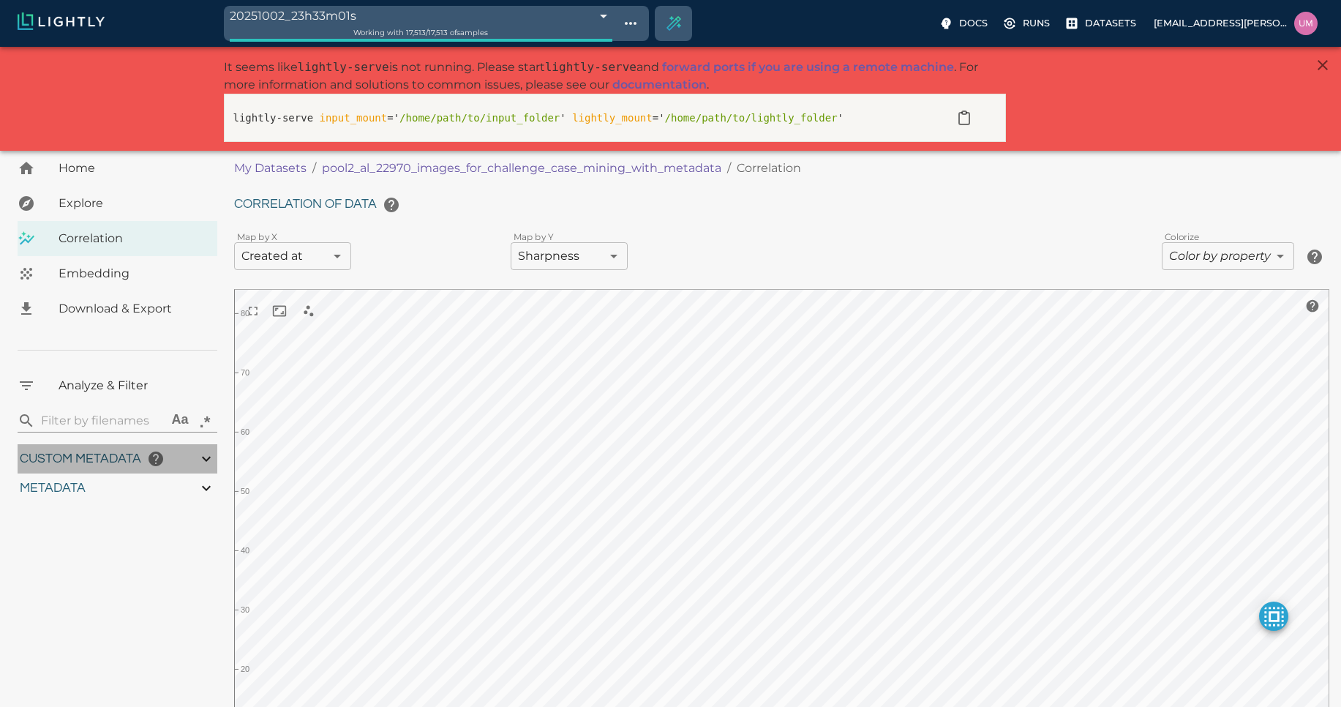
type input "8.50058290699658"
type input "7.70581293106079"
type input "80.4228129310608"
click at [200, 492] on icon at bounding box center [207, 488] width 18 height 18
type input "1.14658290699658"
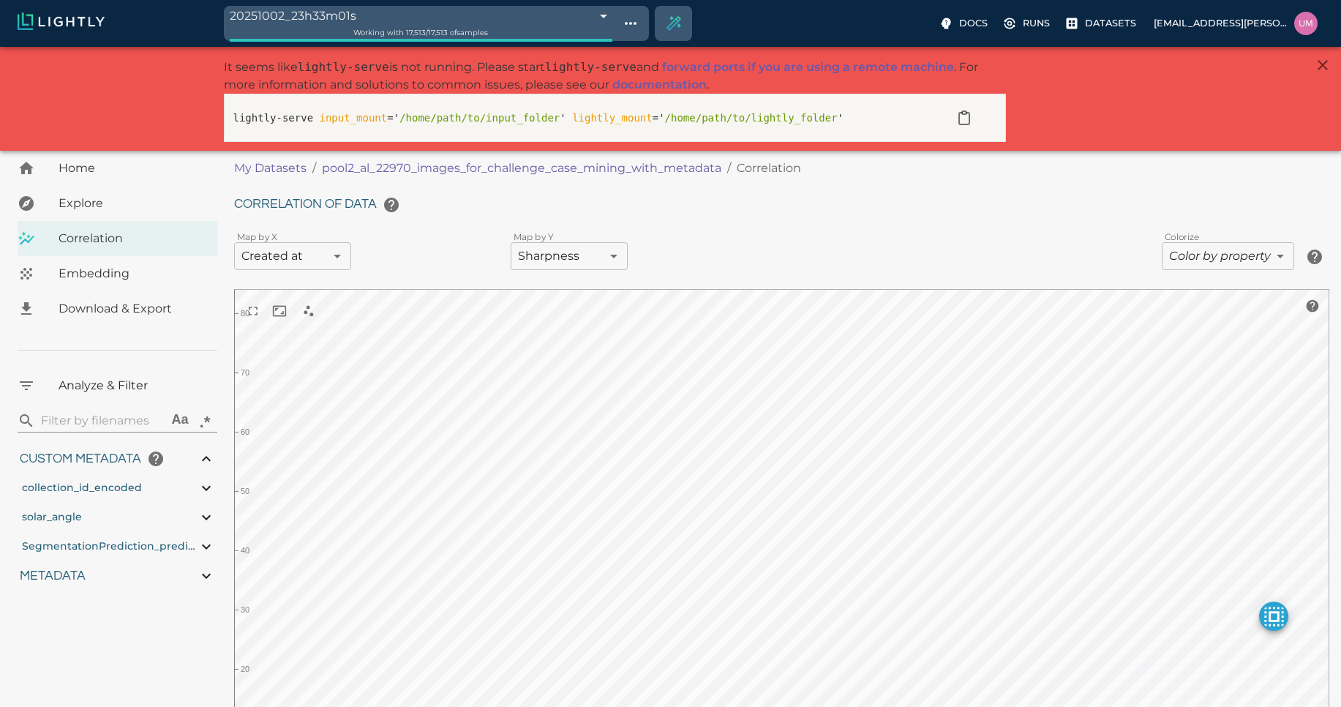
type input "8.50058290699658"
type input "7.70581293106079"
type input "80.4228129310608"
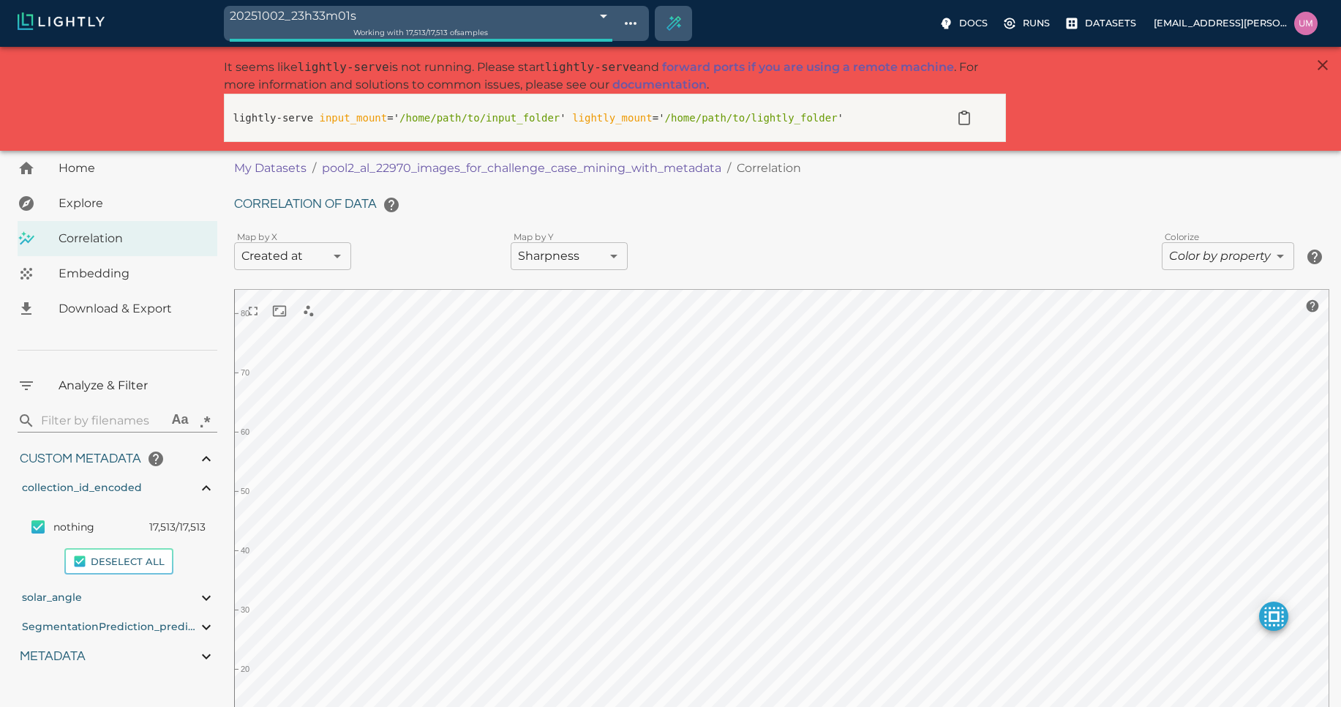
type input "1.14658290699658"
type input "8.50058290699658"
type input "7.70581293106079"
type input "80.4228129310608"
type input "1.14658290699658"
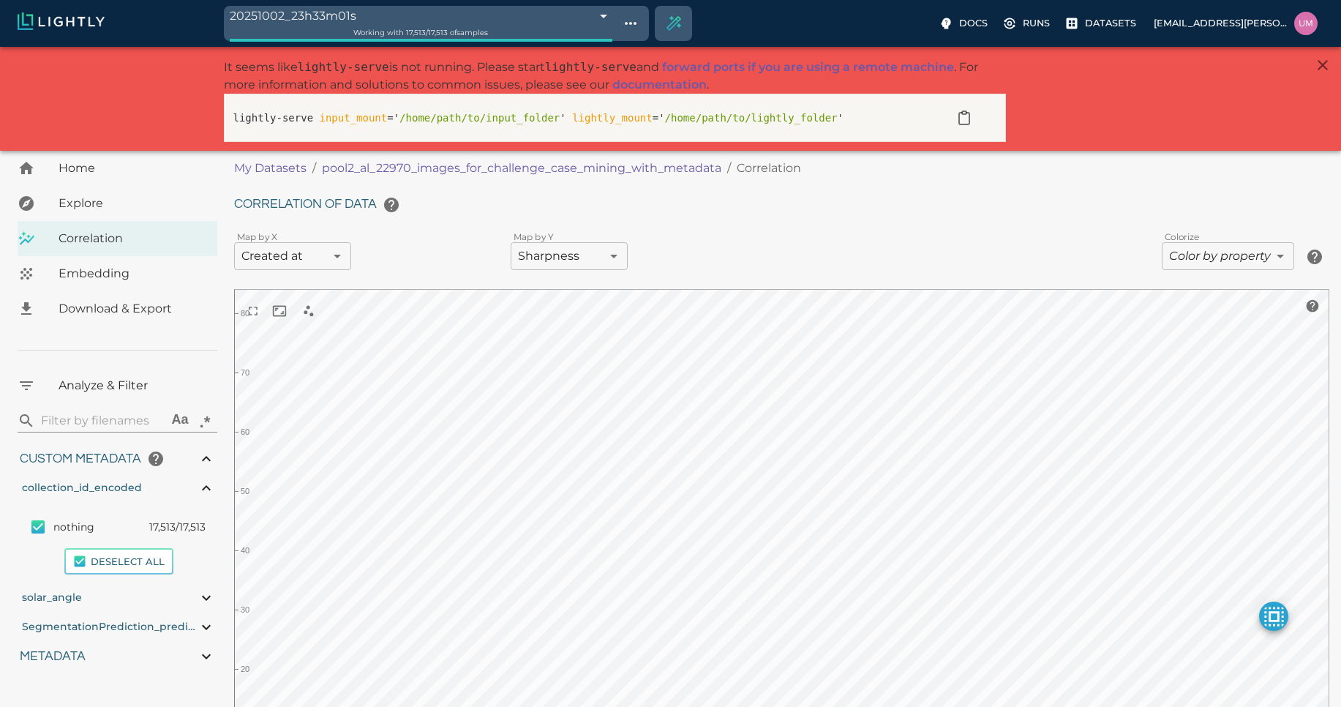
type input "8.50058290699658"
type input "7.70581293106079"
type input "80.4228129310608"
type input "1.14658290699658"
type input "8.50058290699658"
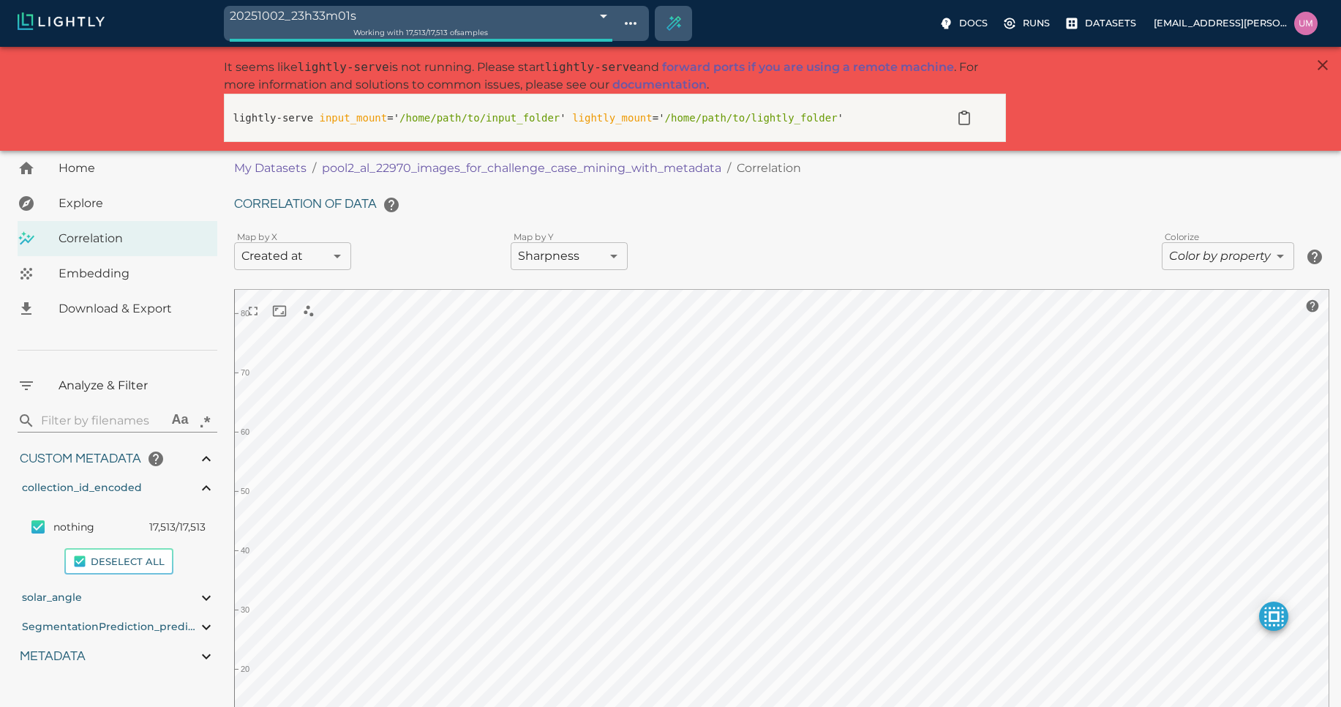
type input "7.70581293106079"
type input "80.4228129310608"
type input "1.14658290699658"
type input "8.50058290699658"
type input "7.70581293106079"
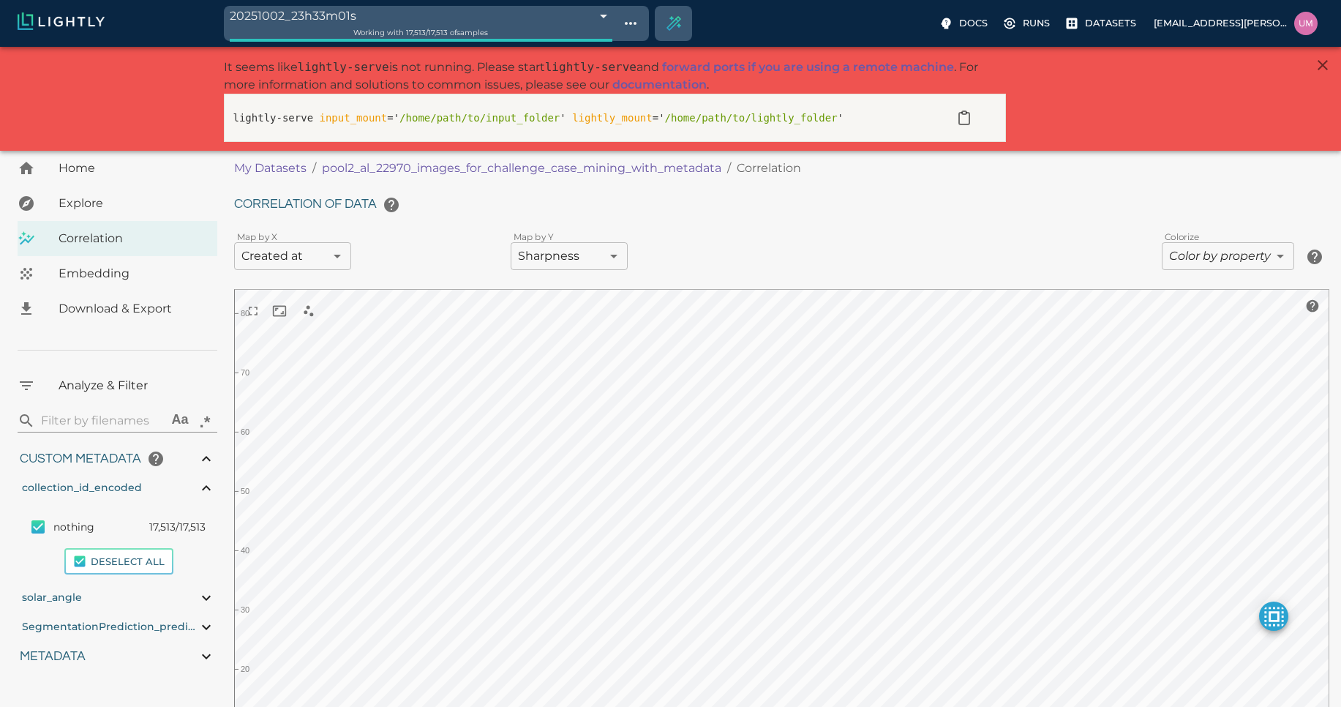
type input "80.4228129310608"
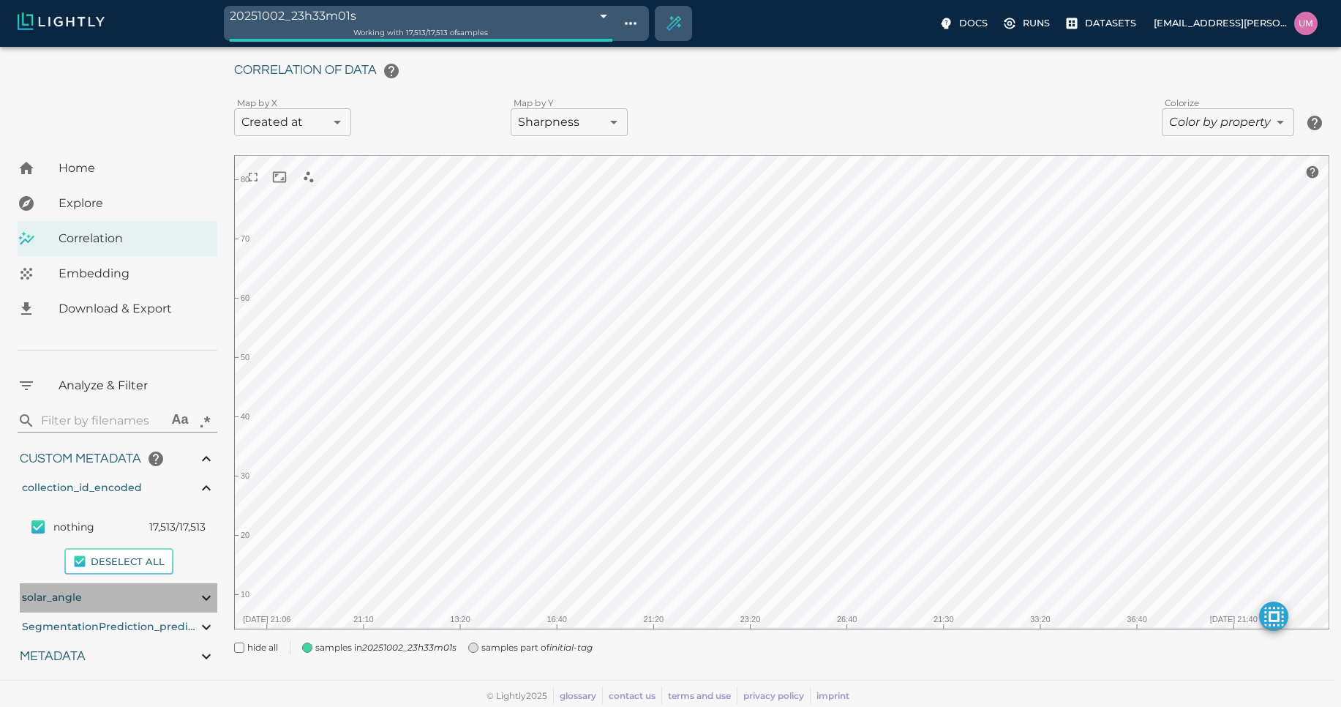
click at [206, 597] on icon at bounding box center [207, 598] width 18 height 18
type input "1.14658290699658"
type input "8.50058290699658"
type input "7.70581293106079"
type input "80.4228129310608"
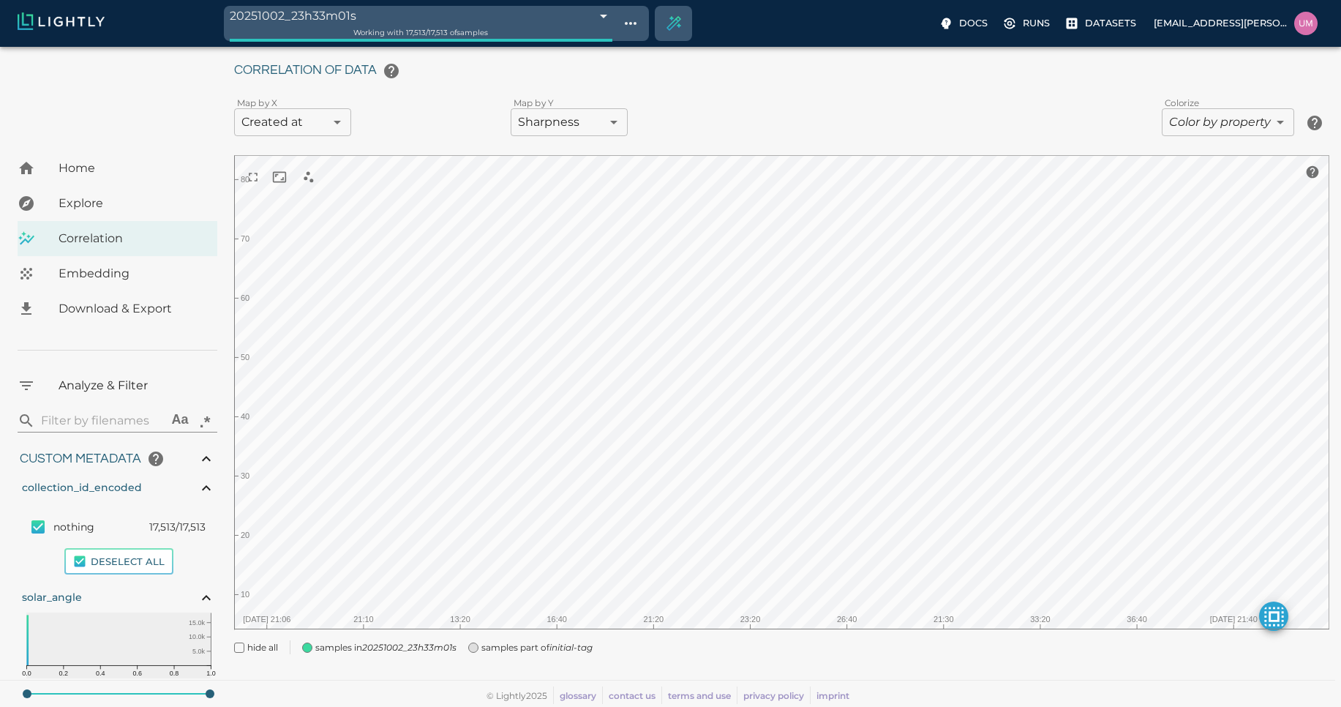
scroll to position [38, 0]
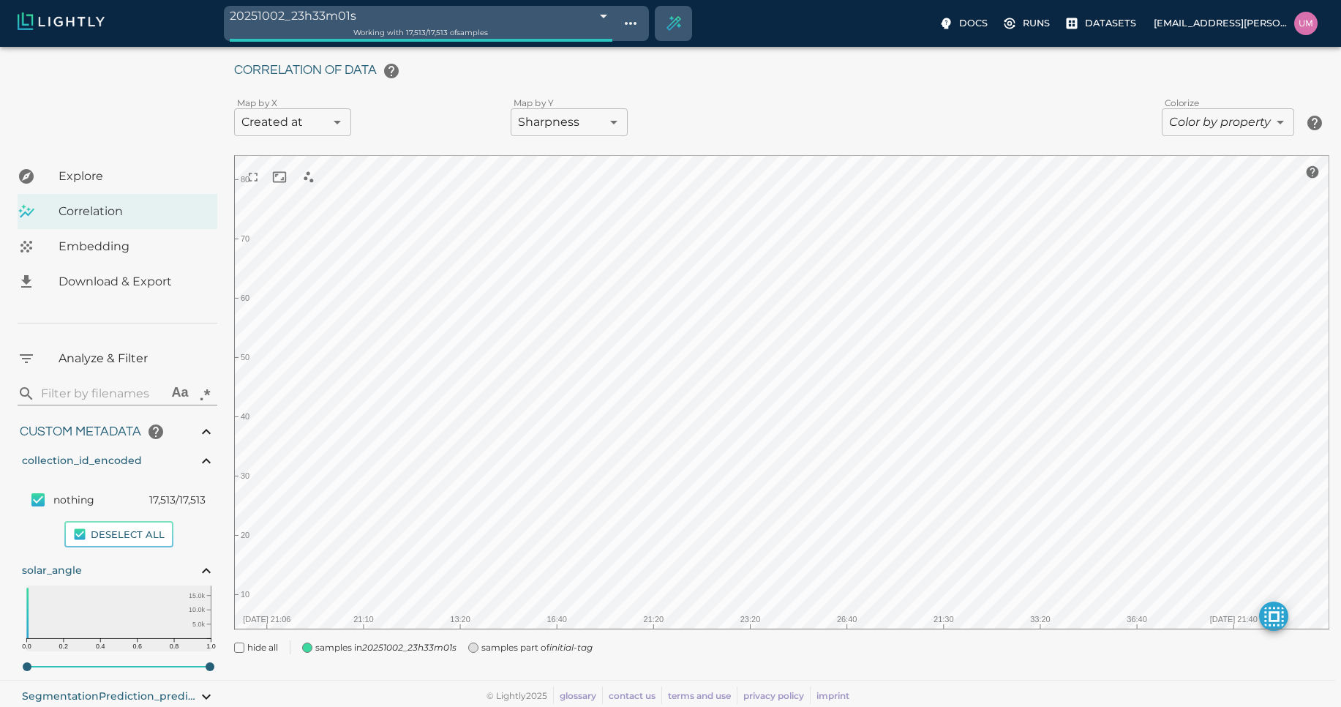
click at [192, 680] on div "© Lightly 2025 glossary contact us terms and use privacy policy imprint" at bounding box center [664, 692] width 1341 height 24
click at [196, 681] on div "© Lightly 2025 glossary contact us terms and use privacy policy imprint" at bounding box center [664, 692] width 1341 height 24
drag, startPoint x: 204, startPoint y: 681, endPoint x: 277, endPoint y: 662, distance: 75.6
click at [277, 662] on div "Dataset loading completed! It seems like lightly-serve is not running. Please s…" at bounding box center [670, 310] width 1341 height 794
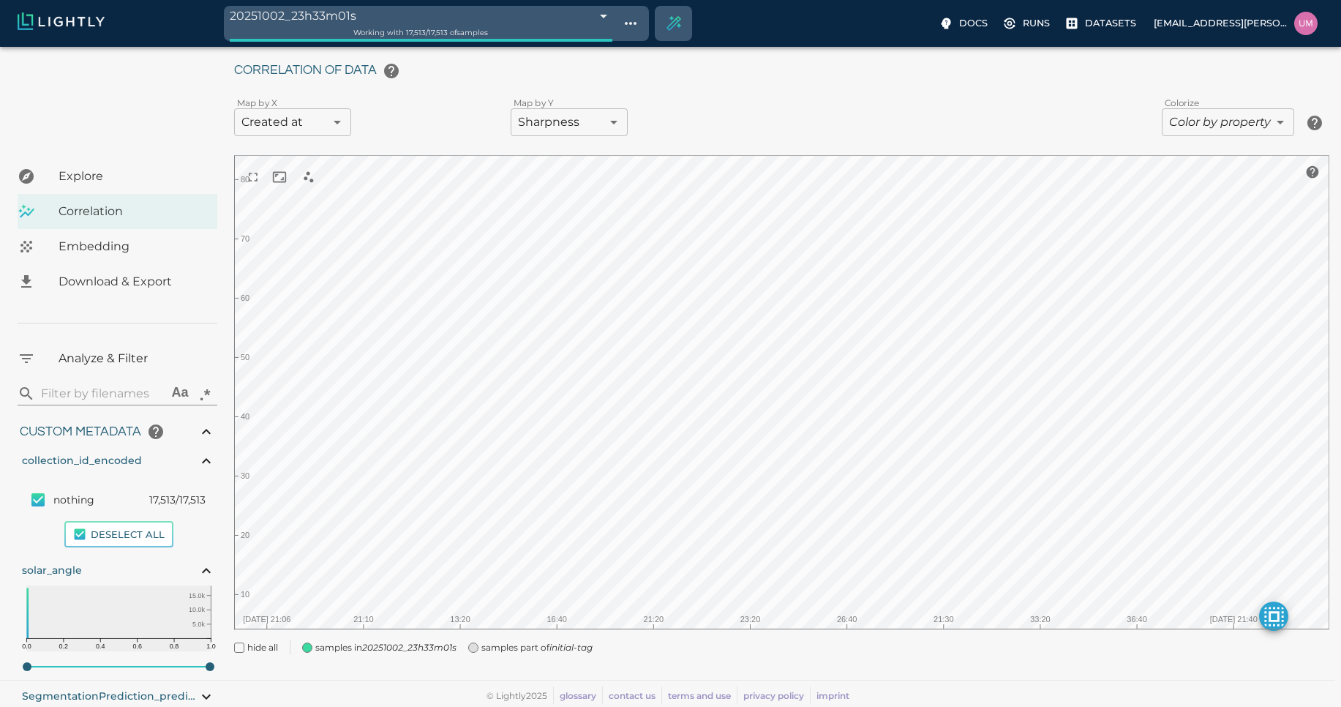
click at [277, 662] on div "My Datasets / pool2_al_22970_images_for_challenge_case_mining_with_metadata / C…" at bounding box center [787, 344] width 1107 height 655
click at [202, 688] on icon at bounding box center [207, 697] width 18 height 18
type input "1.14658290699658"
type input "8.50058290699658"
type input "7.70581293106079"
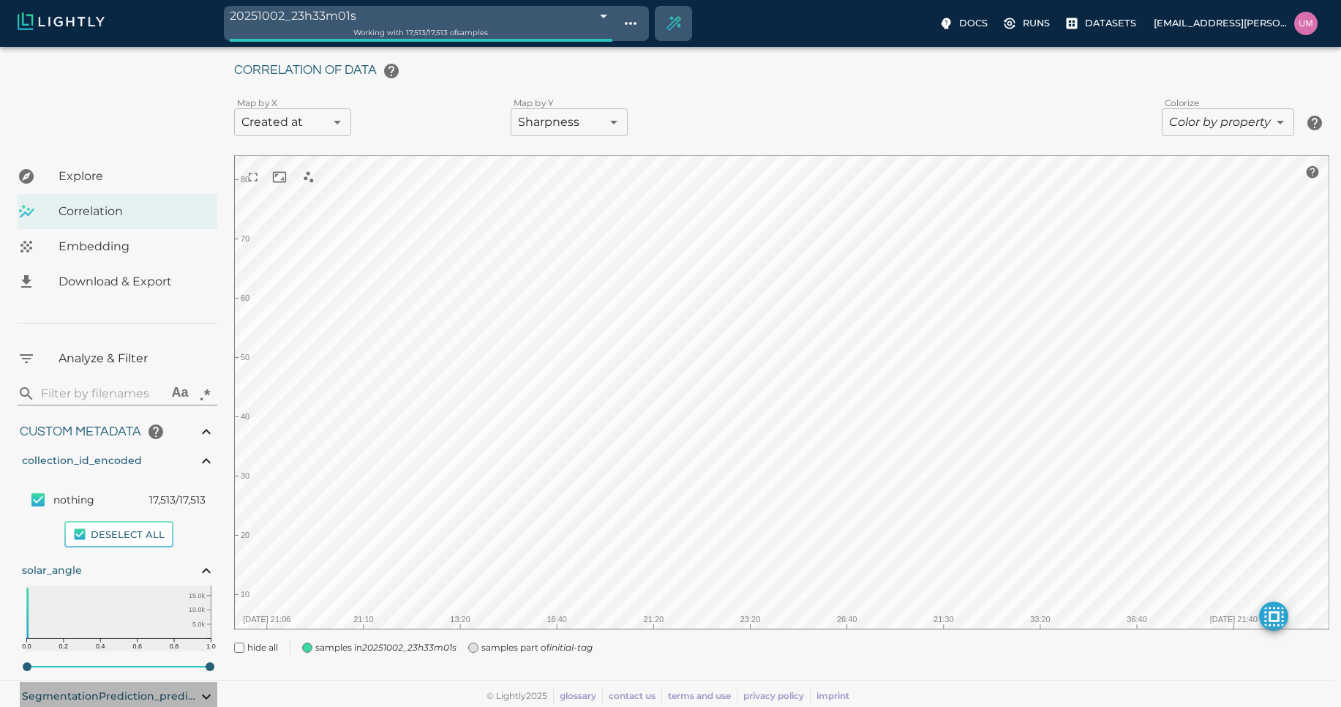
type input "80.4228129310608"
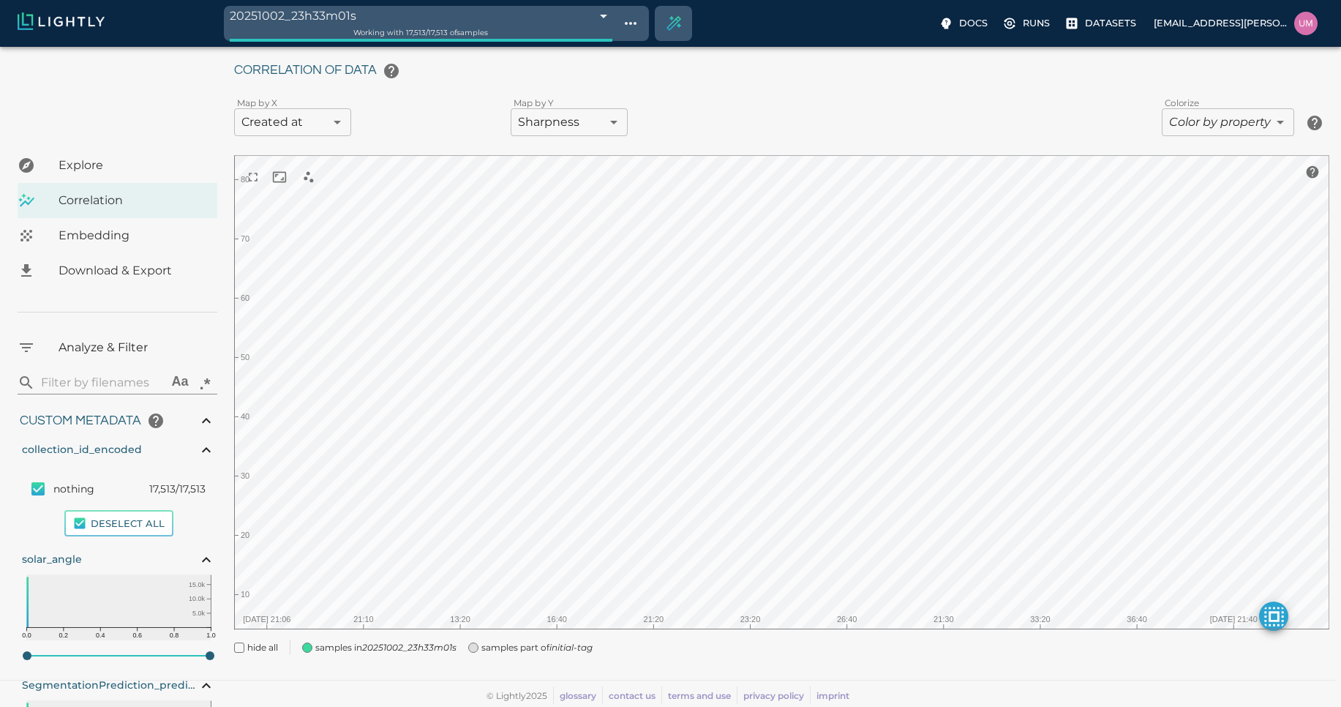
scroll to position [135, 2]
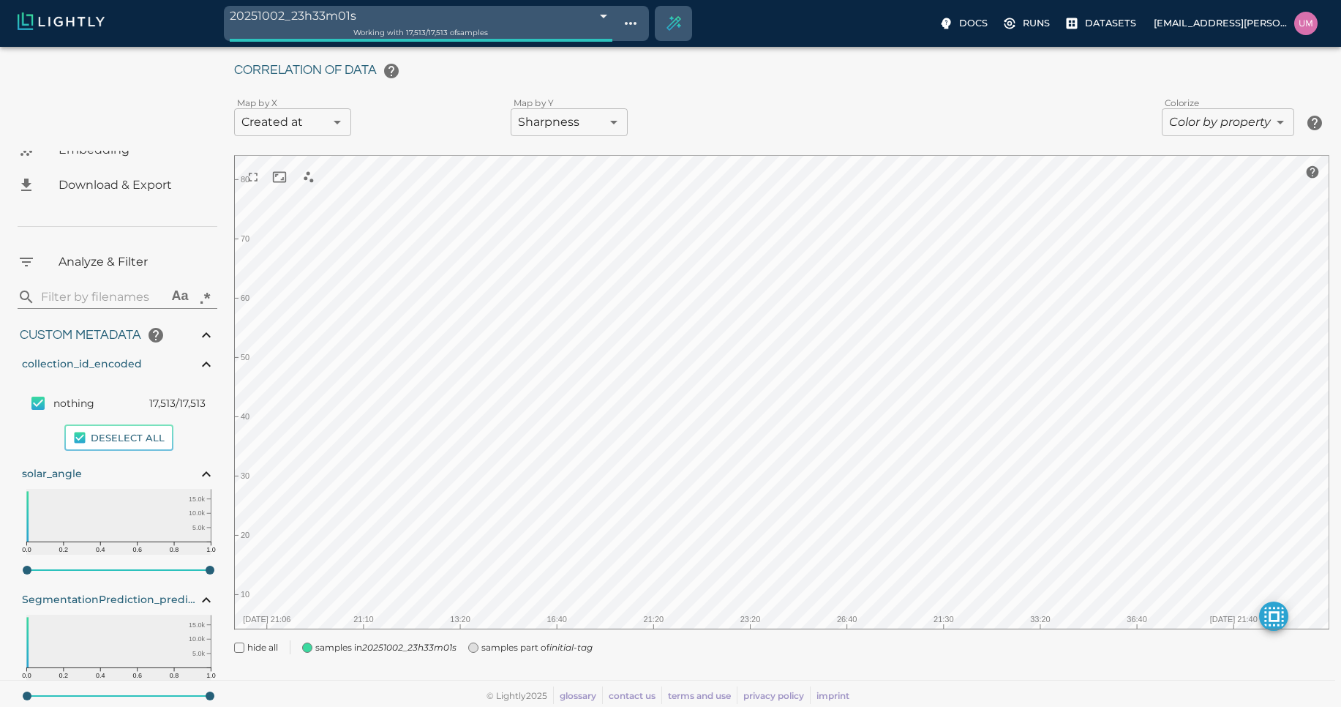
click at [166, 637] on rect at bounding box center [118, 647] width 184 height 66
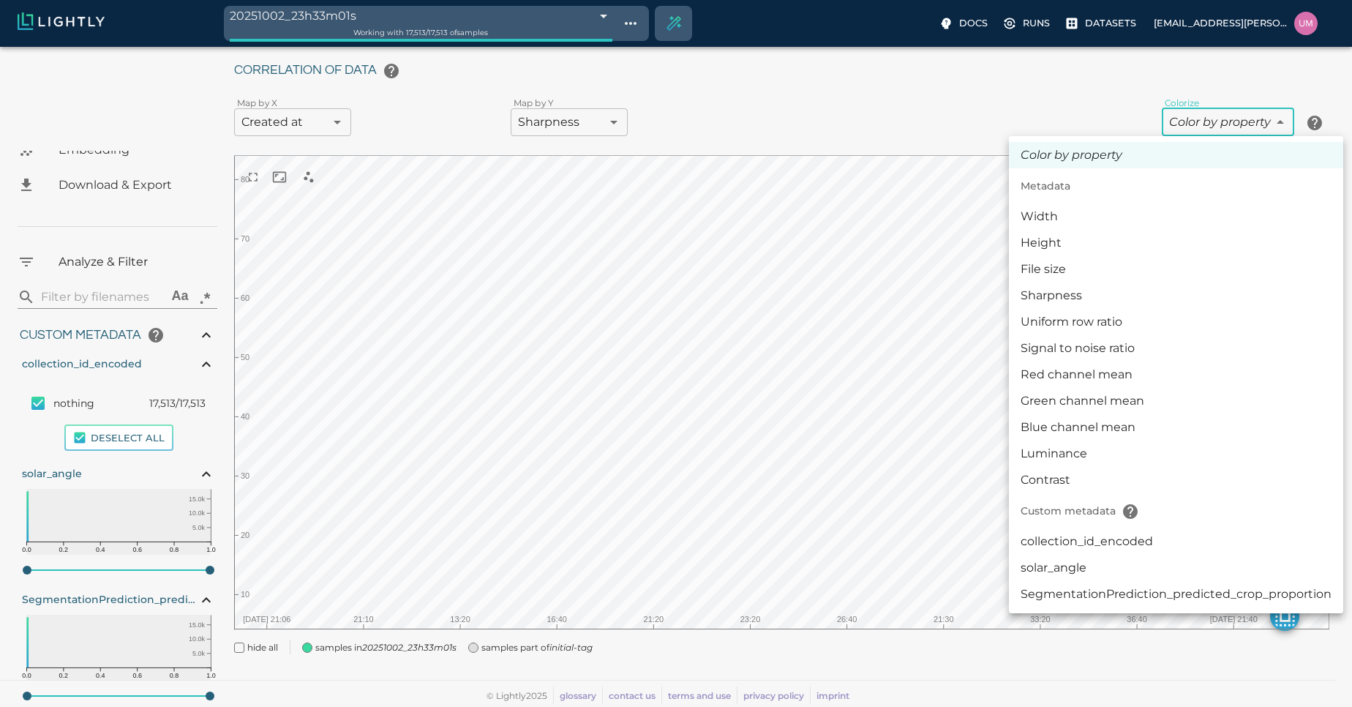
click at [1238, 121] on body "20251002_23h33m01s 68df51fe476f0ec4f6971888 Working with 17,513 / 17,513 of sam…" at bounding box center [676, 310] width 1352 height 794
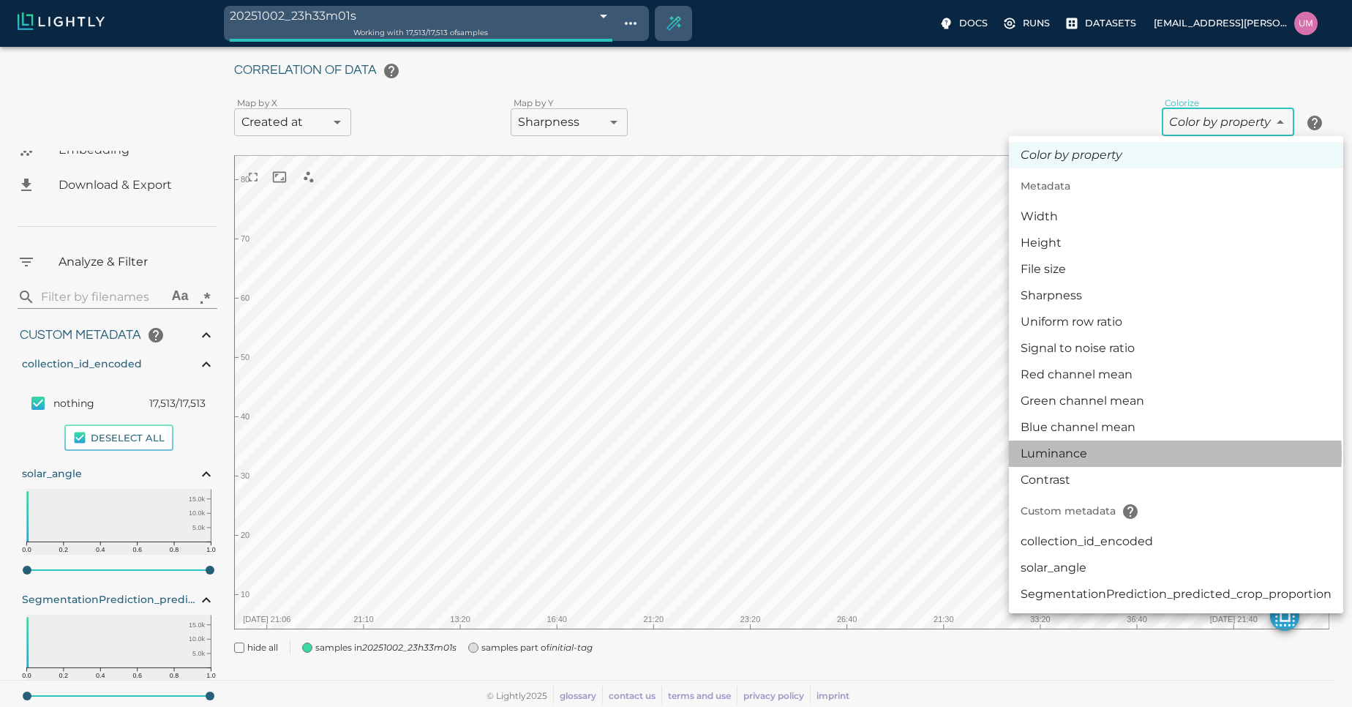
click at [1151, 454] on li "Luminance" at bounding box center [1176, 453] width 334 height 26
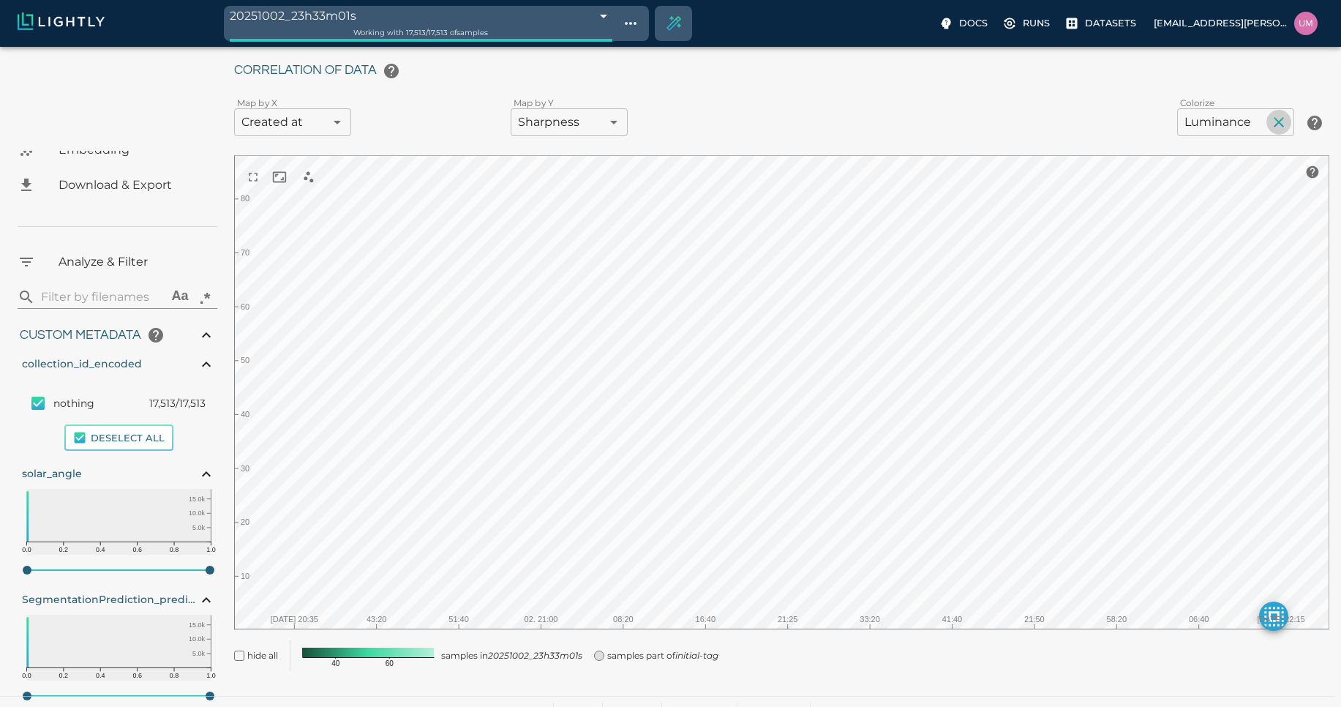
click at [1274, 127] on icon "button" at bounding box center [1279, 122] width 18 height 18
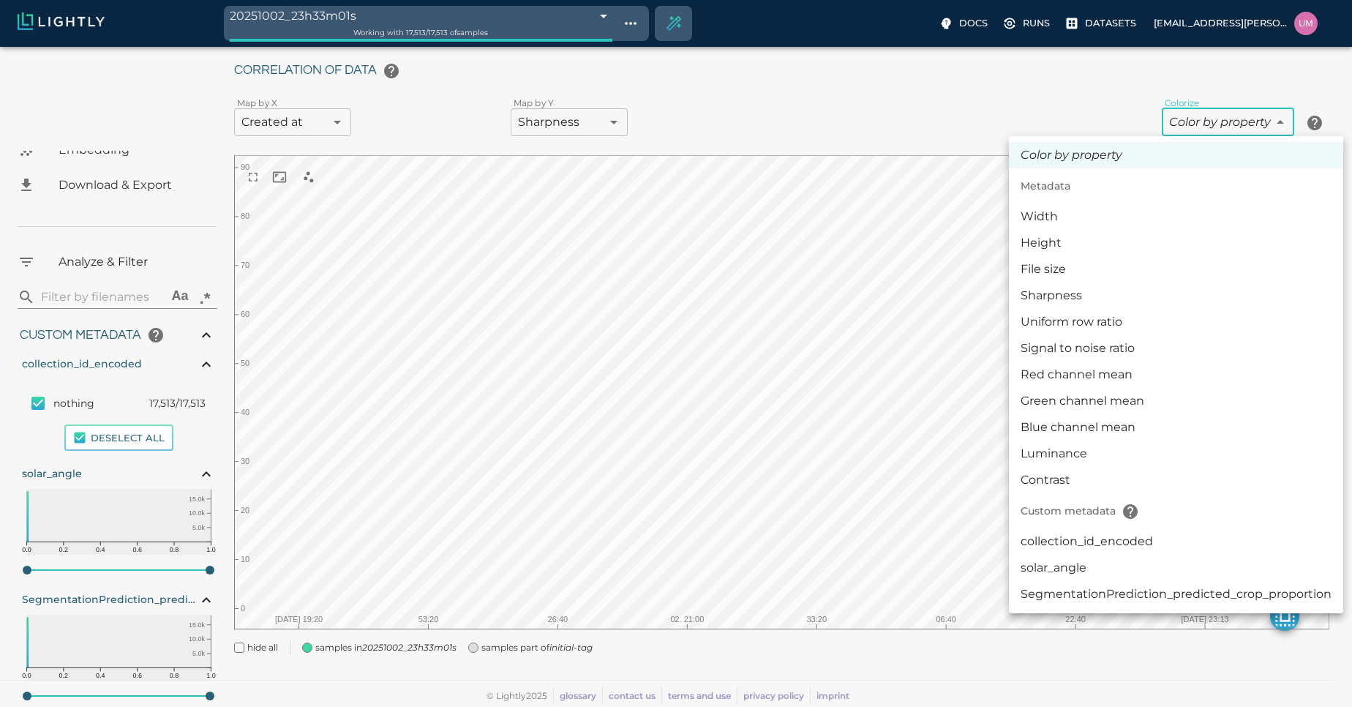
click at [1274, 127] on body "20251002_23h33m01s 68df51fe476f0ec4f6971888 Working with 17,513 / 17,513 of sam…" at bounding box center [676, 310] width 1352 height 794
click at [1162, 534] on li "collection_id_encoded" at bounding box center [1176, 541] width 334 height 26
type input "userDefined|CATEGORICAL_INT|collection_id_encoded"
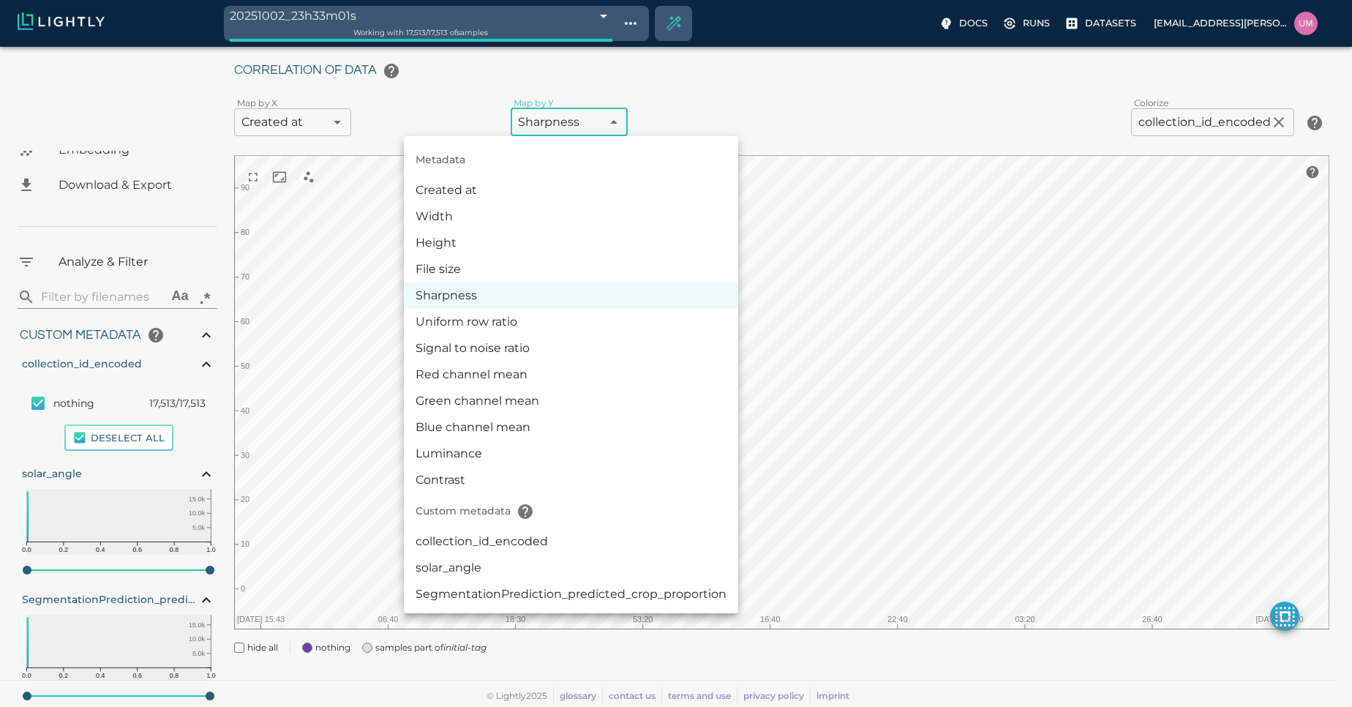
click at [584, 130] on body "20251002_23h33m01s 68df51fe476f0ec4f6971888 Working with 17,513 / 17,513 of sam…" at bounding box center [676, 310] width 1352 height 794
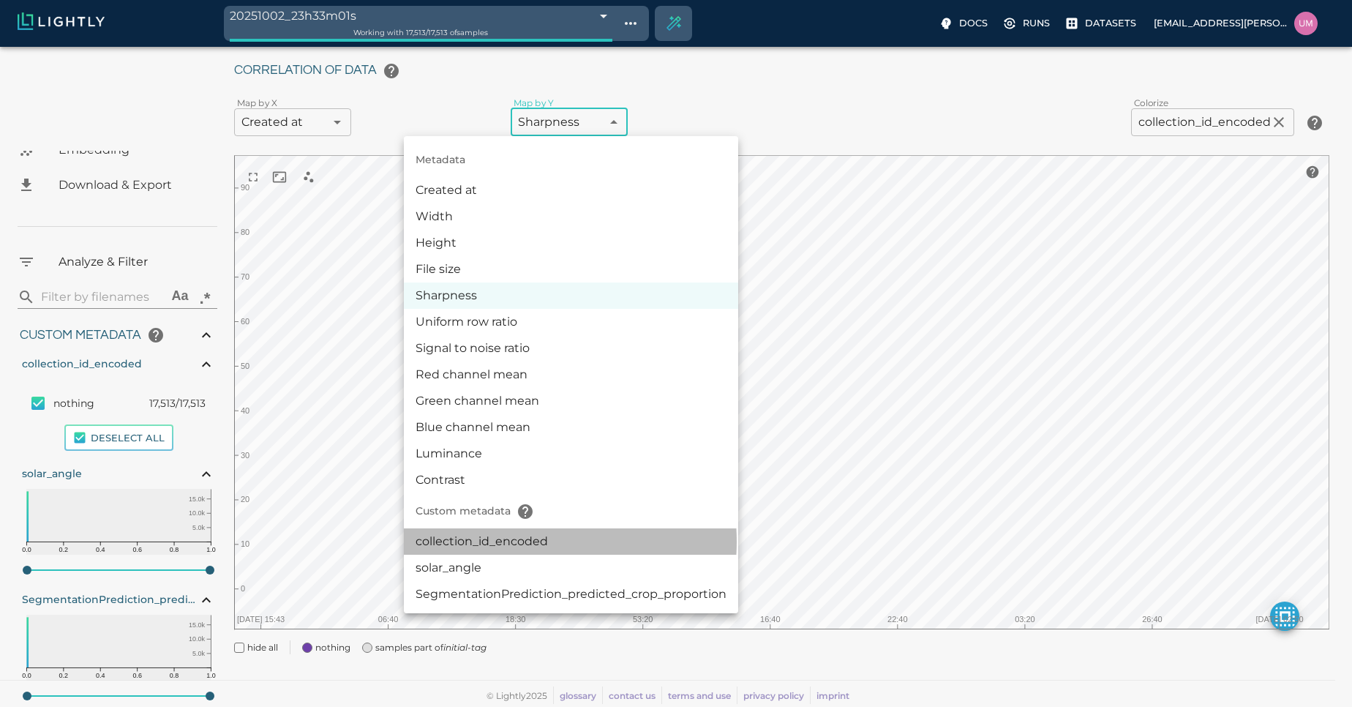
click at [516, 541] on li "collection_id_encoded" at bounding box center [571, 541] width 334 height 26
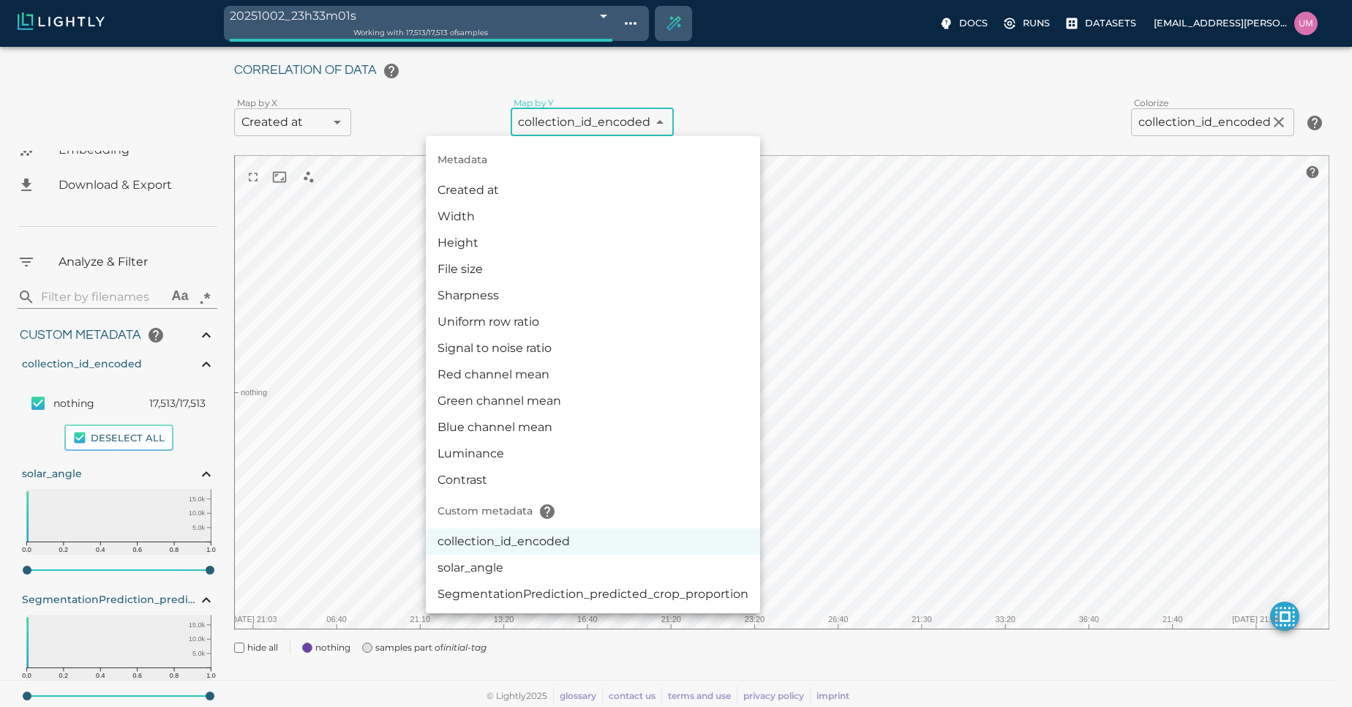
click at [569, 135] on body "20251002_23h33m01s 68df51fe476f0ec4f6971888 Working with 17,513 / 17,513 of sam…" at bounding box center [676, 310] width 1352 height 794
click at [533, 554] on li "solar_angle" at bounding box center [593, 567] width 334 height 26
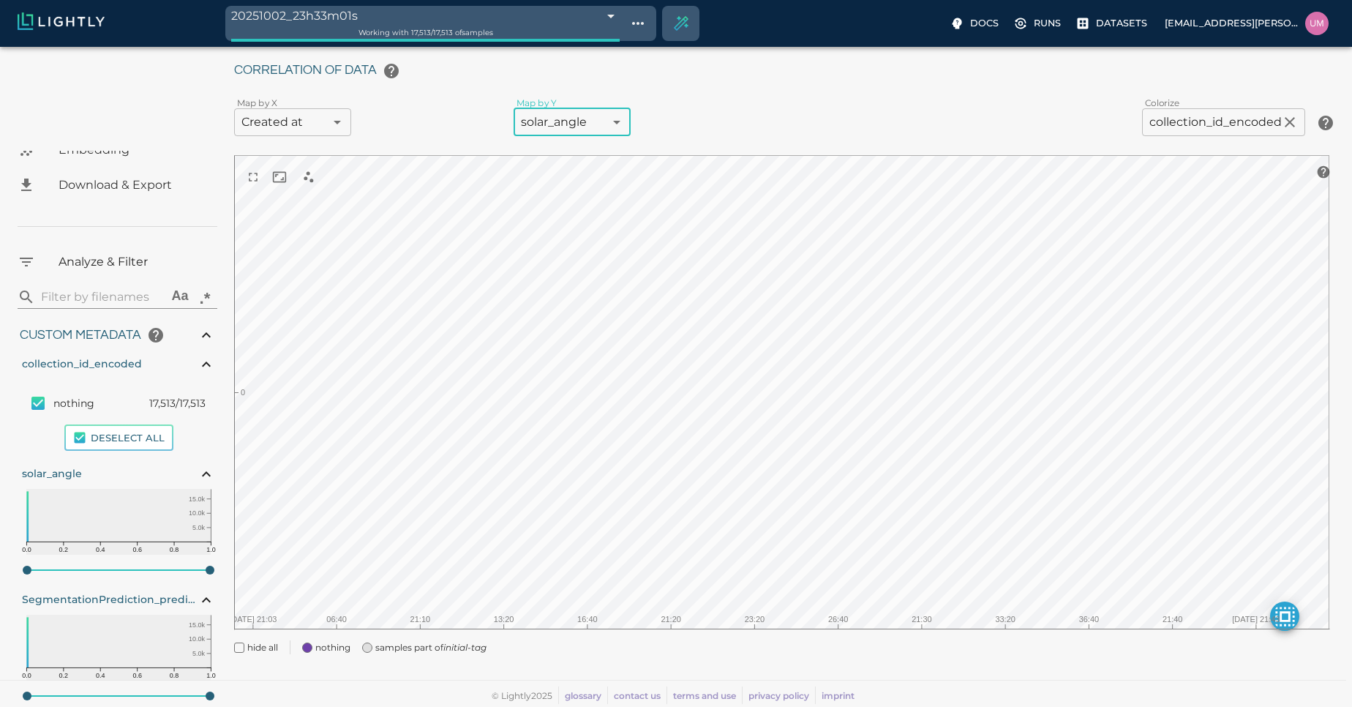
click at [595, 130] on body "20251002_23h33m01s 68df51fe476f0ec4f6971888 Working with 17,513 / 17,513 of sam…" at bounding box center [676, 310] width 1352 height 794
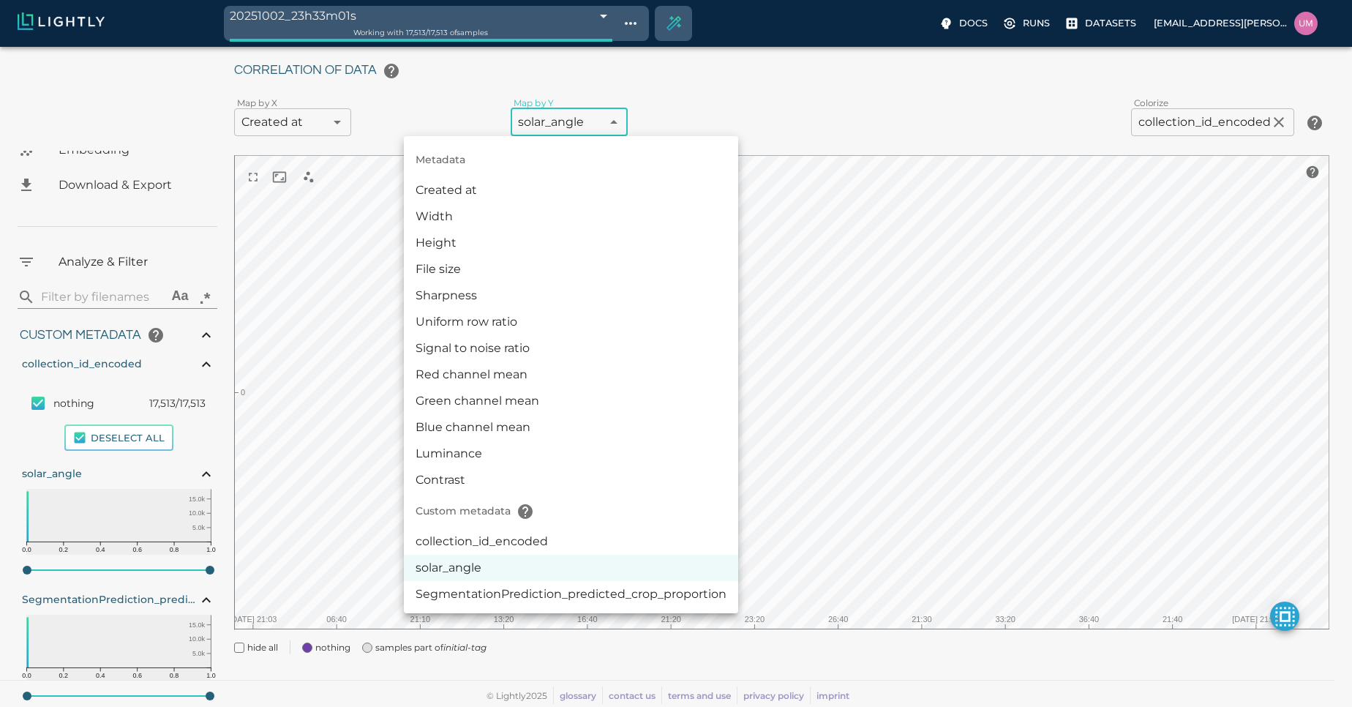
drag, startPoint x: 533, startPoint y: 579, endPoint x: 599, endPoint y: 333, distance: 254.6
click at [599, 333] on ul "Metadata Created at Width Height File size Sharpness Uniform row ratio Signal t…" at bounding box center [571, 374] width 334 height 477
click at [562, 590] on li "SegmentationPrediction_predicted_crop_proportion" at bounding box center [571, 594] width 334 height 26
type input "userDefined|NUMERIC_FLOAT|SegmentationPrediction_predicted_crop_proportion"
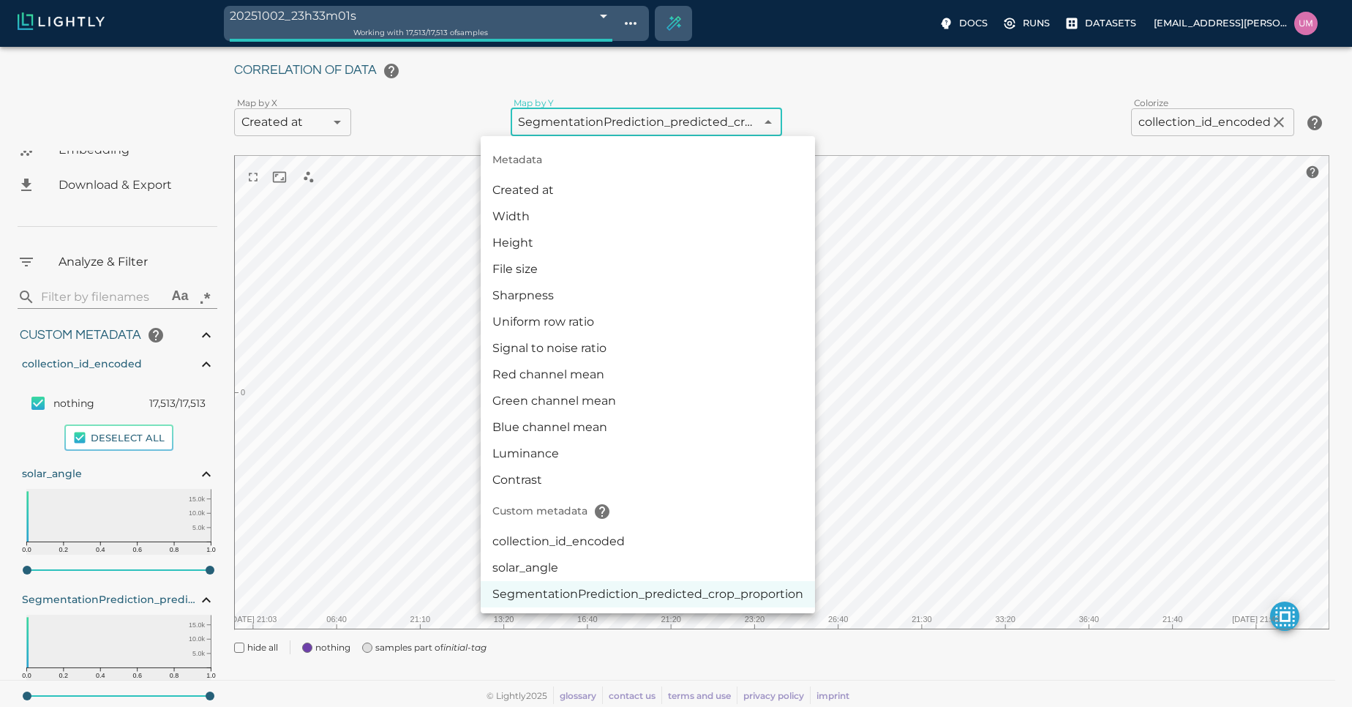
click at [659, 120] on body "20251002_23h33m01s 68df51fe476f0ec4f6971888 Working with 17,513 / 17,513 of sam…" at bounding box center [676, 310] width 1352 height 794
click at [770, 72] on div at bounding box center [676, 353] width 1352 height 707
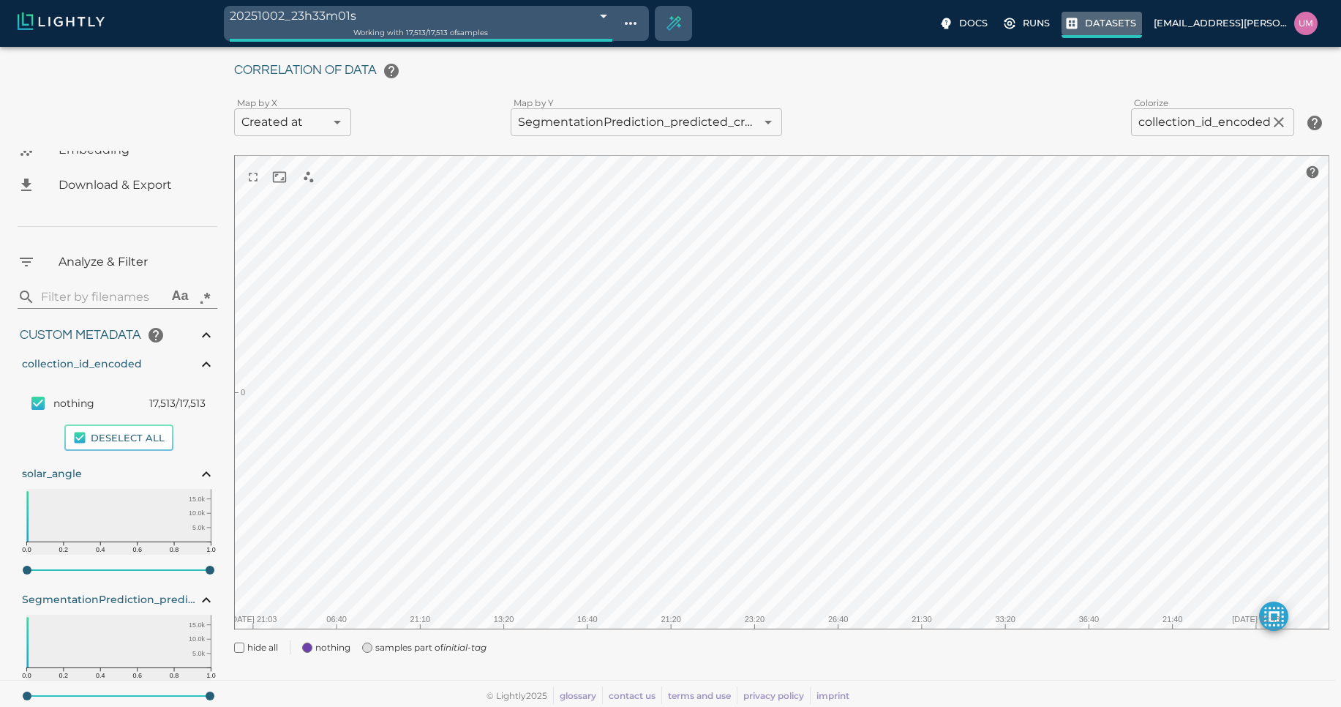
click at [1106, 15] on label "Datasets" at bounding box center [1101, 25] width 80 height 26
